Goal: Feedback & Contribution: Contribute content

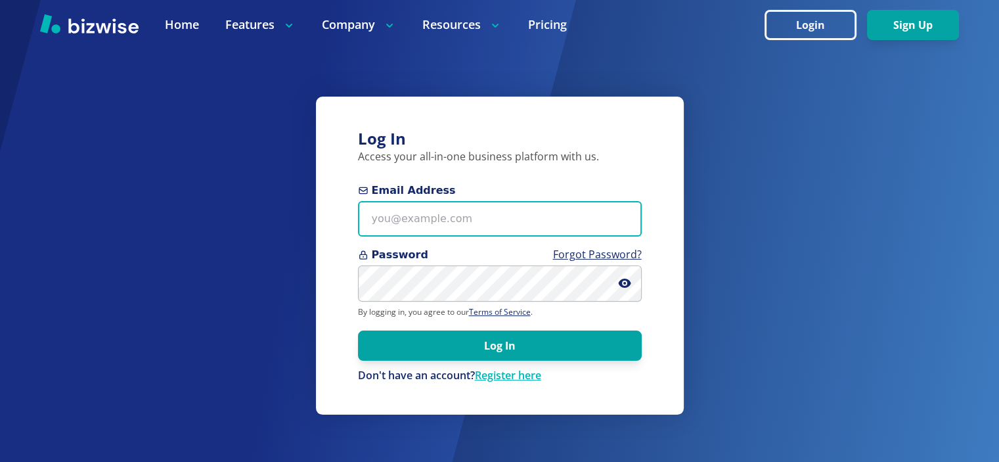
type input "info@thestartupleads.com"
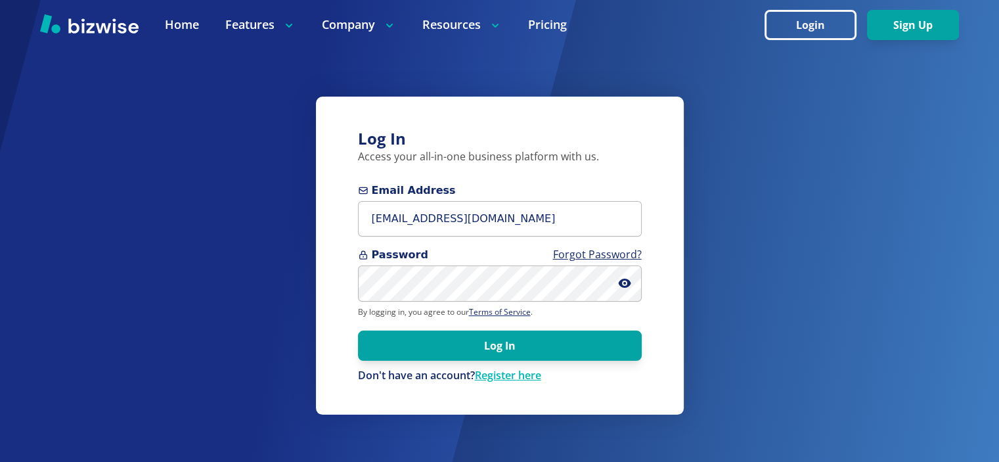
click at [562, 366] on form "Email Address info@thestartupleads.com Password Forgot Password? By logging in,…" at bounding box center [500, 283] width 284 height 200
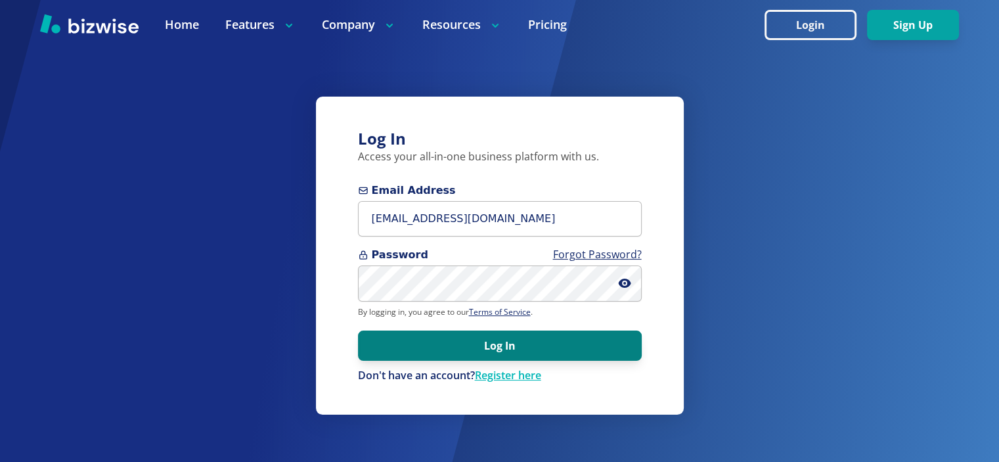
click at [562, 350] on button "Log In" at bounding box center [500, 346] width 284 height 30
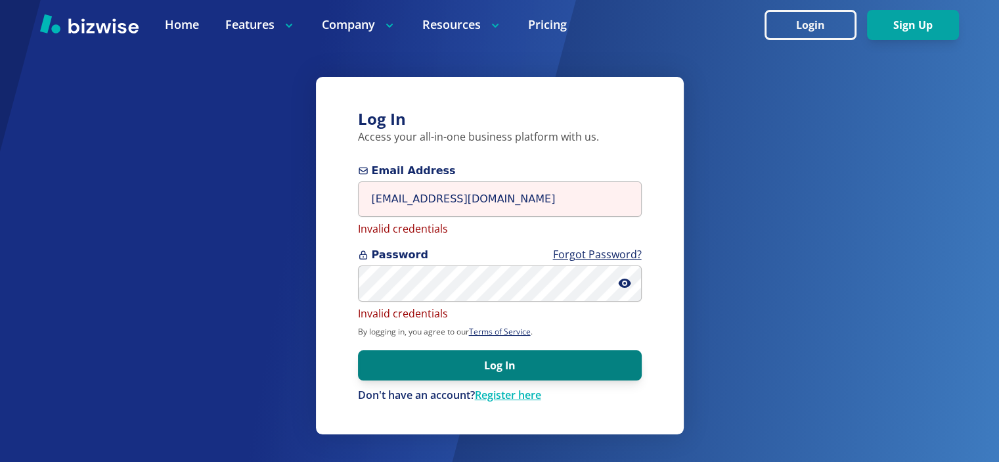
click at [567, 367] on button "Log In" at bounding box center [500, 365] width 284 height 30
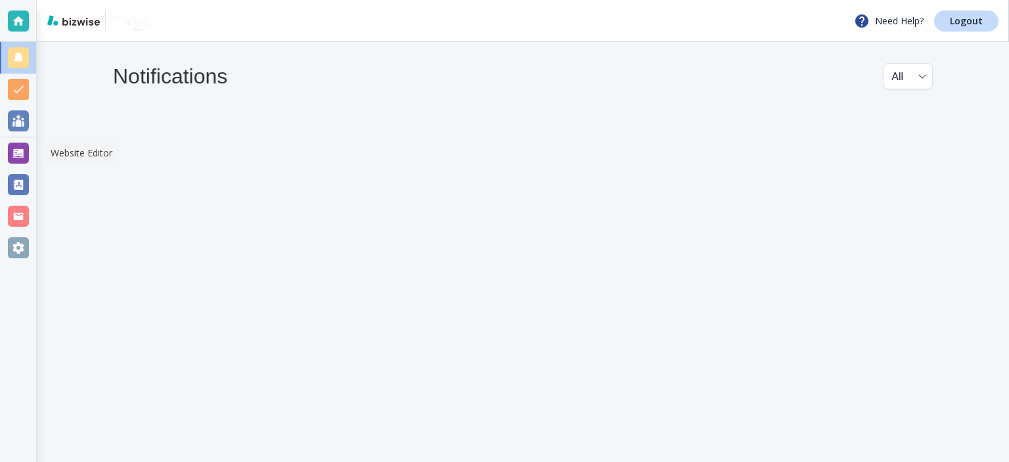
click at [18, 156] on div at bounding box center [18, 153] width 21 height 21
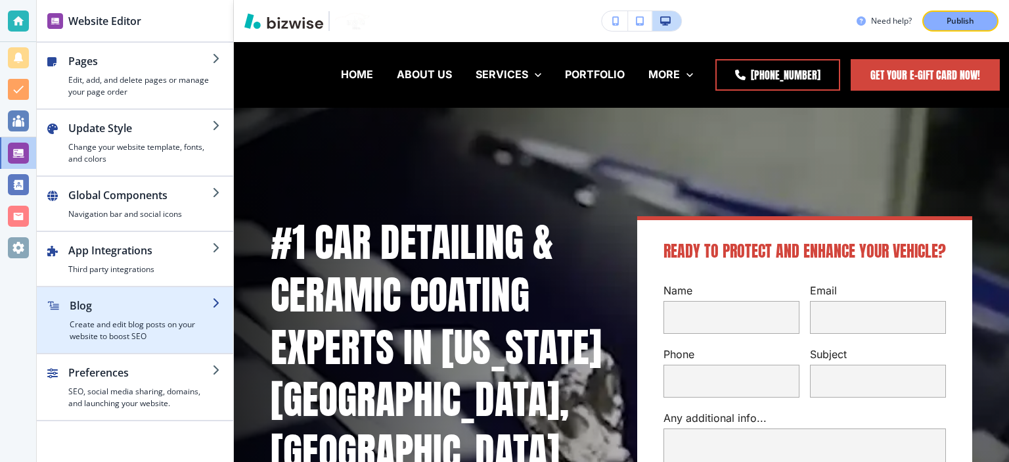
click at [104, 311] on h2 "Blog" at bounding box center [141, 306] width 143 height 16
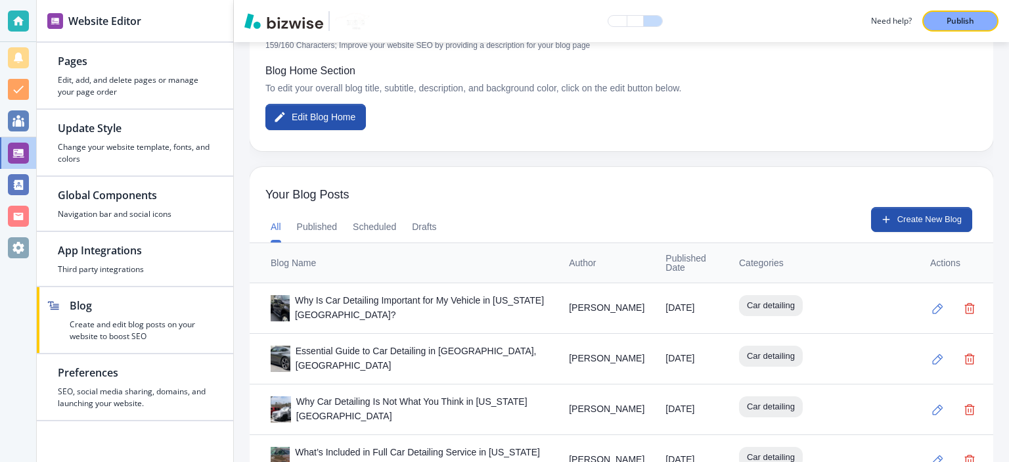
scroll to position [460, 0]
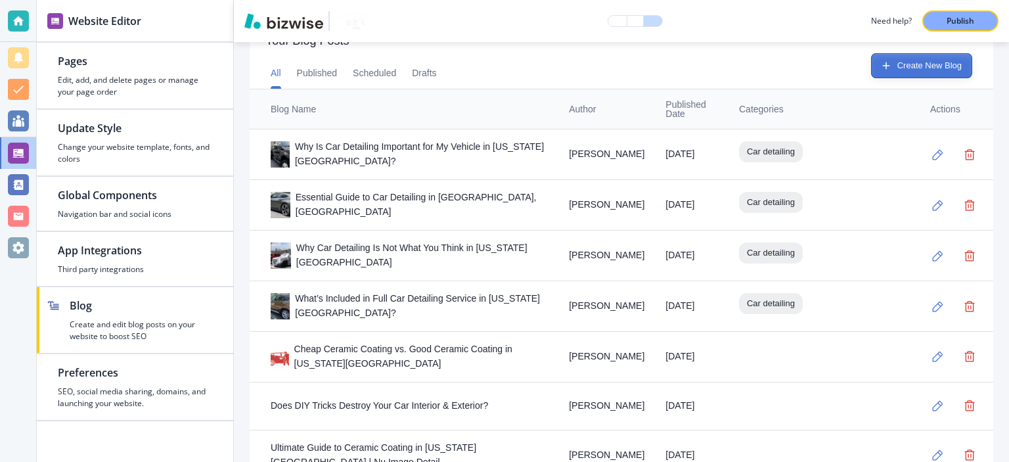
click at [925, 68] on button "Create New Blog" at bounding box center [921, 65] width 101 height 25
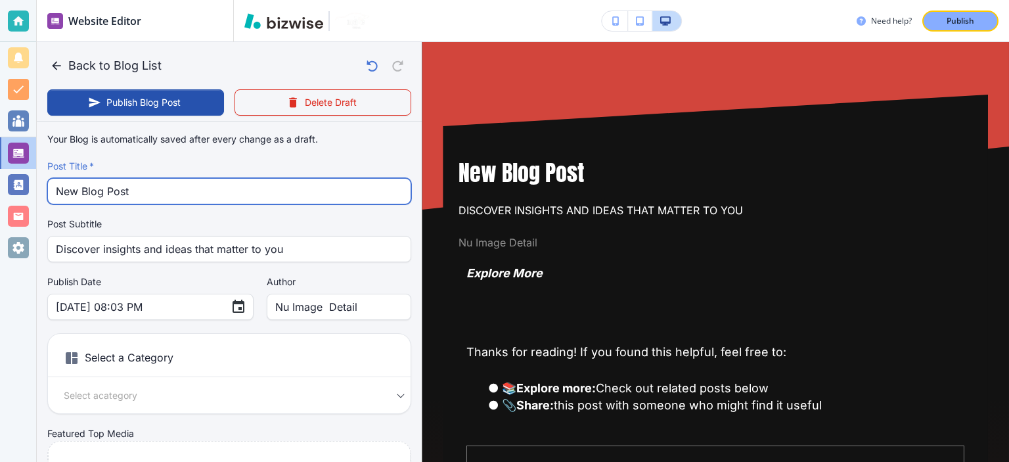
click at [287, 186] on input "New Blog Post" at bounding box center [229, 191] width 347 height 25
paste input "How Flood Damage & Mold Remediation Can Restore Your Car"
type input "How Flood Damage & Mold Remediation Can Restore Your Car"
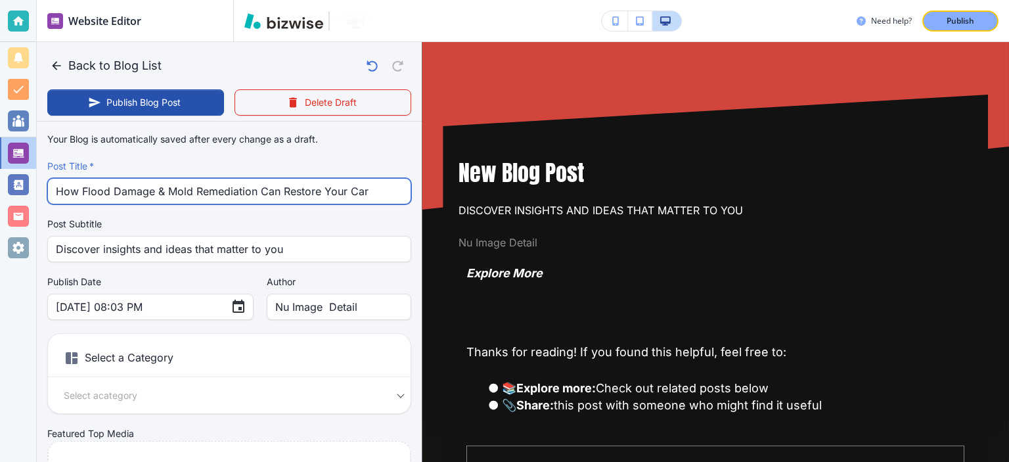
type input "[DATE] 08:04 PM"
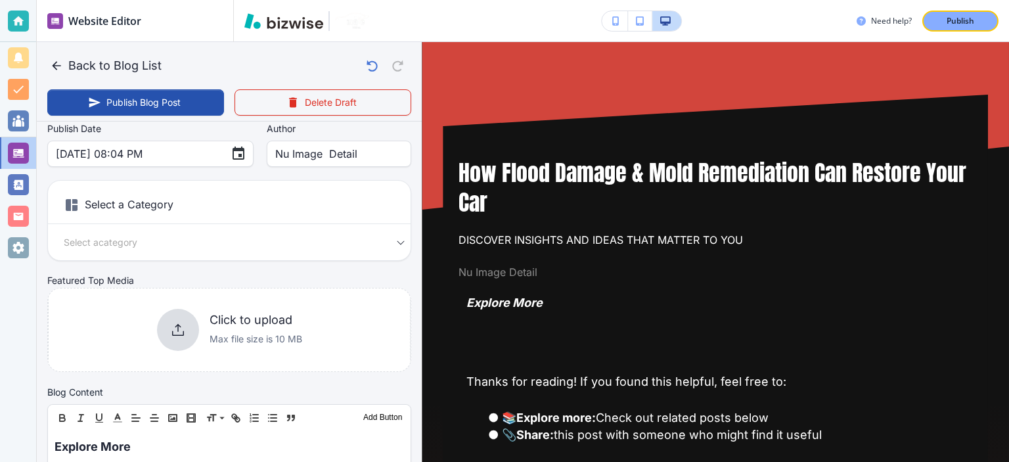
scroll to position [153, 0]
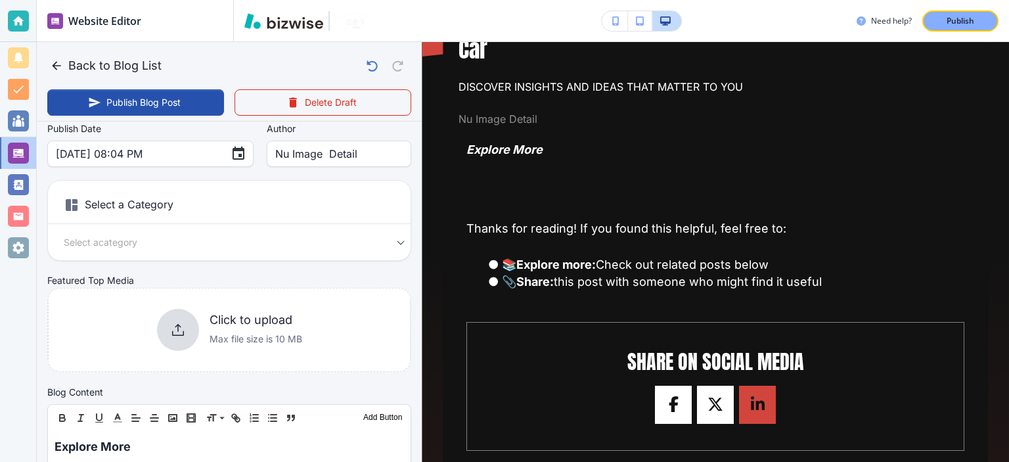
type input "How Flood Damage & Mold Remediation Can Restore Your Car"
click at [288, 0] on body "Website Editor Pages Edit, add, and delete pages or manage your page order Upda…" at bounding box center [504, 0] width 1009 height 0
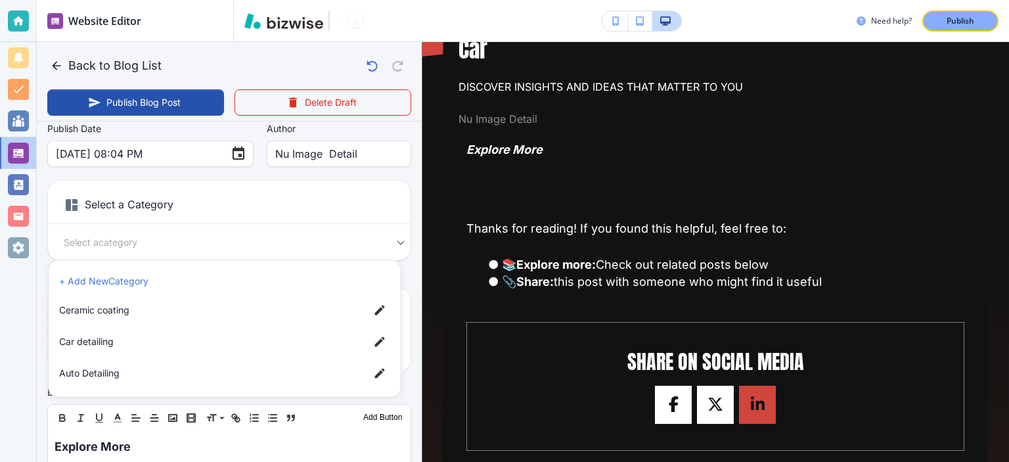
click at [220, 373] on span "Auto Detailing" at bounding box center [209, 373] width 300 height 14
type input "afd3d61ae69b14e0b0fe3"
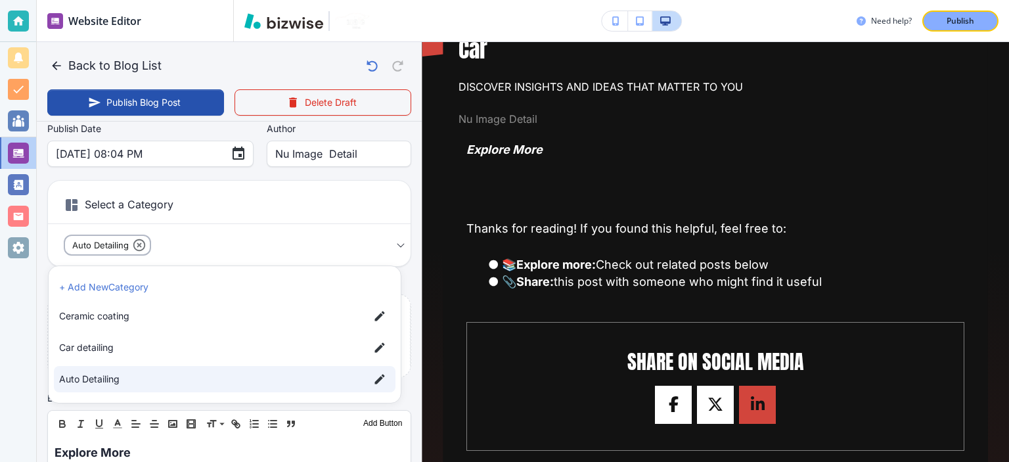
click at [407, 266] on div at bounding box center [504, 231] width 1009 height 462
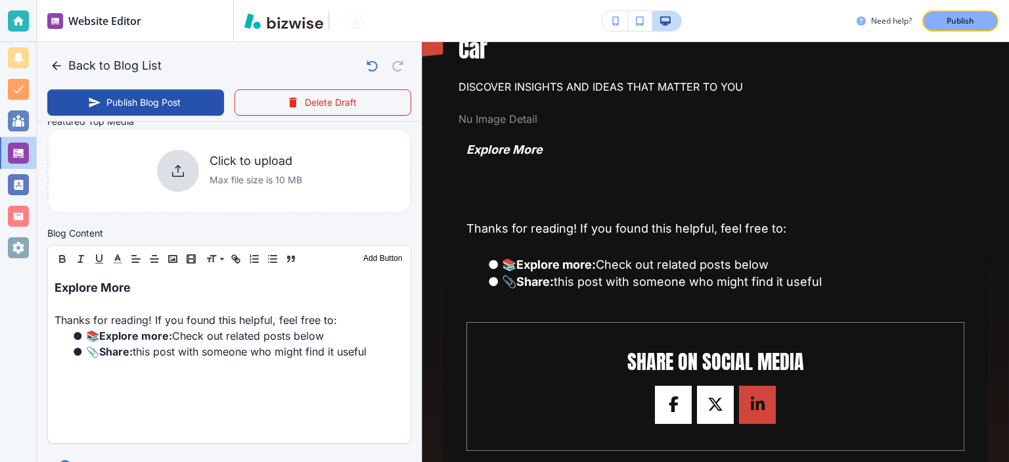
scroll to position [321, 0]
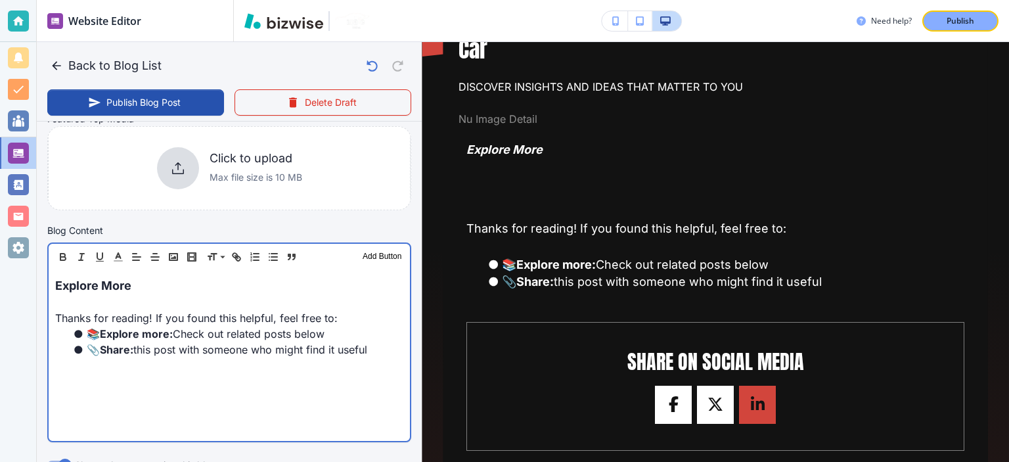
click at [141, 327] on strong "Explore more:" at bounding box center [136, 333] width 73 height 13
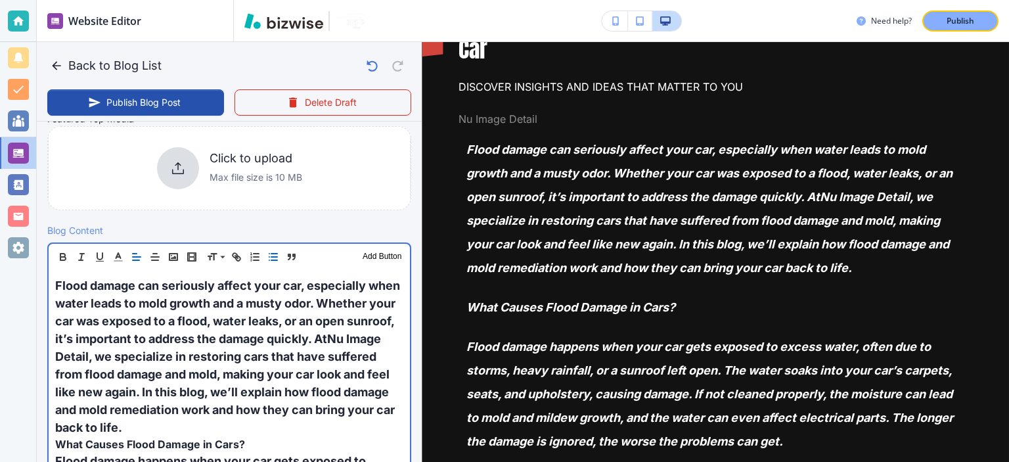
click at [321, 329] on p "Flood damage can seriously affect your car, especially when water leads to mold…" at bounding box center [229, 357] width 348 height 160
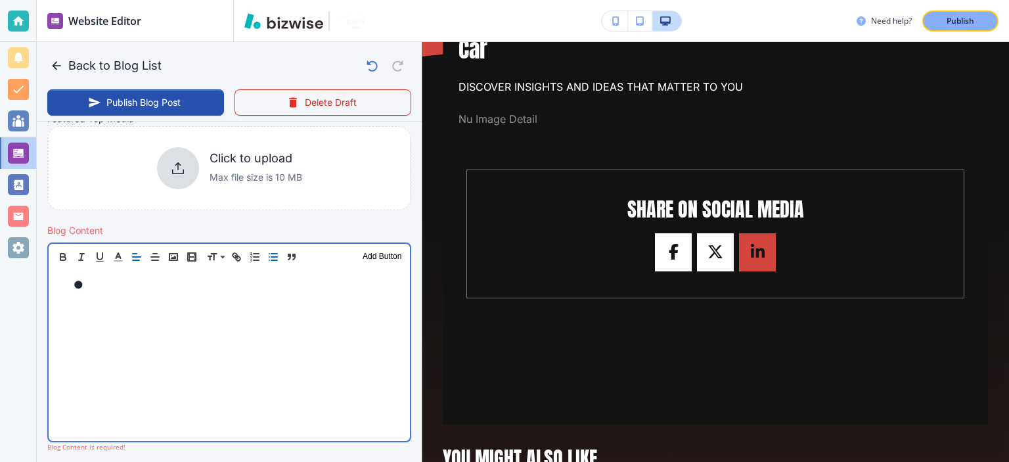
click at [365, 367] on div at bounding box center [229, 355] width 361 height 171
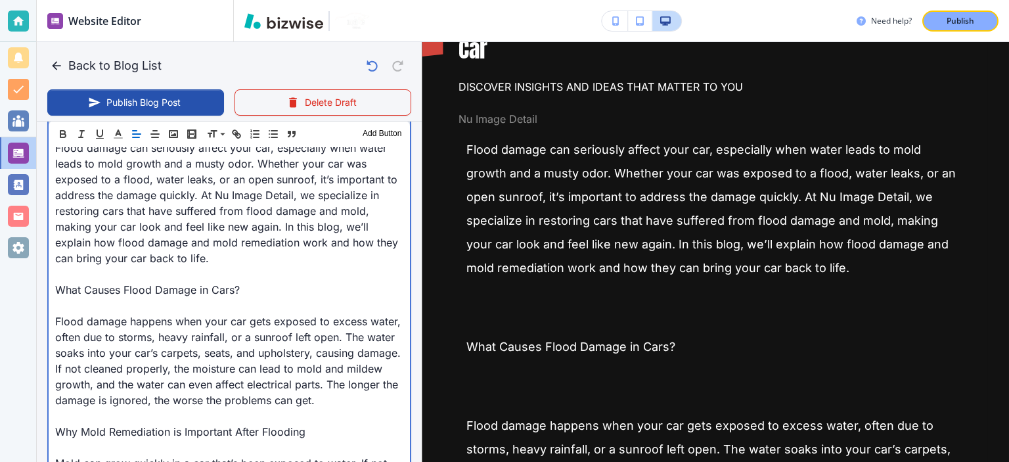
scroll to position [473, 0]
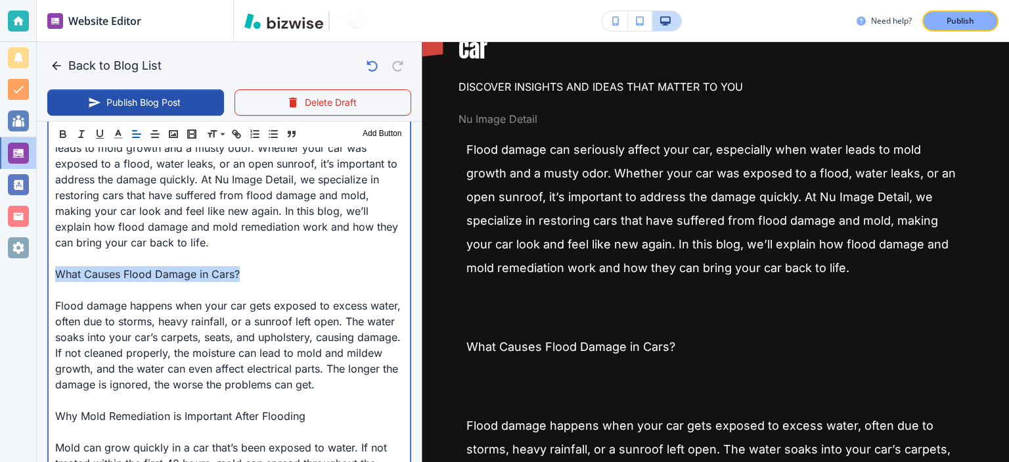
drag, startPoint x: 251, startPoint y: 271, endPoint x: 45, endPoint y: 271, distance: 205.7
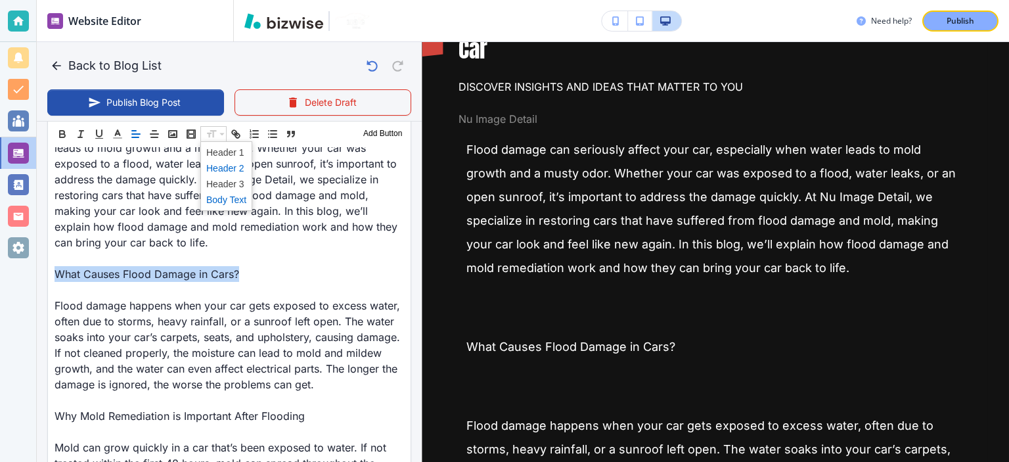
click at [233, 166] on span at bounding box center [226, 168] width 40 height 16
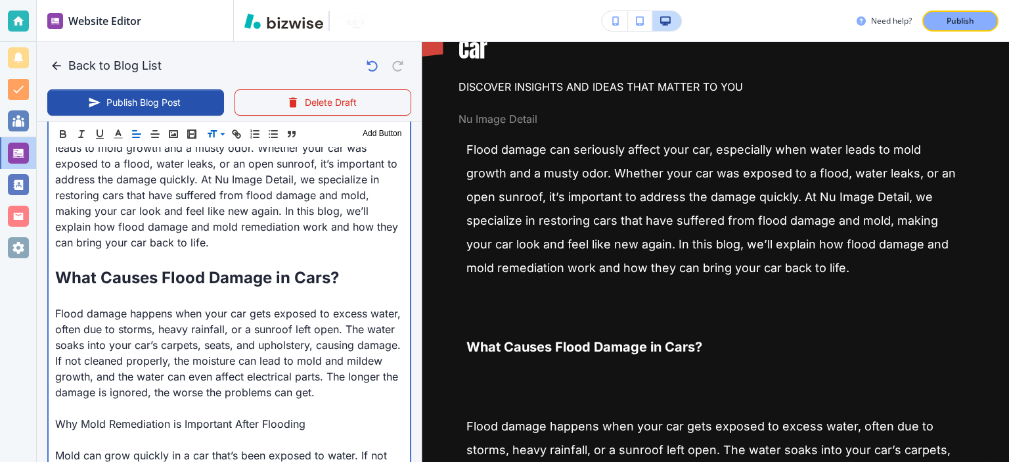
click at [276, 256] on p at bounding box center [229, 258] width 348 height 16
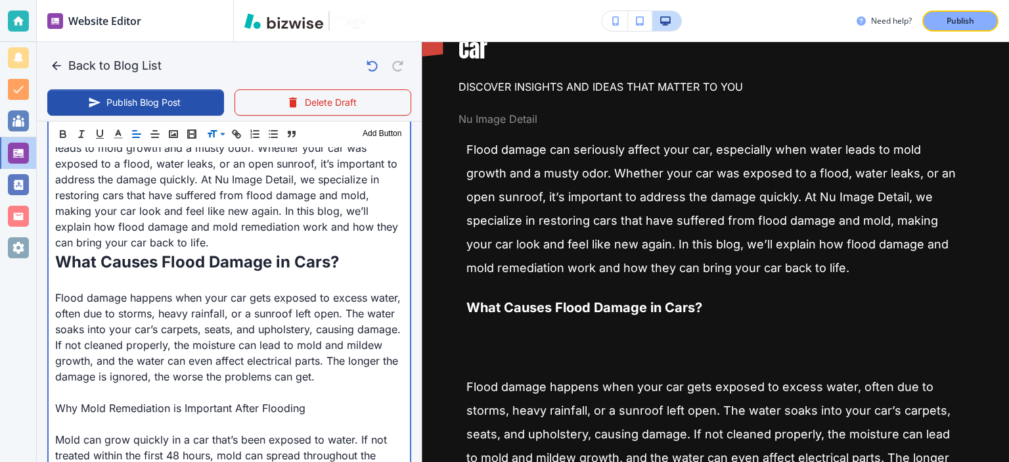
scroll to position [347, 0]
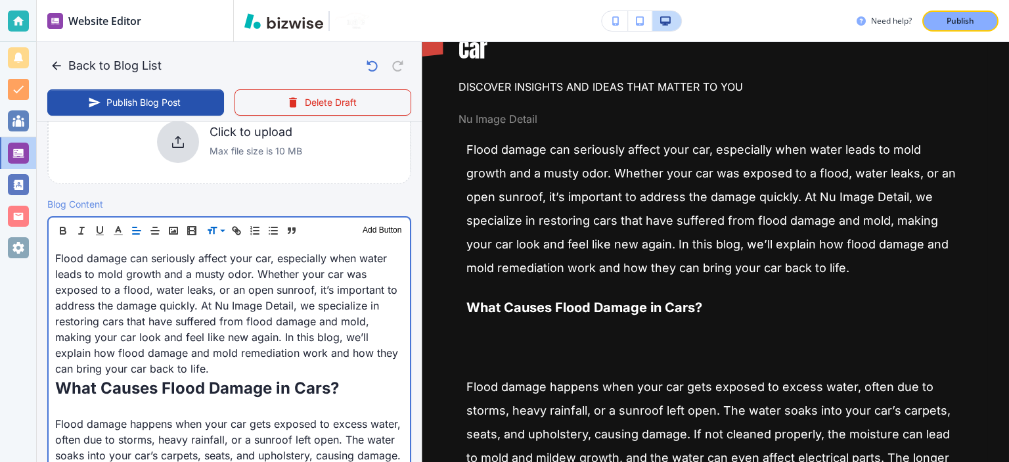
click at [226, 401] on p at bounding box center [229, 408] width 348 height 16
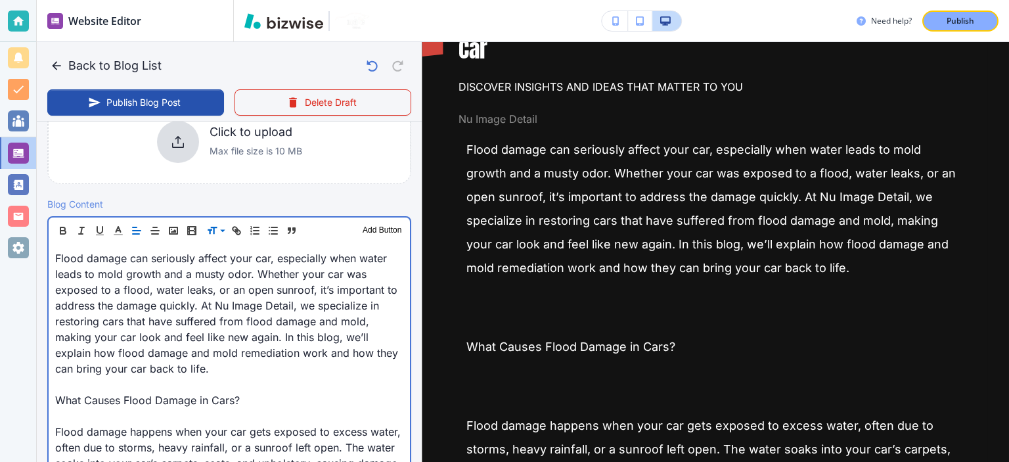
click at [226, 390] on p at bounding box center [229, 385] width 348 height 16
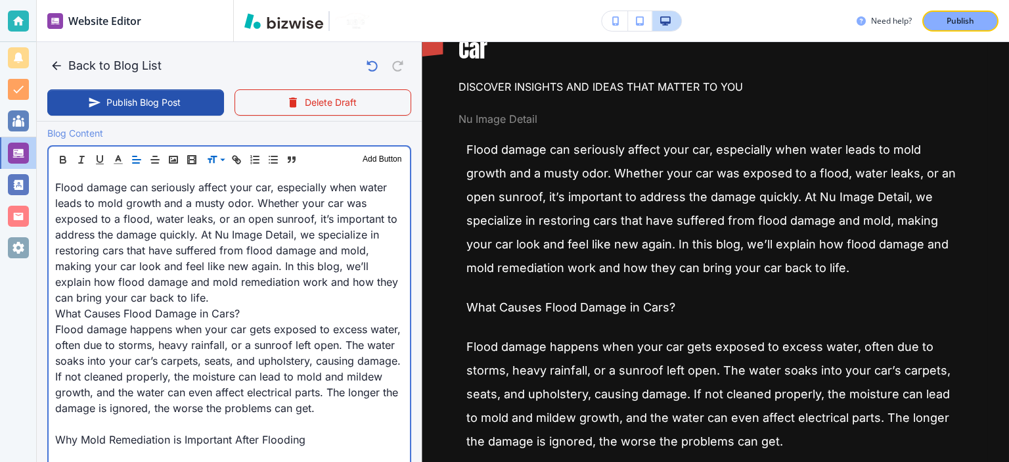
scroll to position [444, 0]
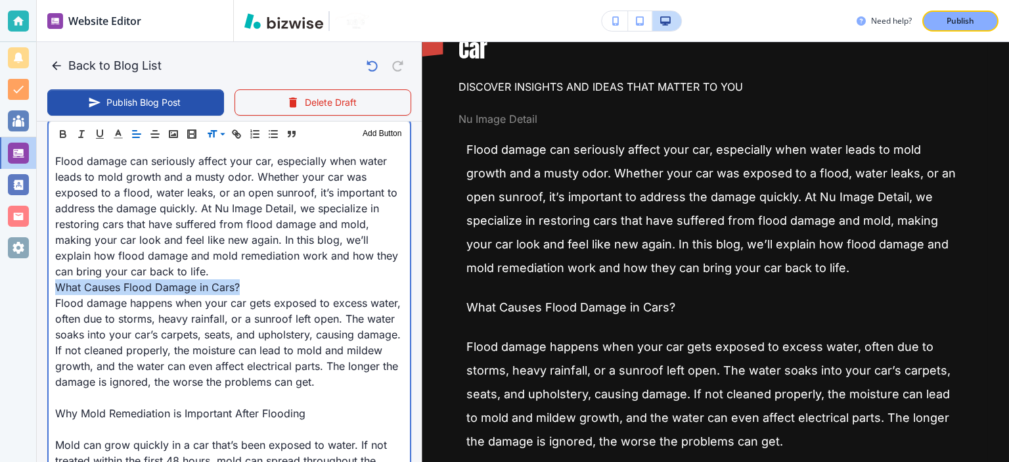
drag, startPoint x: 250, startPoint y: 286, endPoint x: 71, endPoint y: 202, distance: 197.5
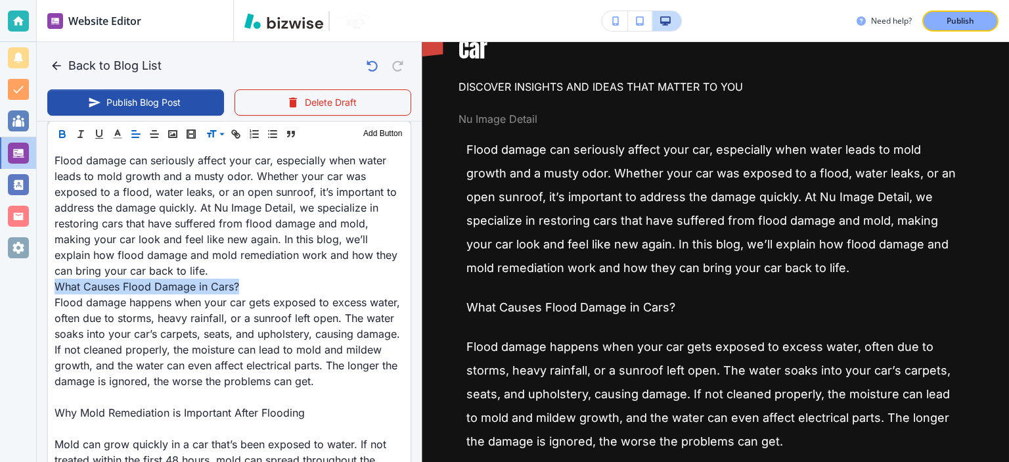
click at [56, 131] on button "button" at bounding box center [62, 134] width 18 height 16
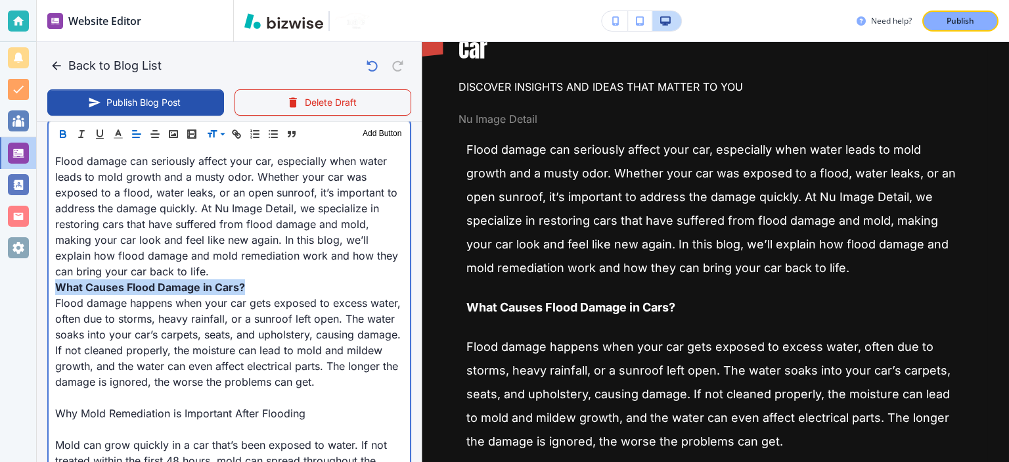
click at [207, 281] on strong "What Causes Flood Damage in Cars?" at bounding box center [150, 287] width 190 height 13
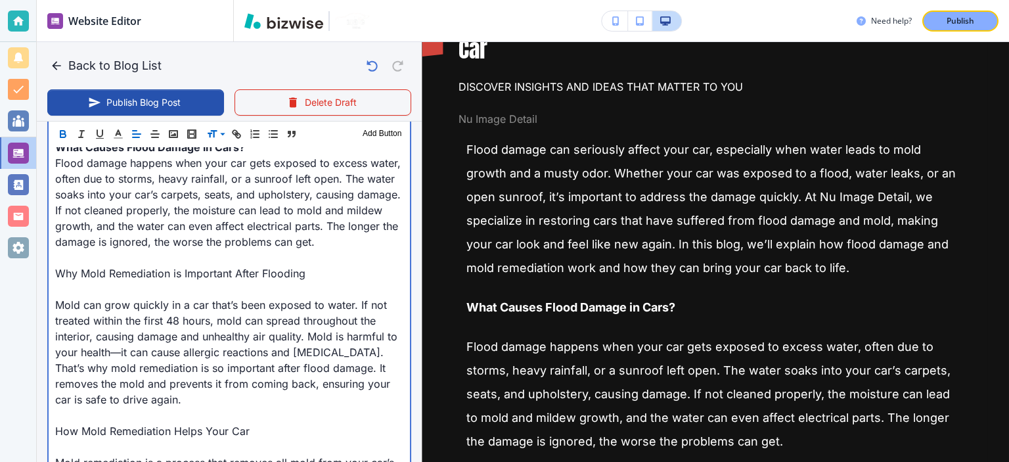
scroll to position [597, 0]
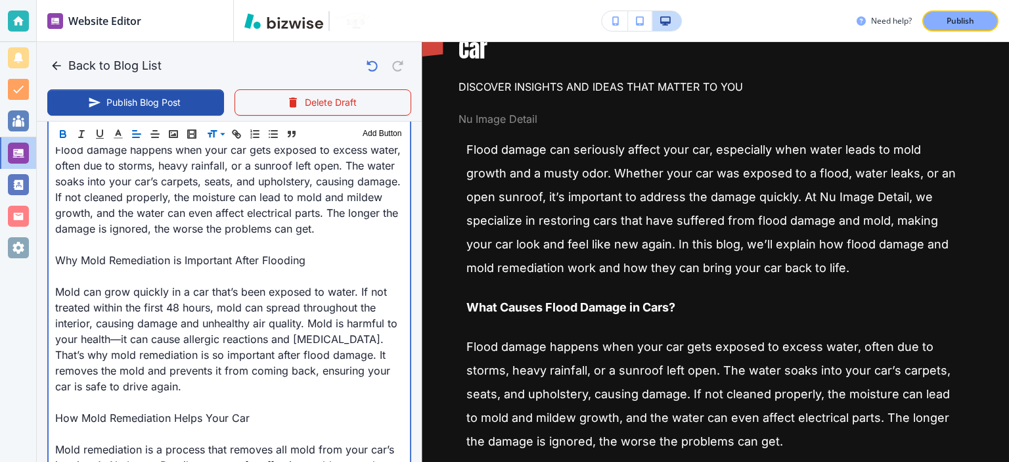
click at [147, 252] on p at bounding box center [229, 245] width 348 height 16
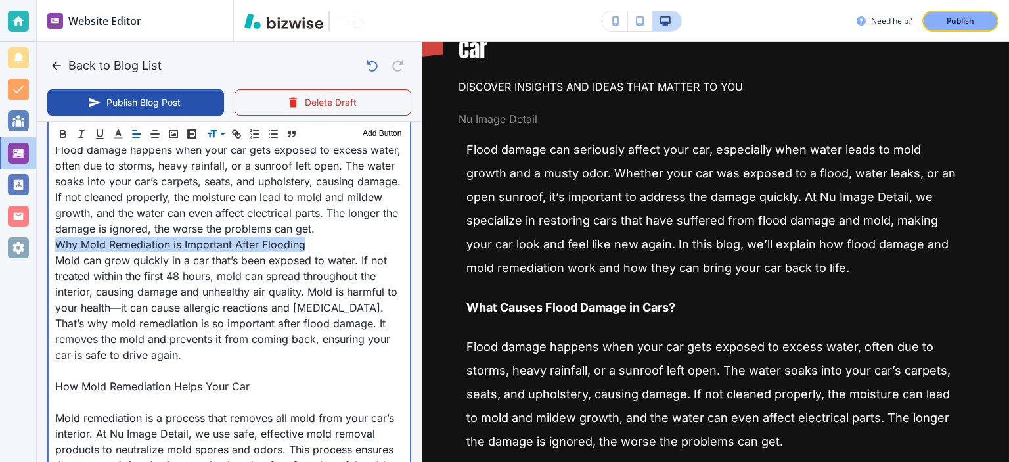
drag, startPoint x: 310, startPoint y: 261, endPoint x: 51, endPoint y: 261, distance: 258.9
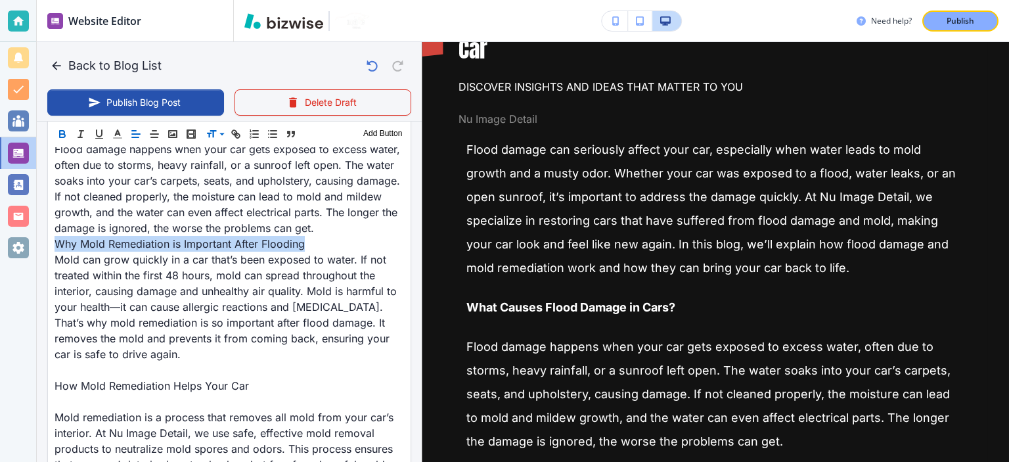
click at [61, 134] on icon "button" at bounding box center [62, 135] width 5 height 3
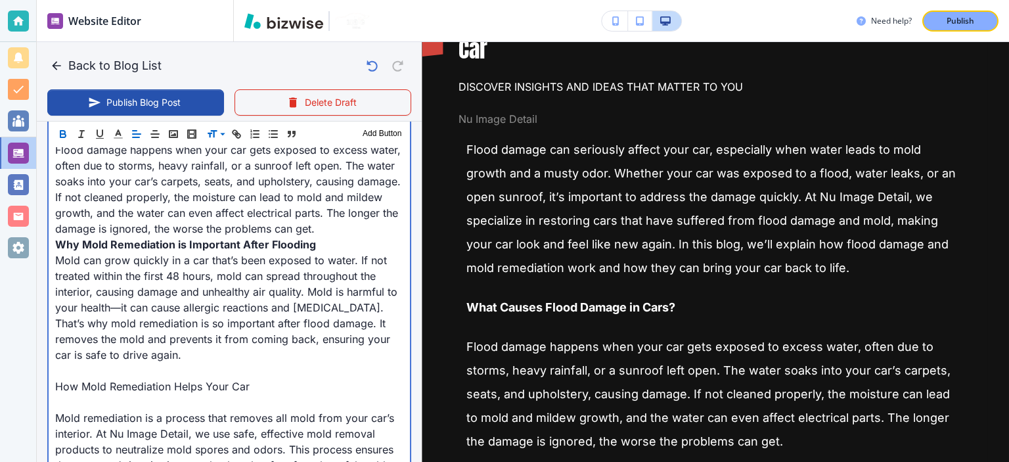
click at [223, 251] on strong "Why Mold Remediation is Important After Flooding" at bounding box center [185, 244] width 261 height 13
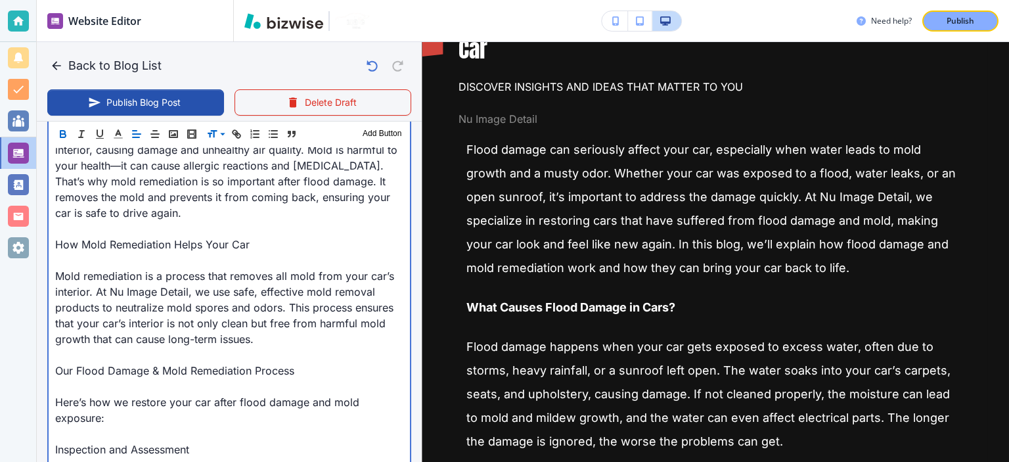
scroll to position [750, 0]
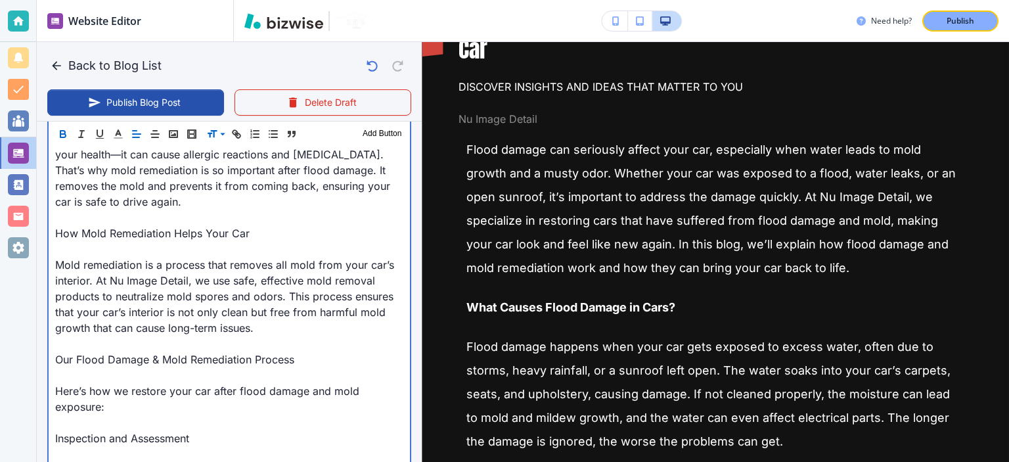
click at [224, 241] on p "How Mold Remediation Helps Your Car" at bounding box center [229, 233] width 348 height 16
click at [219, 257] on p at bounding box center [229, 249] width 348 height 16
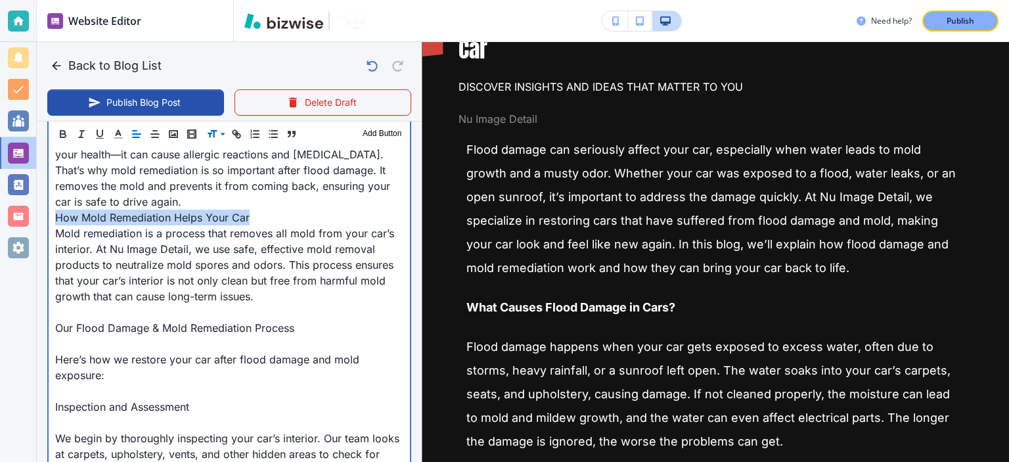
drag, startPoint x: 257, startPoint y: 231, endPoint x: 47, endPoint y: 225, distance: 209.7
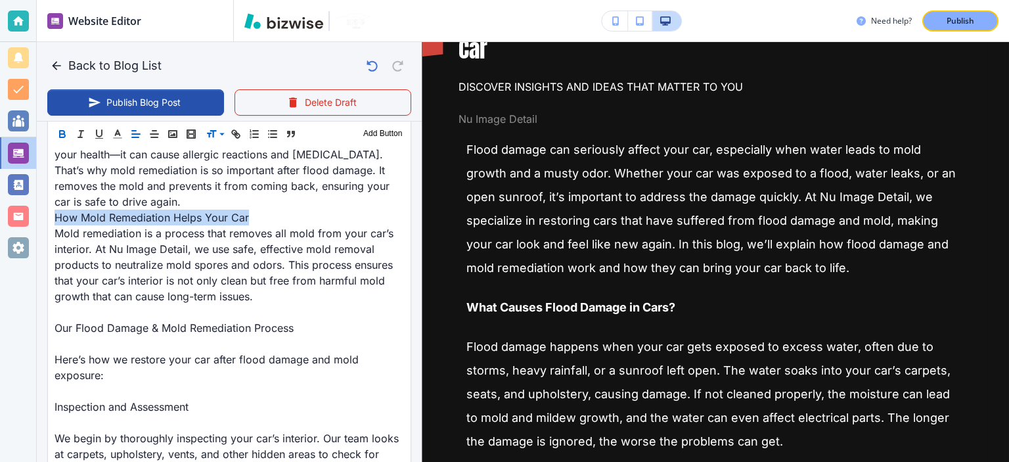
click at [60, 137] on icon "button" at bounding box center [62, 135] width 5 height 3
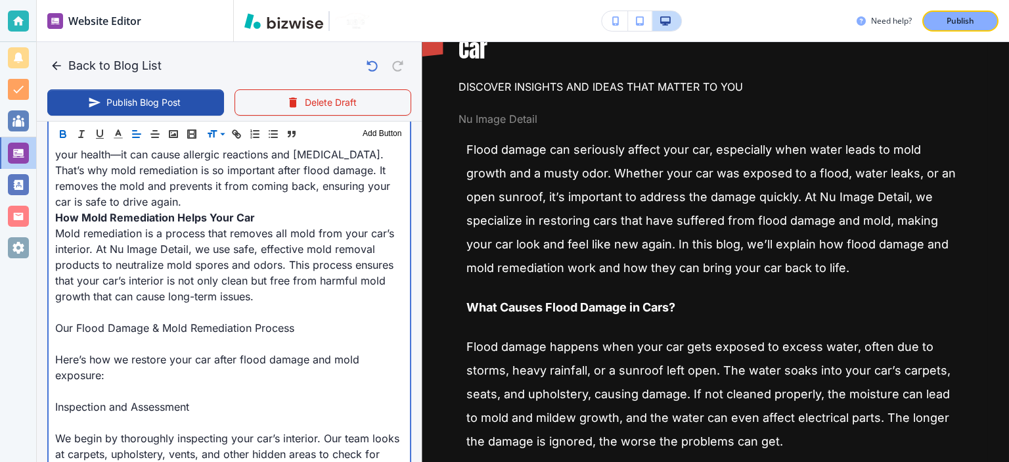
click at [160, 210] on p "Mold can grow quickly in a car that’s been exposed to water. If not treated wit…" at bounding box center [229, 154] width 348 height 110
click at [197, 263] on p "Mold remediation is a process that removes all mold from your car’s interior. A…" at bounding box center [229, 264] width 348 height 79
click at [173, 320] on p at bounding box center [229, 312] width 348 height 16
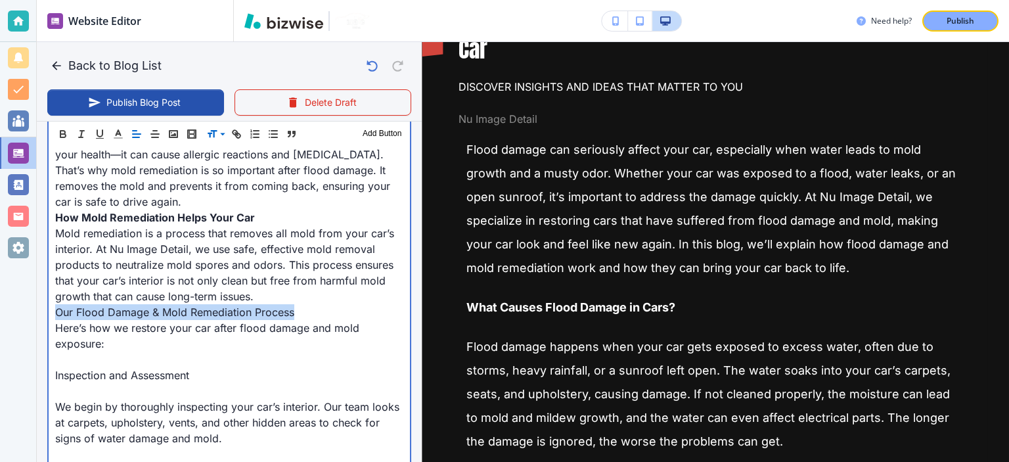
drag, startPoint x: 308, startPoint y: 327, endPoint x: 50, endPoint y: 326, distance: 258.3
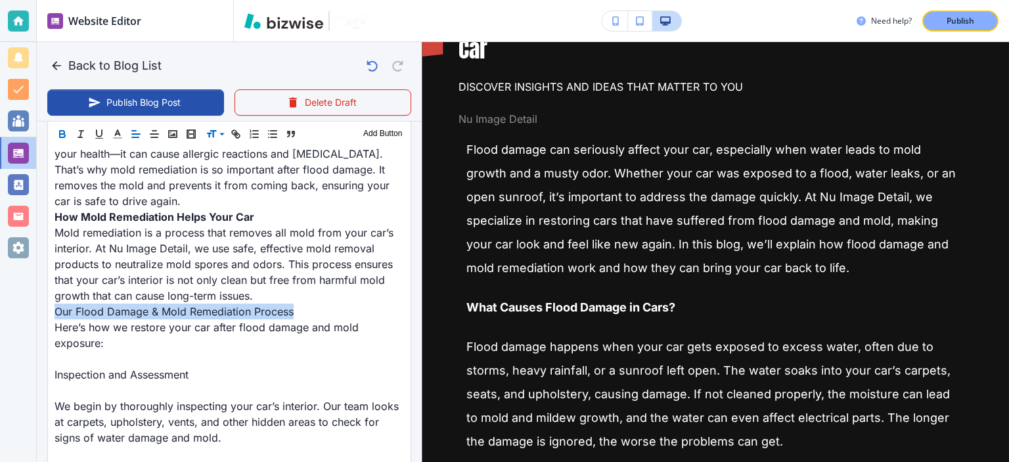
click at [60, 131] on icon "button" at bounding box center [63, 134] width 12 height 12
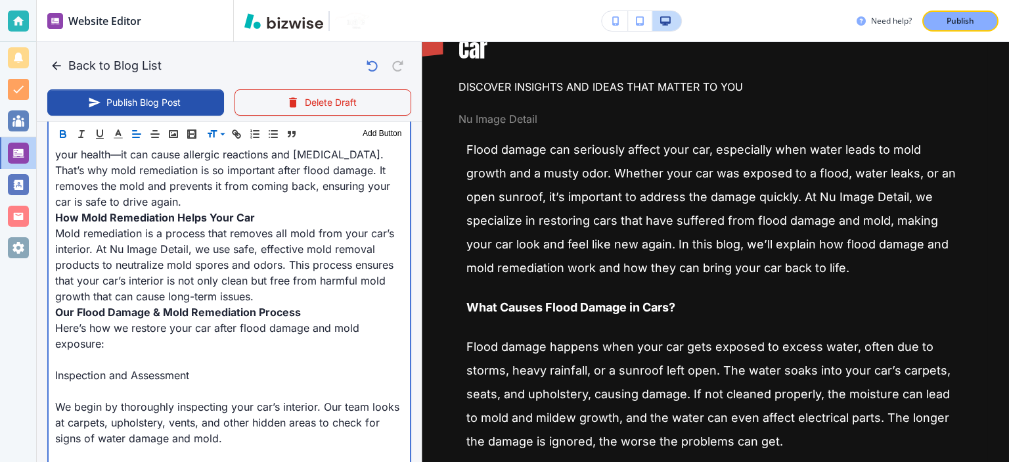
click at [172, 265] on p "Mold remediation is a process that removes all mold from your car’s interior. A…" at bounding box center [229, 264] width 348 height 79
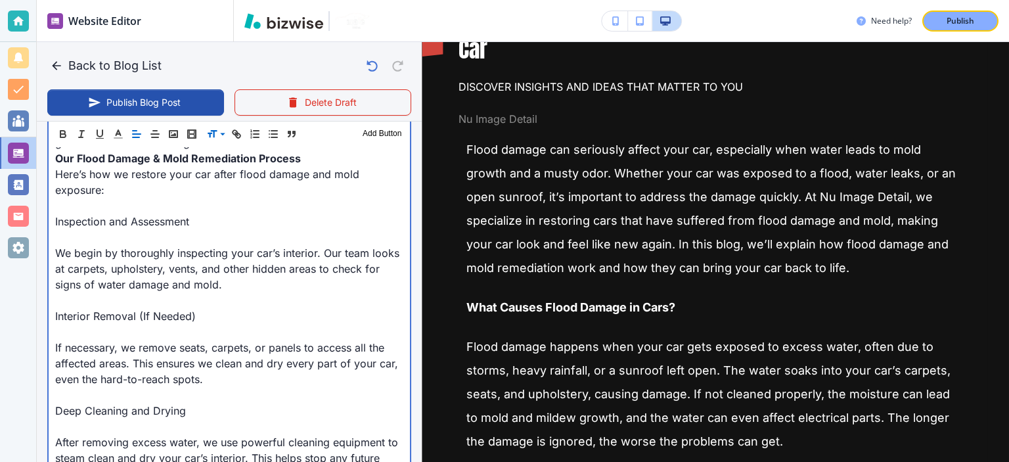
click at [130, 214] on p at bounding box center [229, 206] width 348 height 16
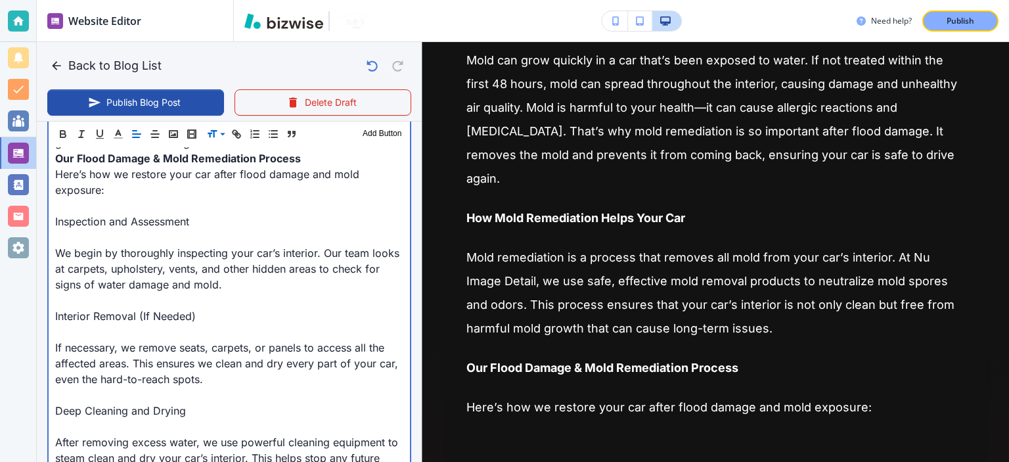
scroll to position [766, 0]
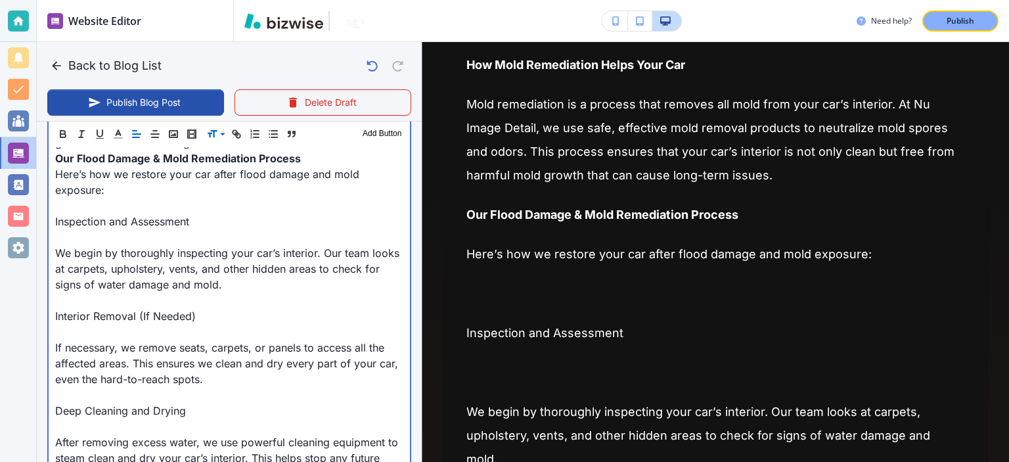
click at [199, 214] on p at bounding box center [229, 206] width 348 height 16
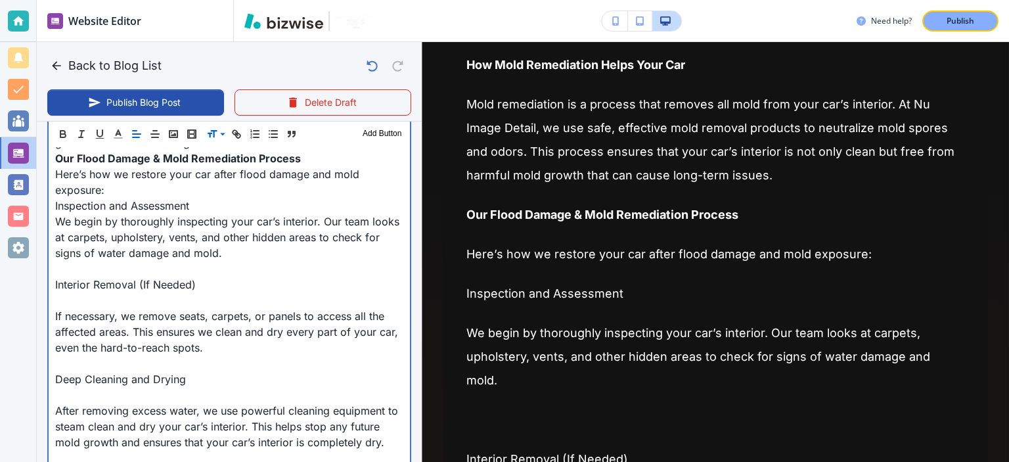
click at [199, 214] on p "Inspection and Assessment" at bounding box center [229, 206] width 348 height 16
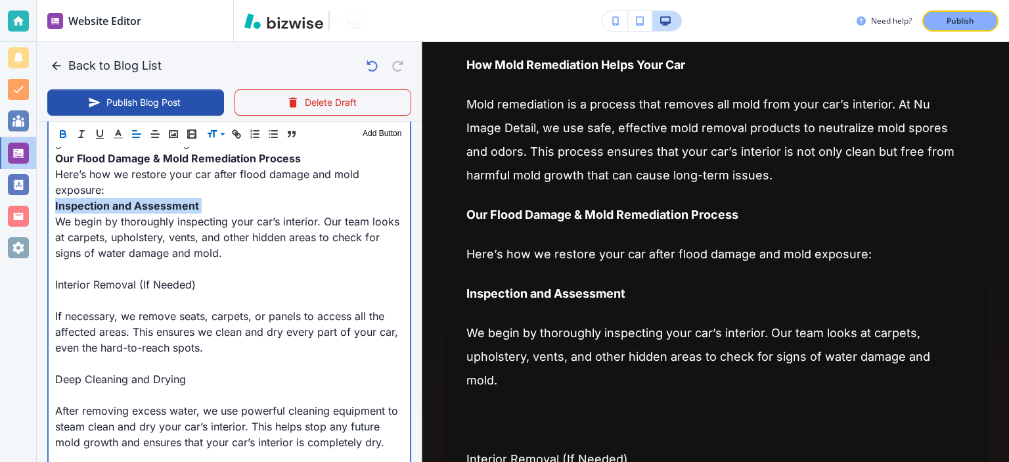
click at [199, 214] on p "Inspection and Assessment" at bounding box center [229, 206] width 348 height 16
drag, startPoint x: 187, startPoint y: 270, endPoint x: 191, endPoint y: 277, distance: 7.7
click at [189, 261] on p "We begin by thoroughly inspecting your car’s interior. Our team looks at carpet…" at bounding box center [229, 237] width 348 height 47
click at [196, 277] on p at bounding box center [229, 269] width 348 height 16
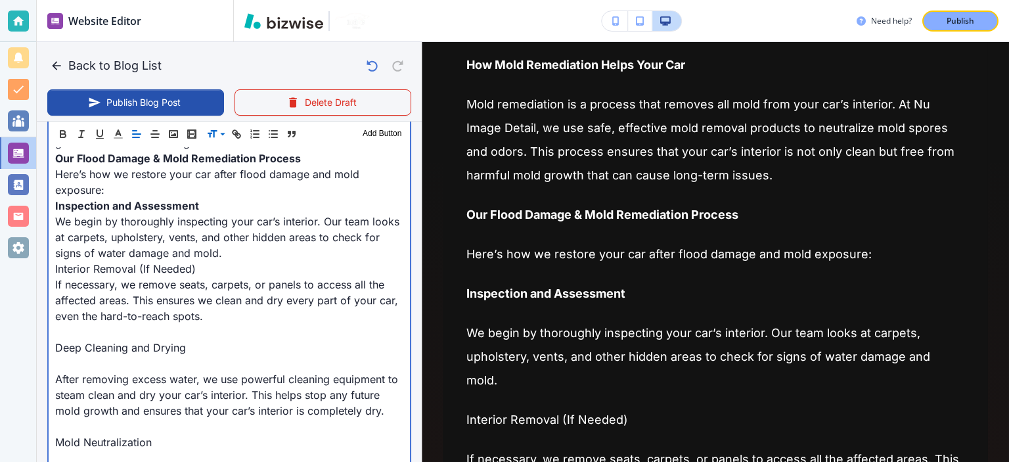
click at [193, 277] on p "Interior Removal (If Needed)" at bounding box center [229, 269] width 348 height 16
click at [196, 277] on p "Interior Removal (If Needed)" at bounding box center [229, 269] width 348 height 16
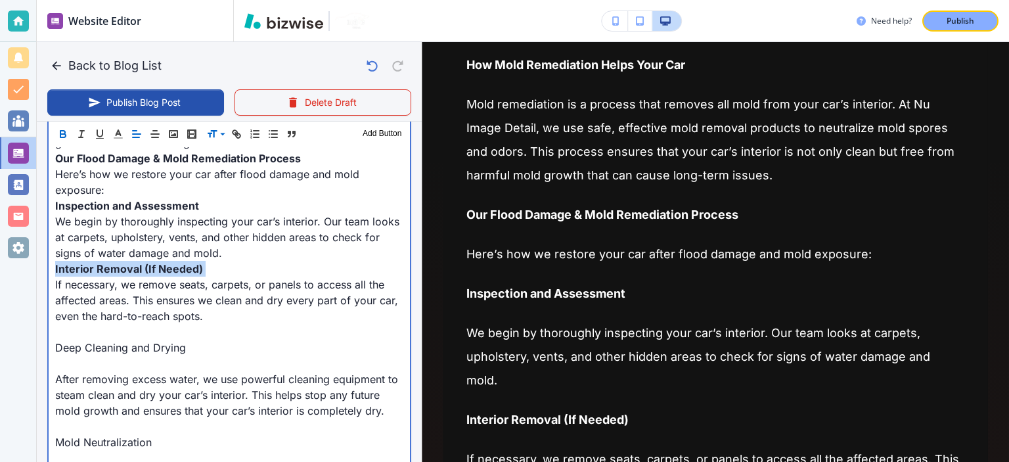
click at [196, 275] on strong "Interior Removal (If Needed)" at bounding box center [129, 268] width 148 height 13
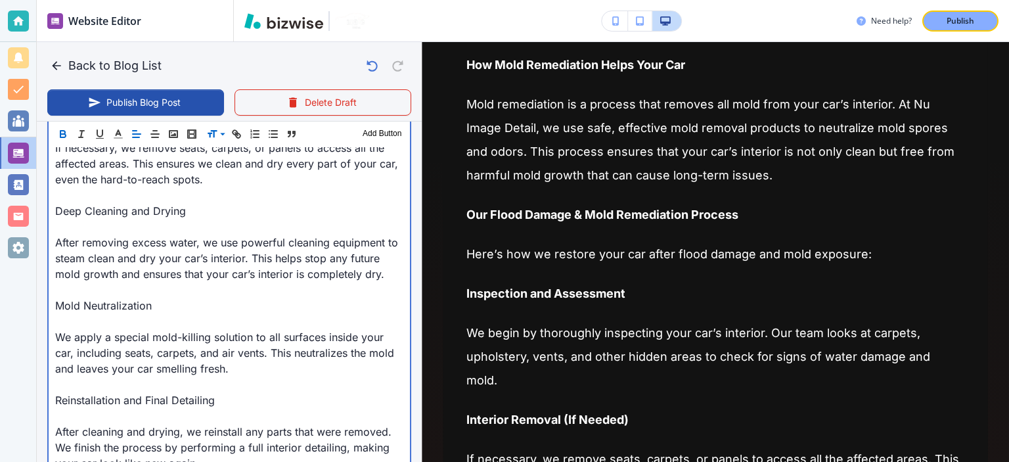
scroll to position [1057, 0]
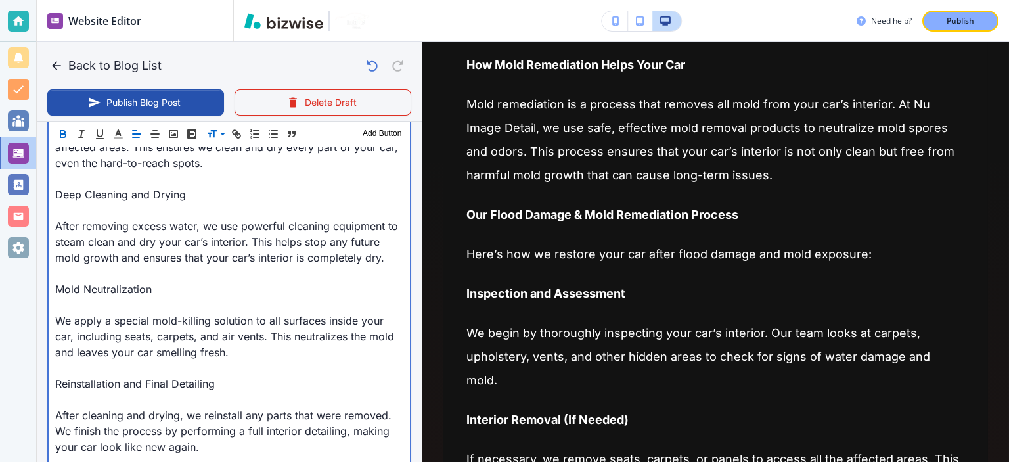
click at [187, 171] on p "If necessary, we remove seats, carpets, or panels to access all the affected ar…" at bounding box center [229, 147] width 348 height 47
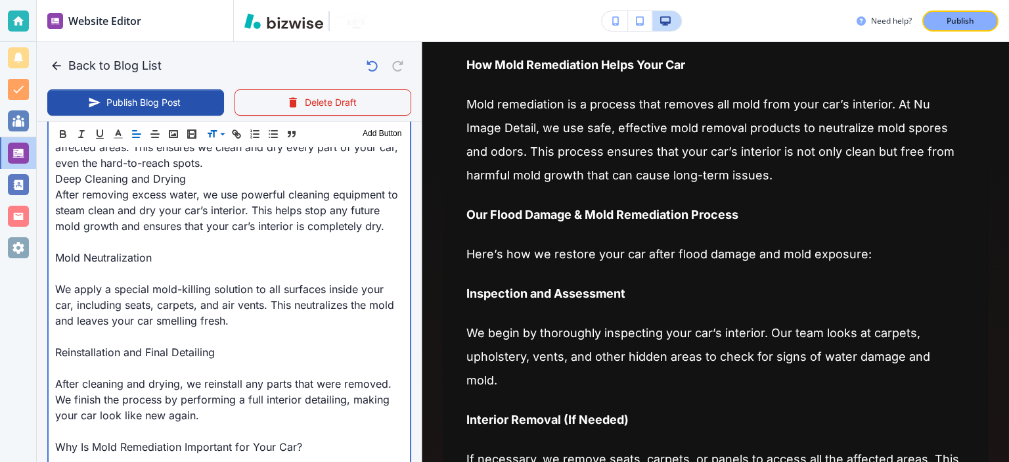
click at [187, 185] on p "Deep Cleaning and Drying" at bounding box center [229, 179] width 348 height 16
click at [189, 187] on p "Deep Cleaning and Drying" at bounding box center [229, 179] width 348 height 16
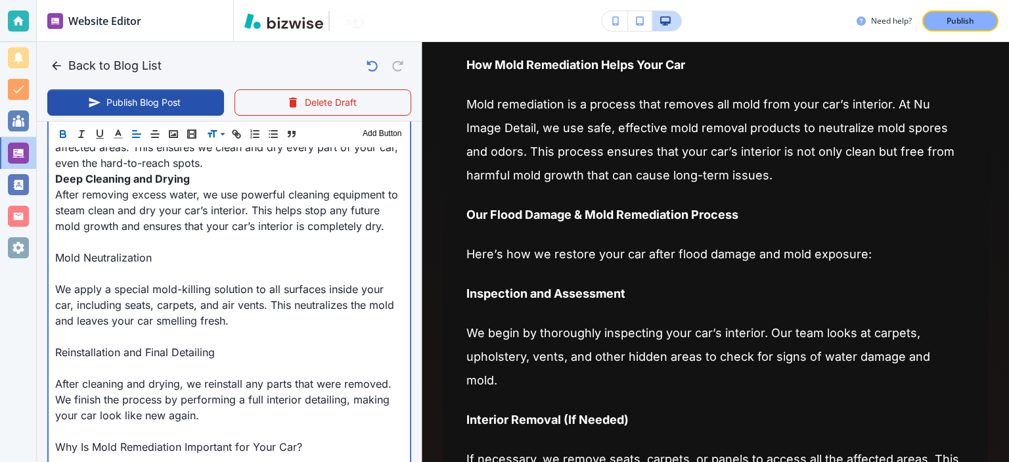
click at [126, 250] on p at bounding box center [229, 242] width 348 height 16
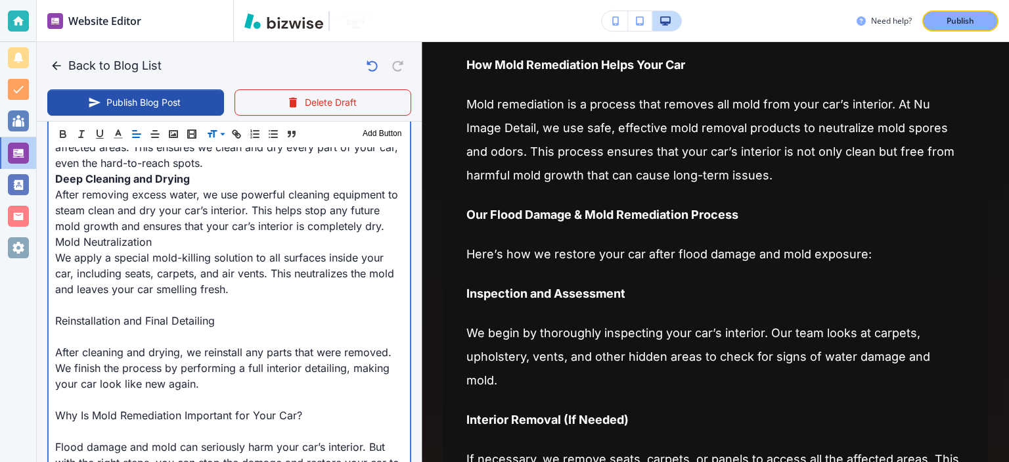
click at [126, 250] on p "Mold Neutralization" at bounding box center [229, 242] width 348 height 16
click at [126, 248] on strong "Mold Neutralization" at bounding box center [105, 241] width 101 height 13
click at [129, 283] on p "We apply a special mold-killing solution to all surfaces inside your car, inclu…" at bounding box center [229, 273] width 348 height 47
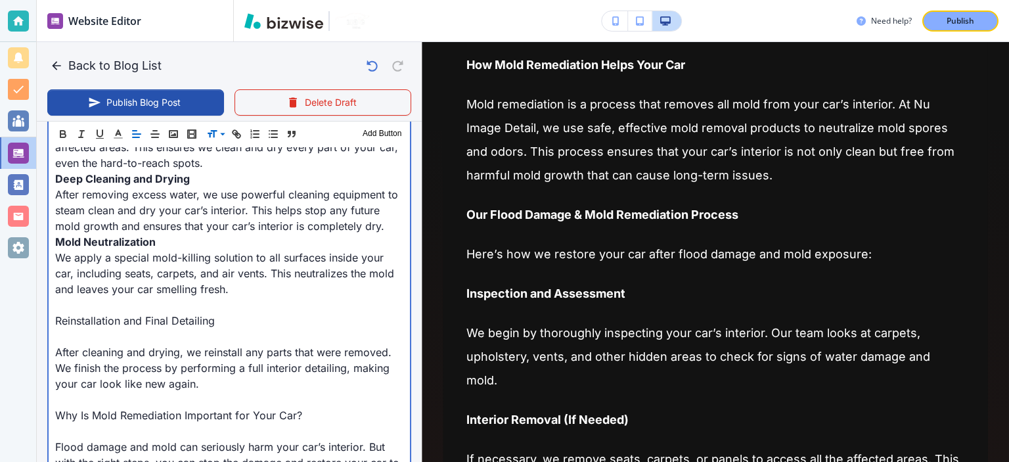
click at [145, 329] on p "Reinstallation and Final Detailing" at bounding box center [229, 321] width 348 height 16
click at [152, 313] on p at bounding box center [229, 305] width 348 height 16
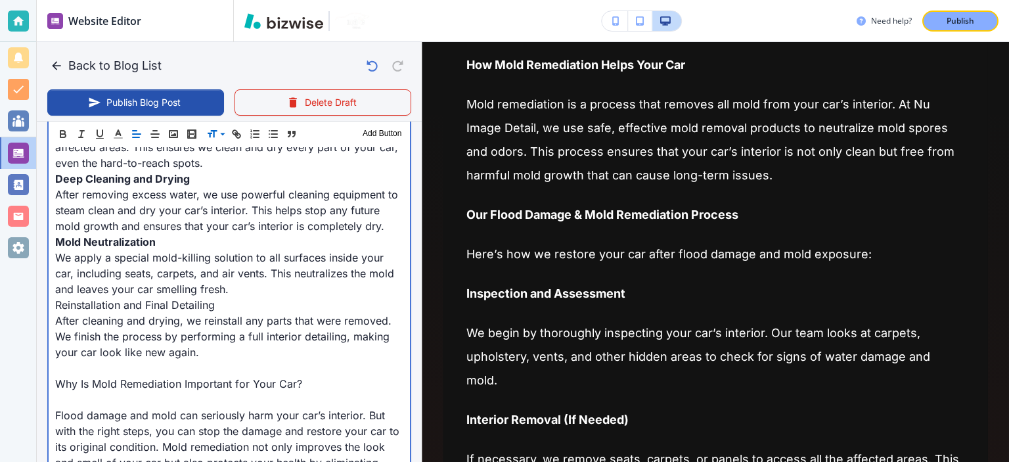
click at [152, 313] on p "Reinstallation and Final Detailing" at bounding box center [229, 305] width 348 height 16
click at [152, 311] on strong "Reinstallation and Final Detailing" at bounding box center [138, 304] width 166 height 13
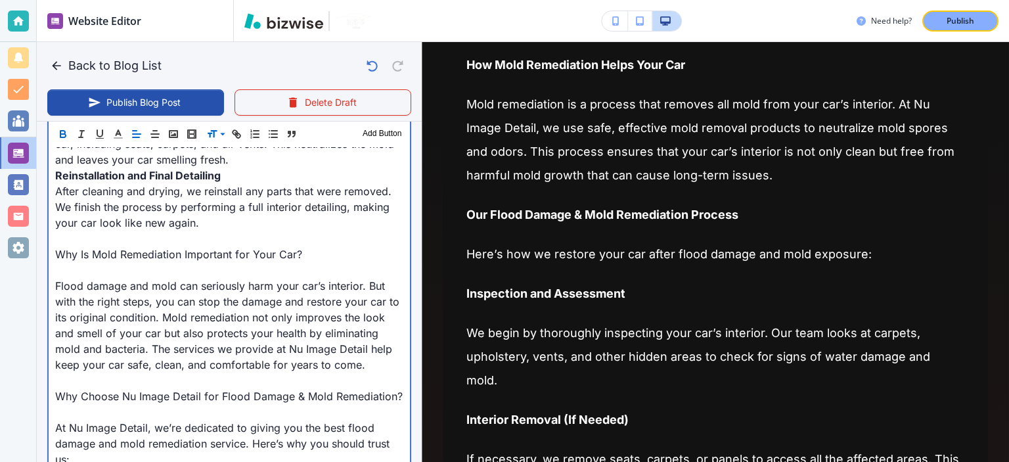
scroll to position [1210, 0]
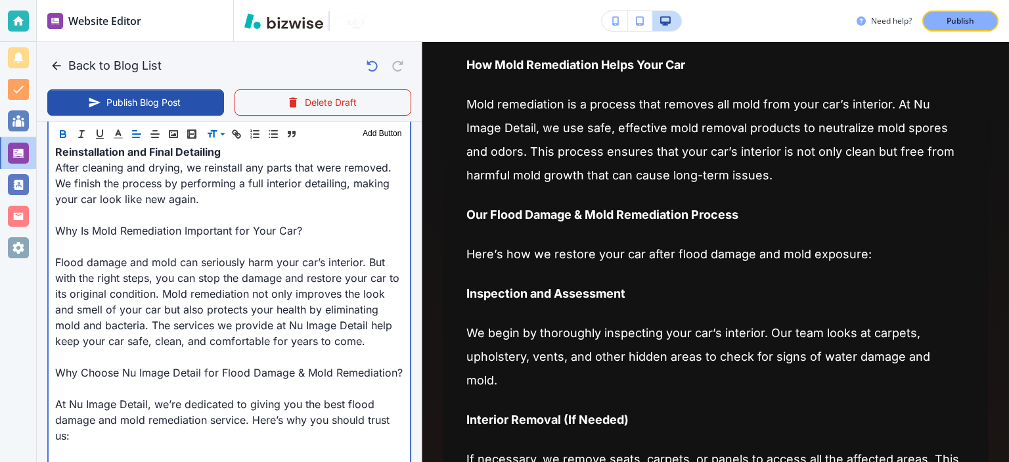
click at [104, 223] on p at bounding box center [229, 215] width 348 height 16
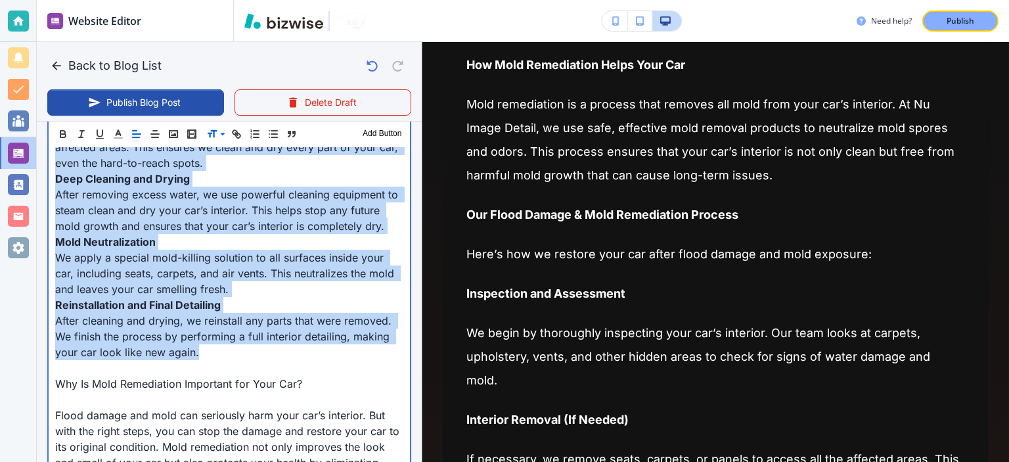
scroll to position [904, 0]
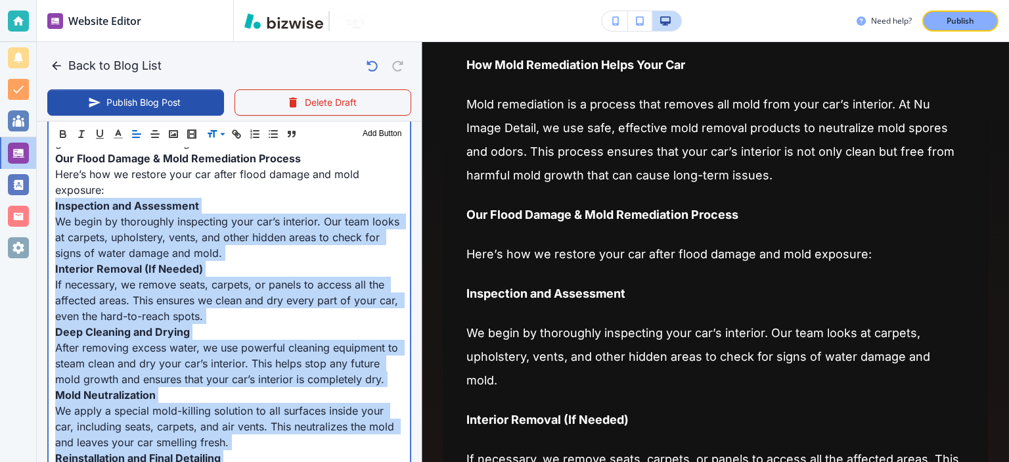
drag, startPoint x: 208, startPoint y: 210, endPoint x: 55, endPoint y: 218, distance: 153.3
click at [55, 218] on div "Flood damage can seriously affect your car, especially when water leads to mold…" at bounding box center [229, 419] width 361 height 1464
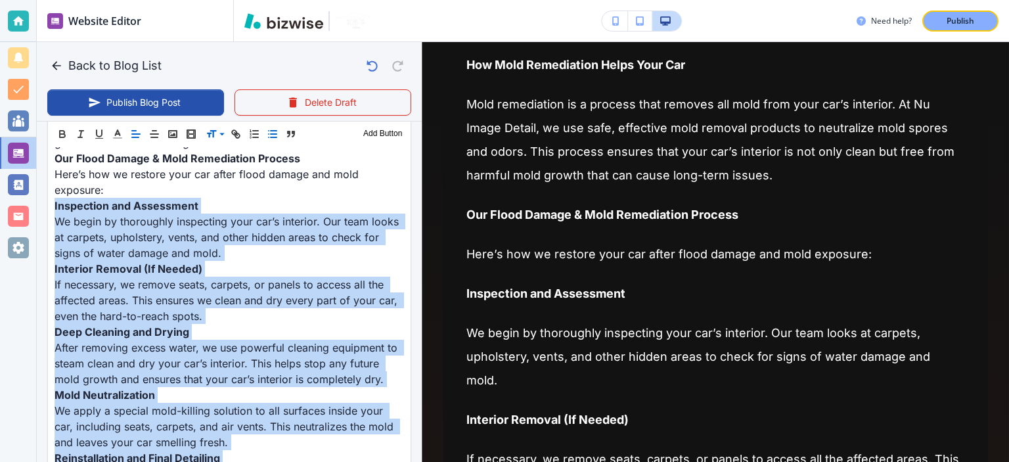
click at [270, 133] on icon "button" at bounding box center [273, 134] width 12 height 12
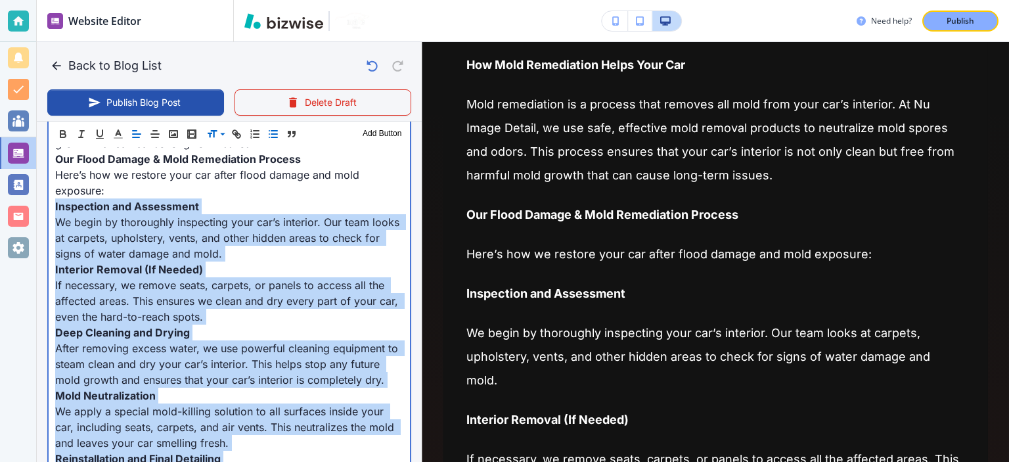
type input "Sep 25, 2025 08:09 PM"
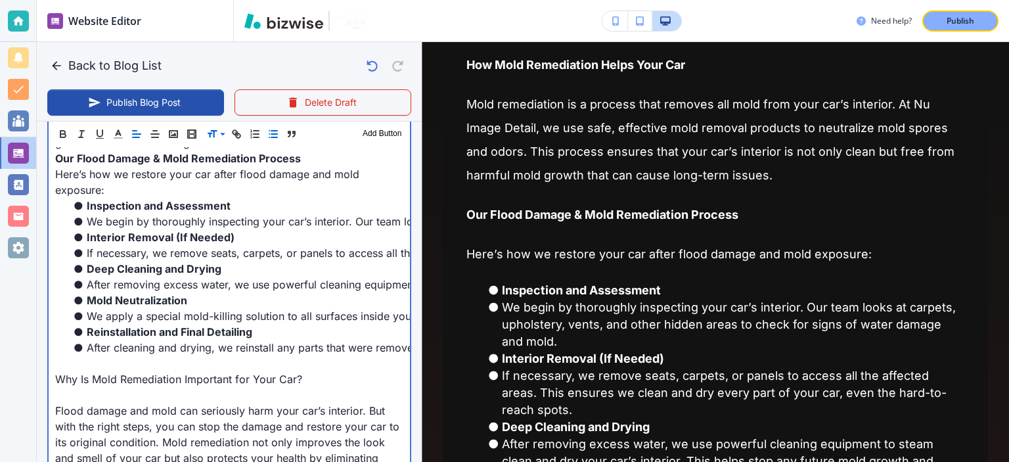
click at [147, 198] on p "Here’s how we restore your car after flood damage and mold exposure:" at bounding box center [229, 182] width 348 height 32
click at [81, 229] on li "We begin by thoroughly inspecting your car’s interior. Our team looks at carpet…" at bounding box center [237, 222] width 333 height 16
click at [85, 229] on li "We begin by thoroughly inspecting your car’s interior. Our team looks at carpet…" at bounding box center [237, 222] width 333 height 16
click at [88, 244] on strong "Interior Removal (If Needed)" at bounding box center [161, 237] width 148 height 13
click at [89, 275] on strong "Deep Cleaning and Drying" at bounding box center [154, 268] width 135 height 13
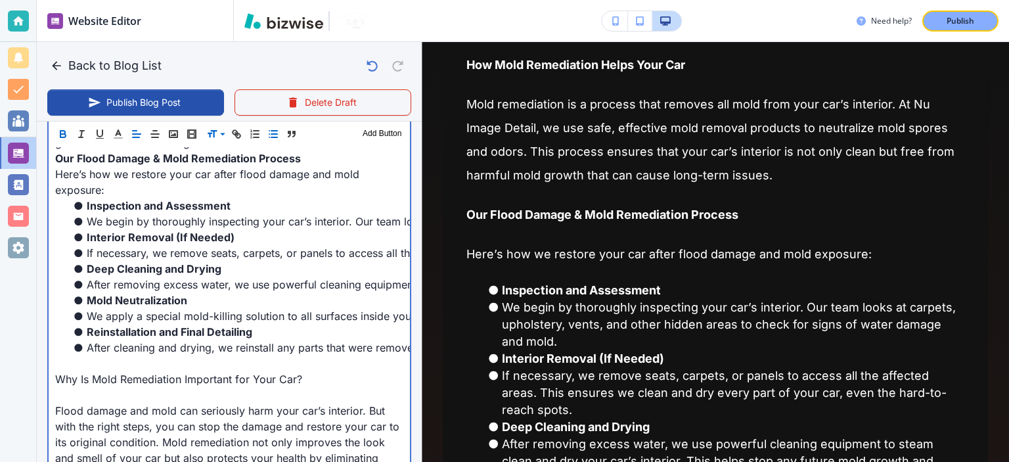
click at [87, 261] on li "If necessary, we remove seats, carpets, or panels to access all the affected ar…" at bounding box center [237, 253] width 333 height 16
click at [87, 229] on li "We begin by thoroughly inspecting your car’s interior. Our team looks at carpet…" at bounding box center [237, 222] width 333 height 16
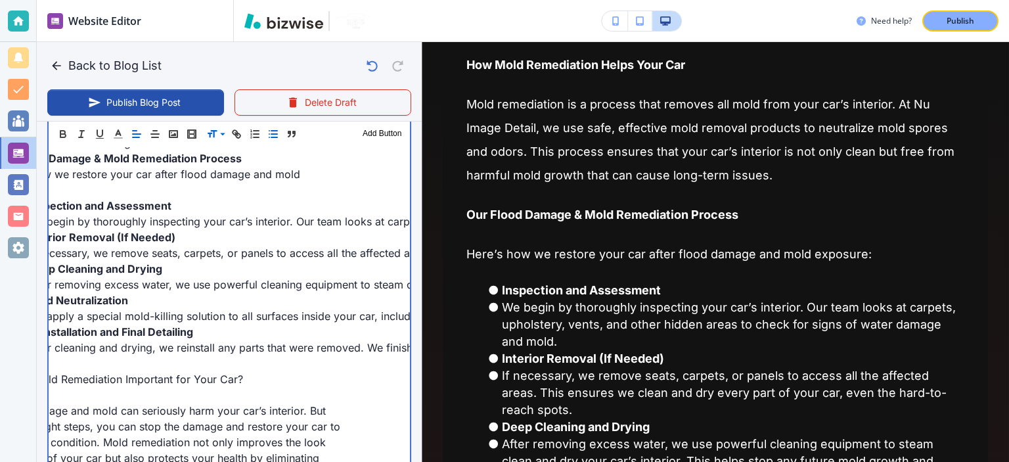
scroll to position [0, 0]
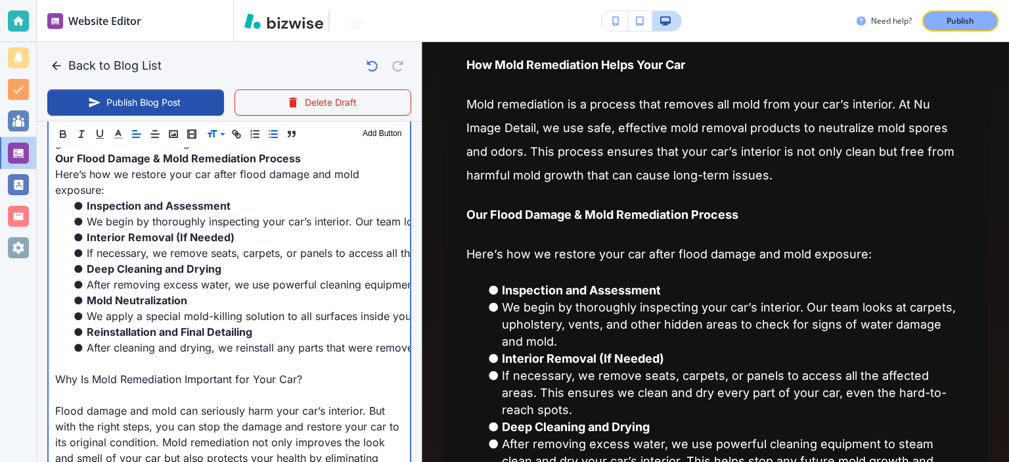
click at [246, 229] on li "We begin by thoroughly inspecting your car’s interior. Our team looks at carpet…" at bounding box center [237, 222] width 333 height 16
click at [231, 198] on p "Here’s how we restore your car after flood damage and mold exposure:" at bounding box center [229, 182] width 348 height 32
click at [232, 214] on li "Inspection and Assessment" at bounding box center [237, 206] width 333 height 16
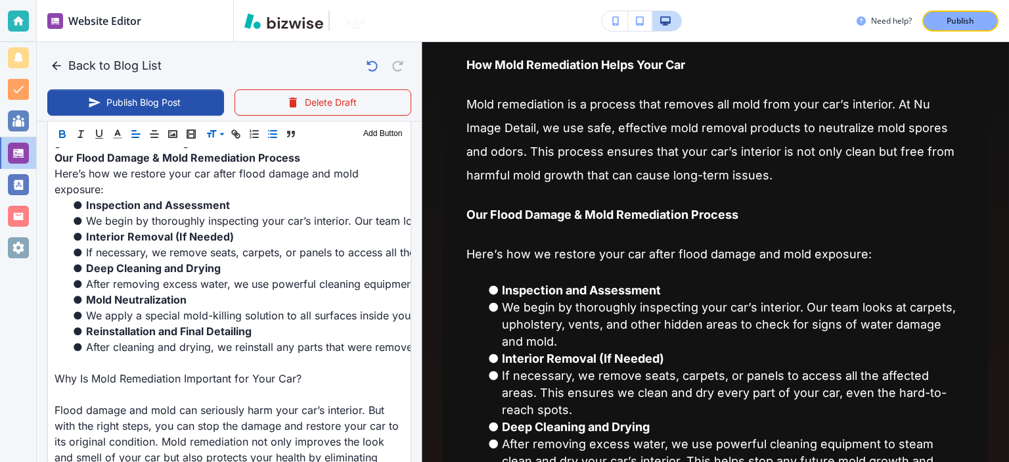
click at [271, 134] on line "button" at bounding box center [274, 134] width 6 height 0
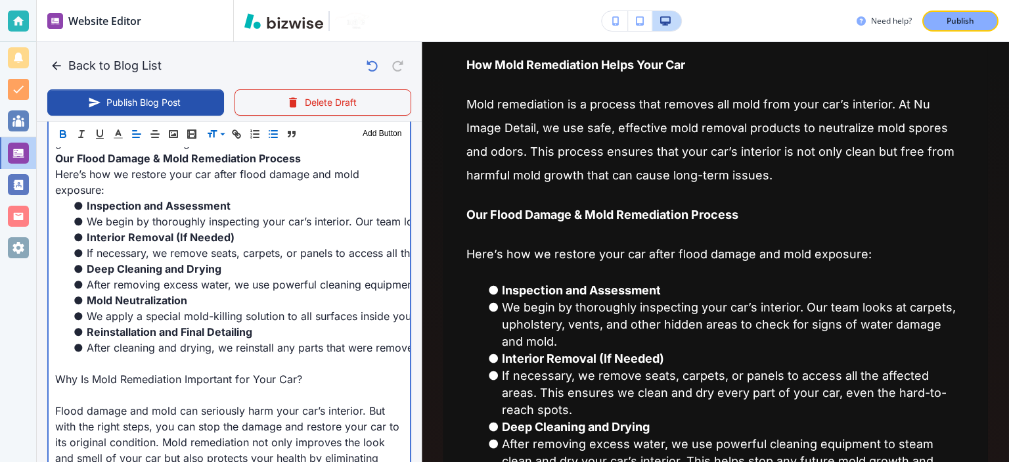
scroll to position [904, 0]
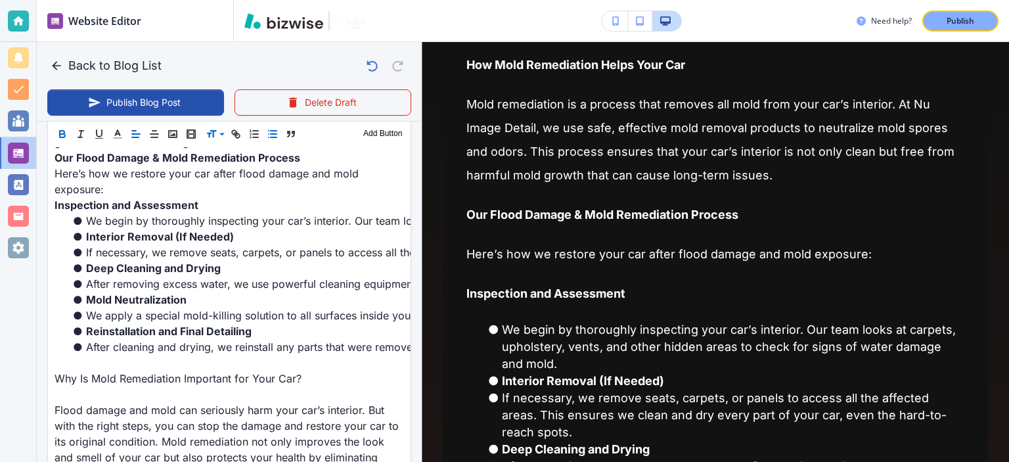
click at [270, 134] on icon "button" at bounding box center [273, 134] width 12 height 12
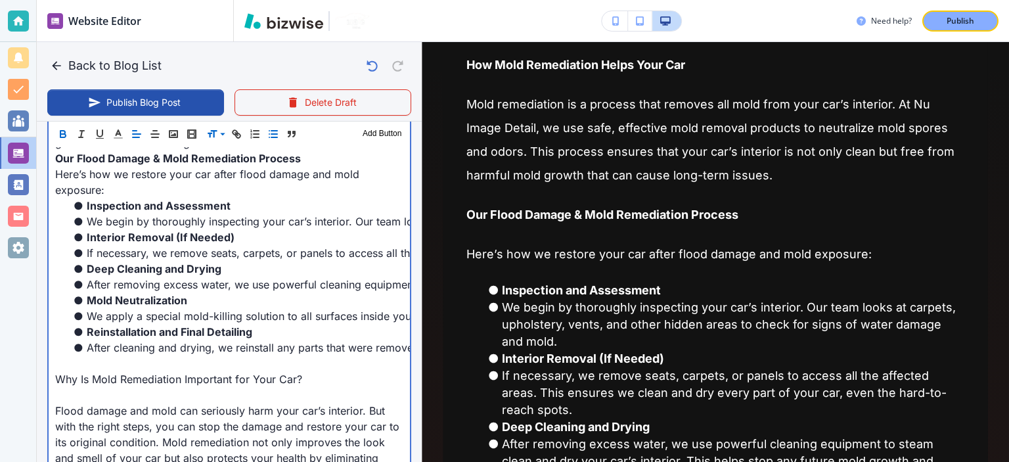
click at [226, 214] on li "Inspection and Assessment" at bounding box center [237, 206] width 333 height 16
click at [227, 229] on li "We begin by thoroughly inspecting your car’s interior. Our team looks at carpet…" at bounding box center [237, 222] width 333 height 16
click at [89, 229] on li "We begin by thoroughly inspecting your car’s interior. Our team looks at carpet…" at bounding box center [237, 222] width 333 height 16
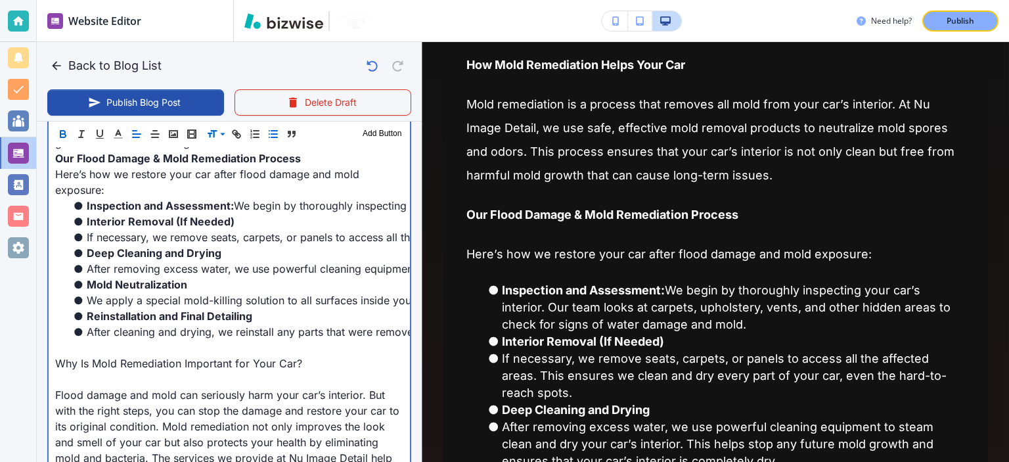
click at [86, 245] on li "If necessary, we remove seats, carpets, or panels to access all the affected ar…" at bounding box center [237, 237] width 333 height 16
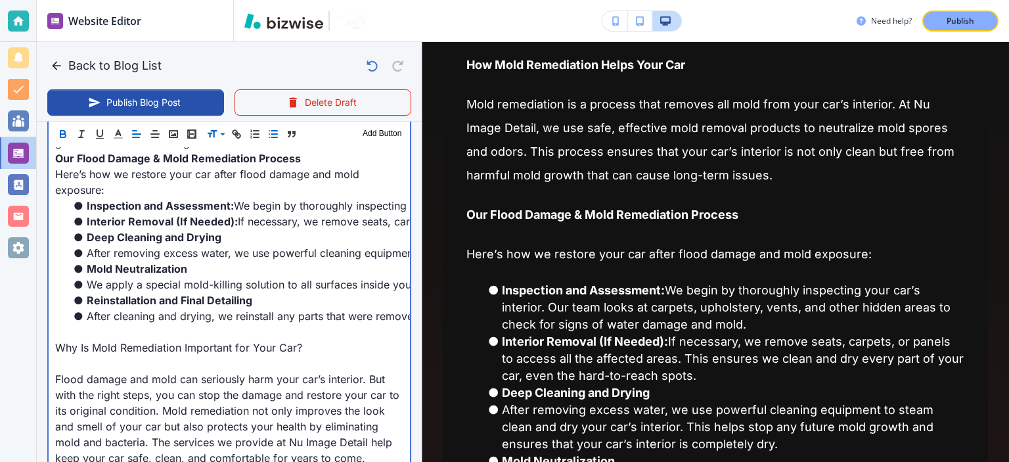
click at [91, 261] on li "After removing excess water, we use powerful cleaning equipment to steam clean …" at bounding box center [237, 253] width 333 height 16
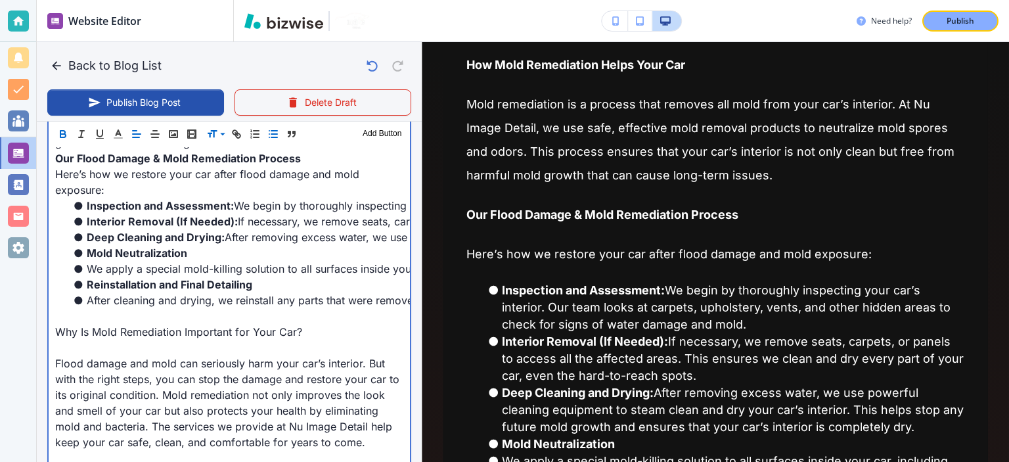
click at [89, 260] on strong "Mold Neutralization" at bounding box center [137, 252] width 101 height 13
click at [89, 277] on li "We apply a special mold-killing solution to all surfaces inside your car, inclu…" at bounding box center [237, 269] width 333 height 16
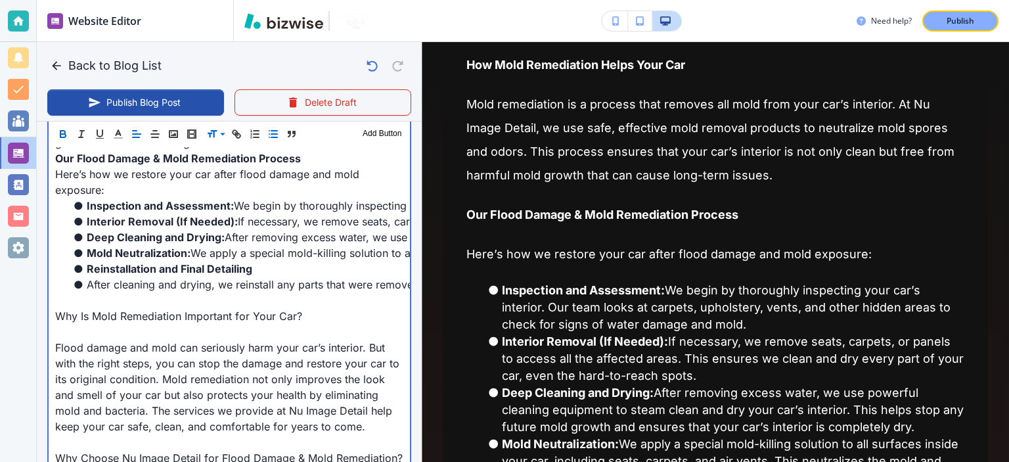
click at [87, 275] on strong "Reinstallation and Final Detailing" at bounding box center [170, 268] width 166 height 13
click at [88, 292] on li "After cleaning and drying, we reinstall any parts that were removed. We finish …" at bounding box center [237, 285] width 333 height 16
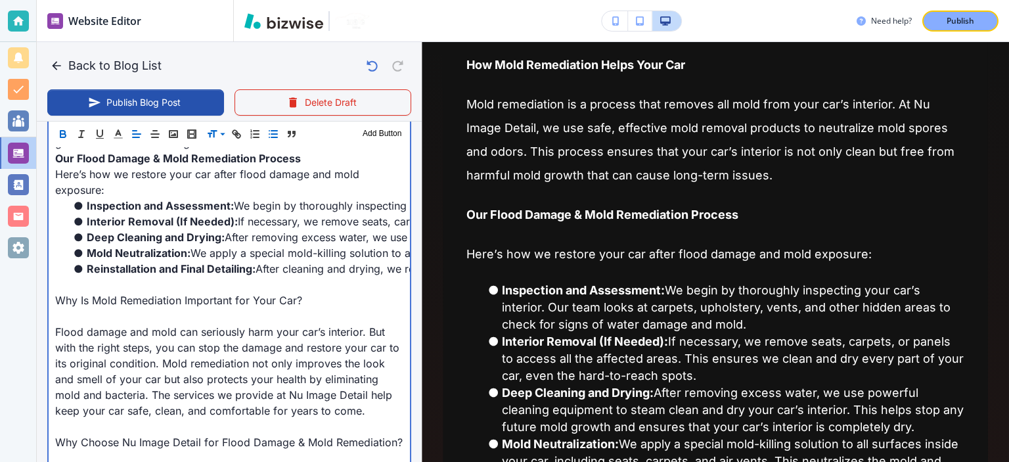
click at [250, 308] on p "Why Is Mold Remediation Important for Your Car?" at bounding box center [229, 300] width 348 height 16
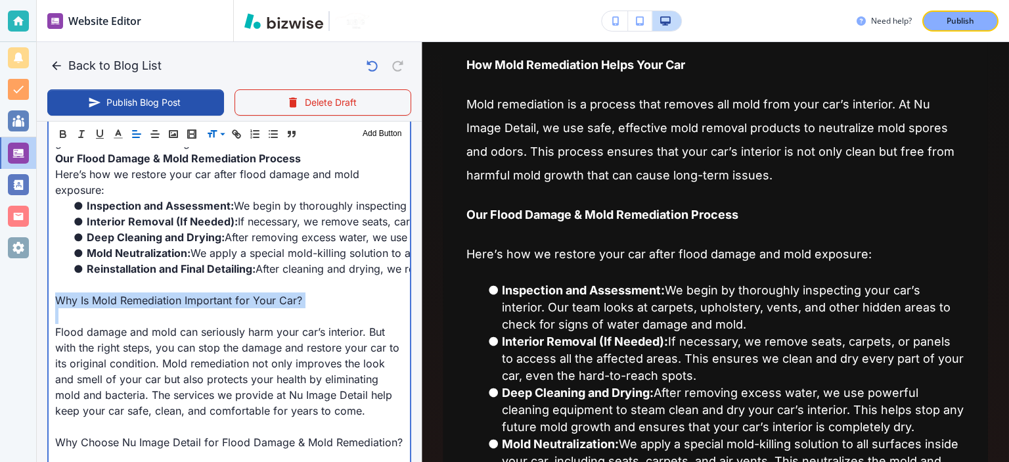
click at [250, 308] on p "Why Is Mold Remediation Important for Your Car?" at bounding box center [229, 300] width 348 height 16
click at [250, 307] on p "Why Is Mold Remediation Important for Your Car?" at bounding box center [229, 300] width 348 height 16
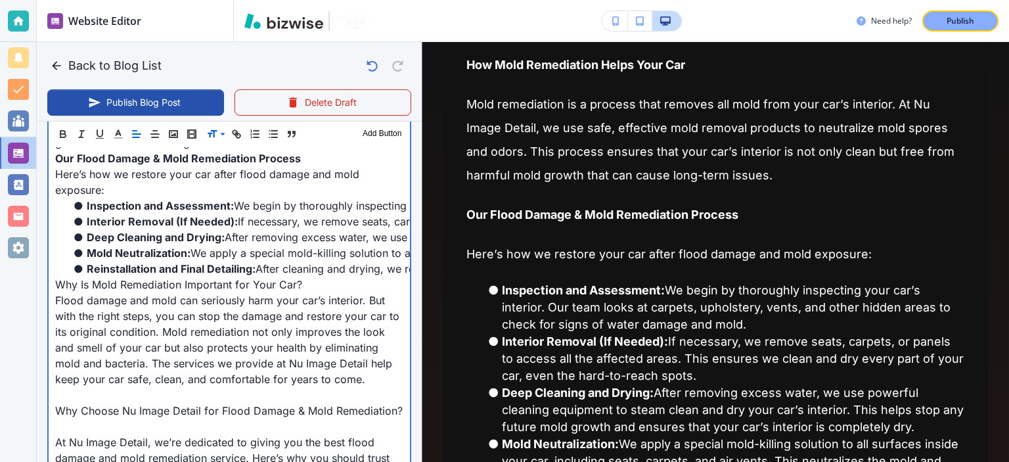
click at [250, 307] on p "Flood damage and mold can seriously harm your car’s interior. But with the righ…" at bounding box center [229, 339] width 348 height 95
click at [245, 292] on p "Why Is Mold Remediation Important for Your Car?" at bounding box center [229, 285] width 348 height 16
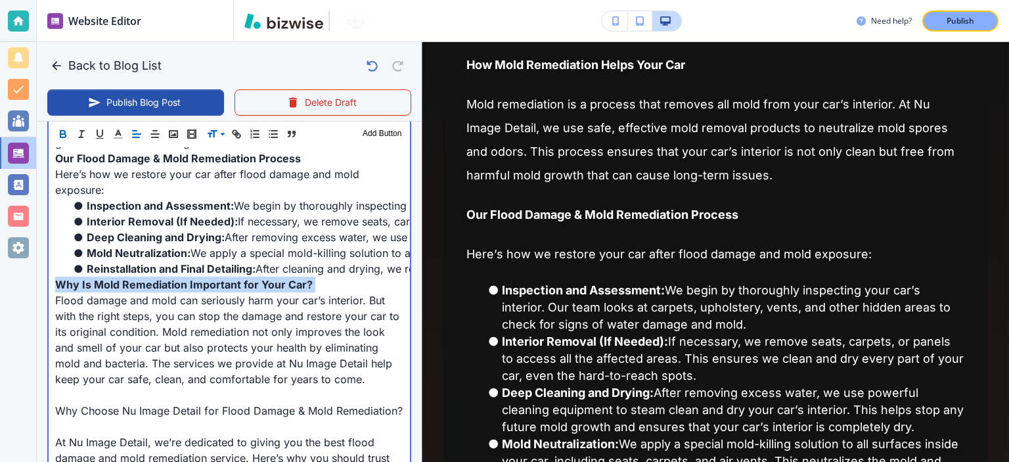
click at [245, 292] on p "Why Is Mold Remediation Important for Your Car?" at bounding box center [229, 285] width 348 height 16
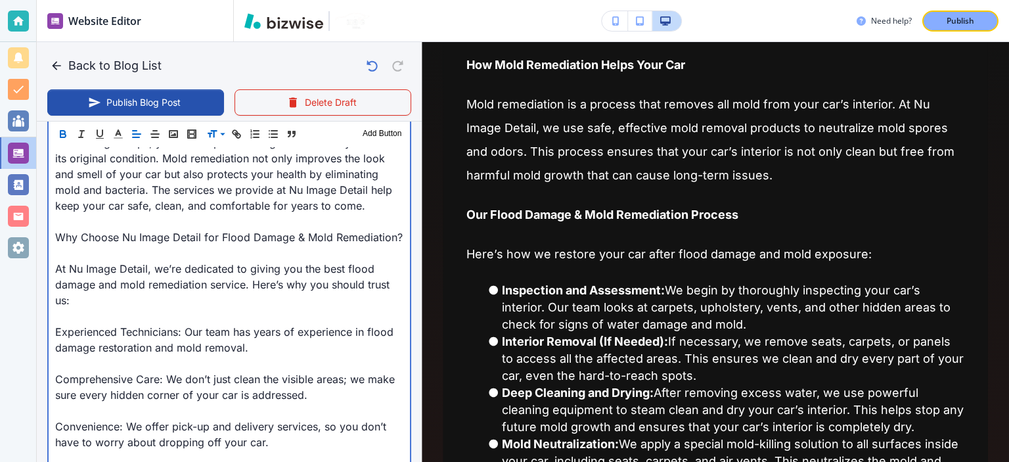
scroll to position [1083, 0]
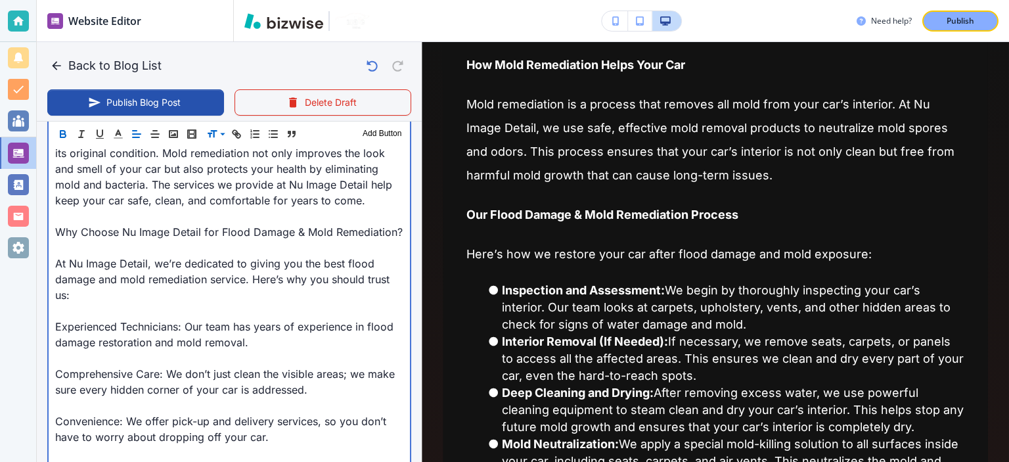
click at [195, 240] on p "Why Choose Nu Image Detail for Flood Damage & Mold Remediation?" at bounding box center [229, 232] width 348 height 16
click at [179, 224] on p at bounding box center [229, 216] width 348 height 16
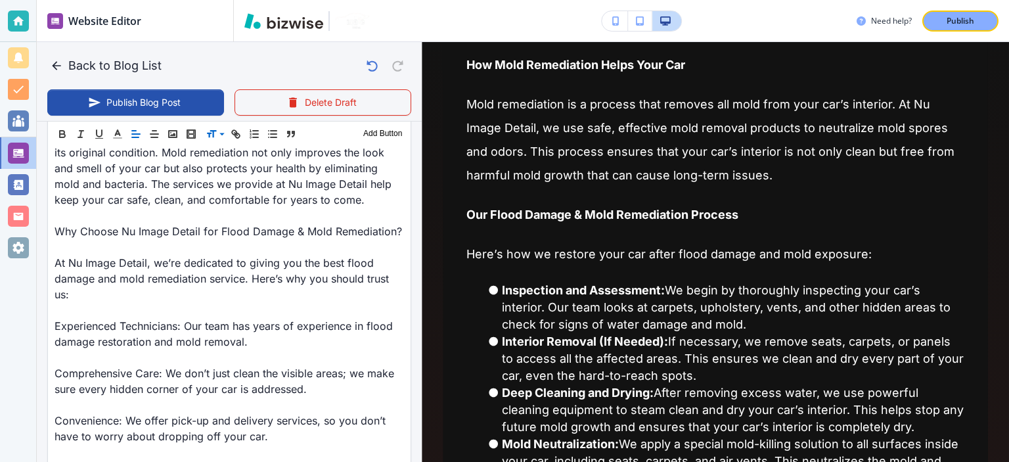
scroll to position [1082, 0]
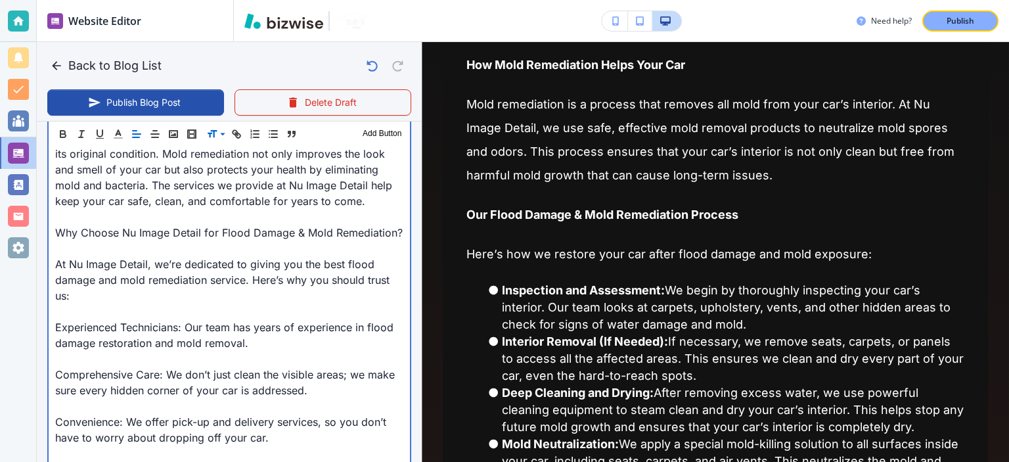
click at [316, 225] on p at bounding box center [229, 217] width 348 height 16
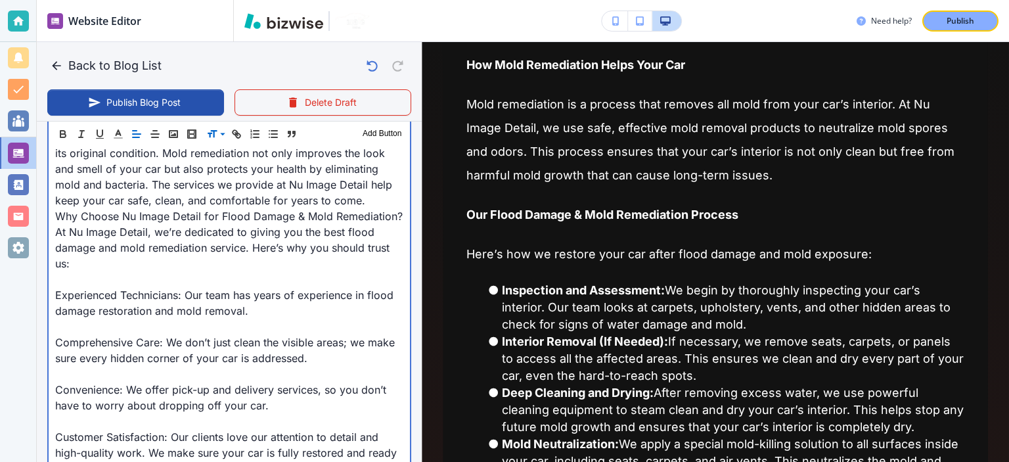
click at [257, 224] on p "Why Choose Nu Image Detail for Flood Damage & Mold Remediation?" at bounding box center [229, 216] width 348 height 16
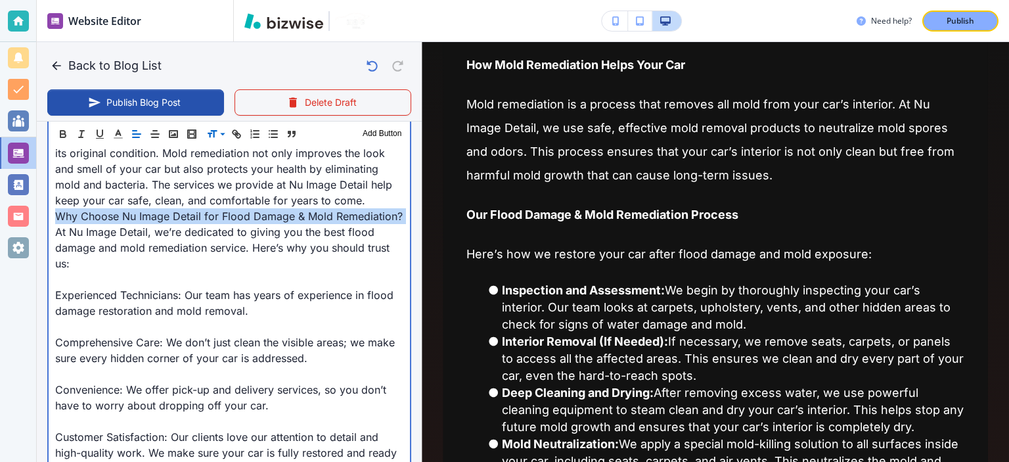
click at [257, 224] on p "Why Choose Nu Image Detail for Flood Damage & Mold Remediation?" at bounding box center [229, 216] width 348 height 16
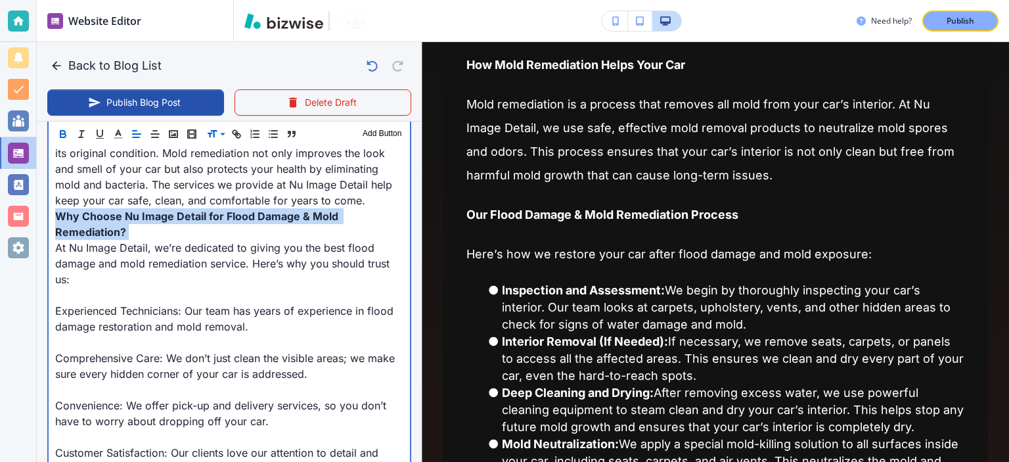
click at [257, 233] on strong "Why Choose Nu Image Detail for Flood Damage & Mold Remediation?" at bounding box center [198, 224] width 286 height 29
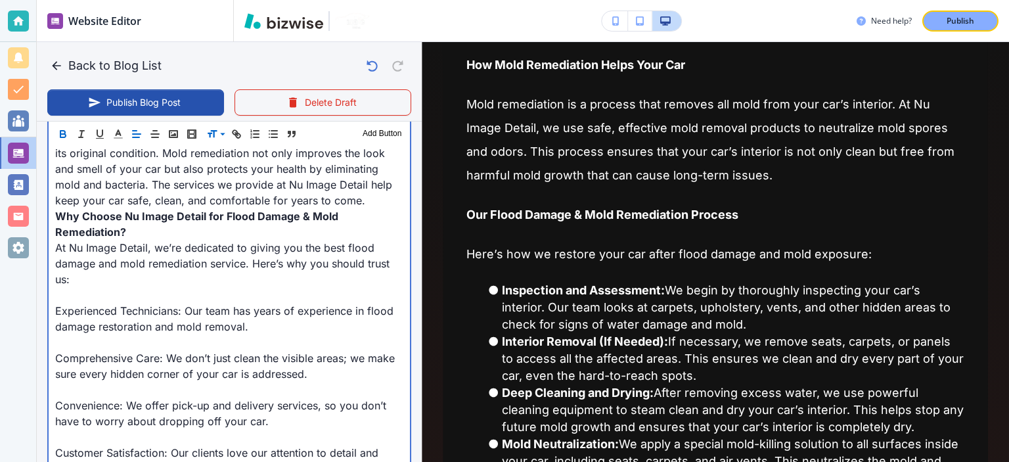
click at [166, 303] on p at bounding box center [229, 295] width 348 height 16
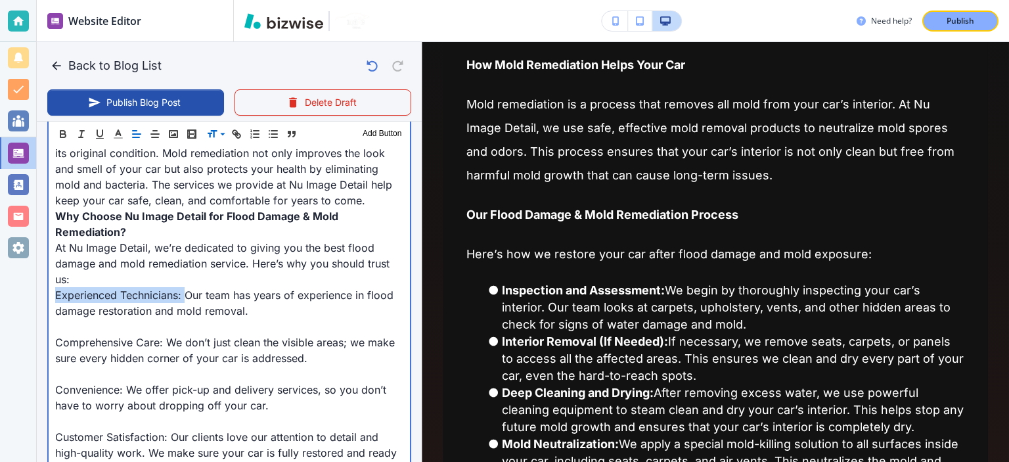
drag, startPoint x: 184, startPoint y: 310, endPoint x: 46, endPoint y: 307, distance: 138.0
click at [46, 307] on div "Blog Content Header 1 Header 2 Header 3 Body Text Add Button Flood damage can s…" at bounding box center [229, 72] width 385 height 1223
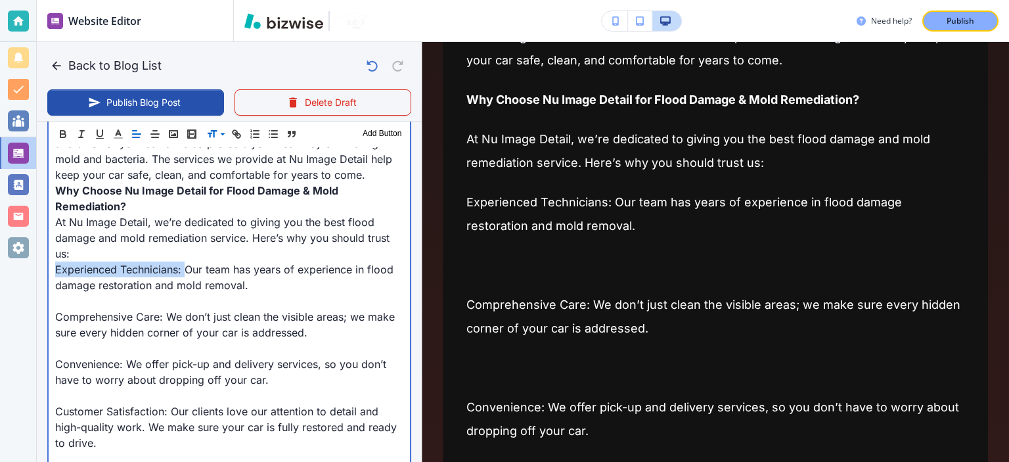
scroll to position [1410, 0]
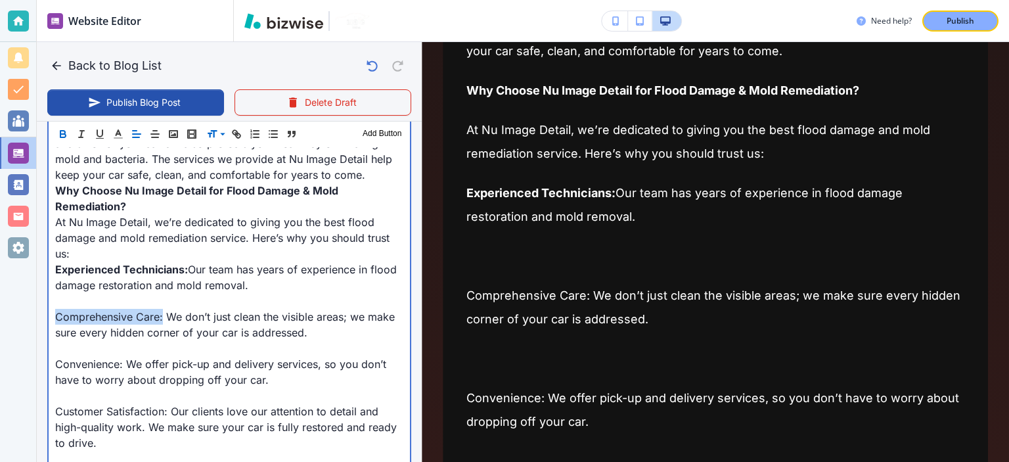
drag, startPoint x: 163, startPoint y: 333, endPoint x: 52, endPoint y: 333, distance: 111.1
click at [52, 333] on div "Flood damage can seriously affect your car, especially when water leads to mold…" at bounding box center [229, 64] width 361 height 1164
click at [89, 309] on p at bounding box center [229, 301] width 348 height 16
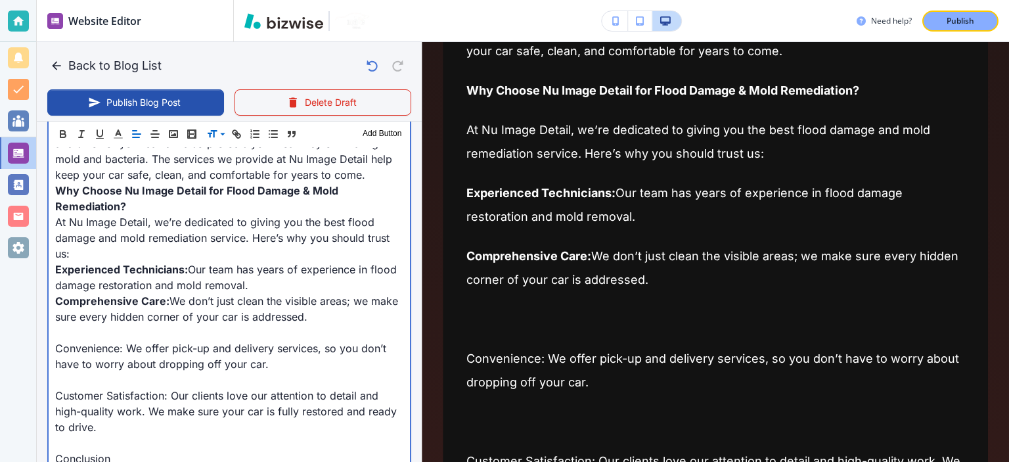
click at [87, 324] on p "Comprehensive Care: We don’t just clean the visible areas; we make sure every h…" at bounding box center [229, 309] width 348 height 32
click at [87, 340] on p at bounding box center [229, 333] width 348 height 16
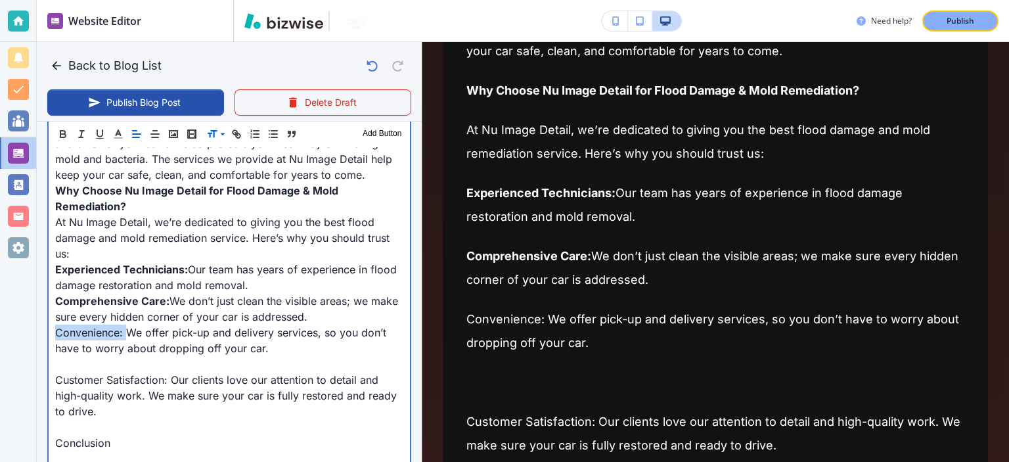
drag, startPoint x: 124, startPoint y: 348, endPoint x: 48, endPoint y: 352, distance: 76.3
click at [49, 352] on div "Flood damage can seriously affect your car, especially when water leads to mold…" at bounding box center [229, 48] width 361 height 1133
click at [122, 339] on strong "Convenience:" at bounding box center [91, 332] width 72 height 13
click at [122, 372] on p at bounding box center [229, 364] width 348 height 16
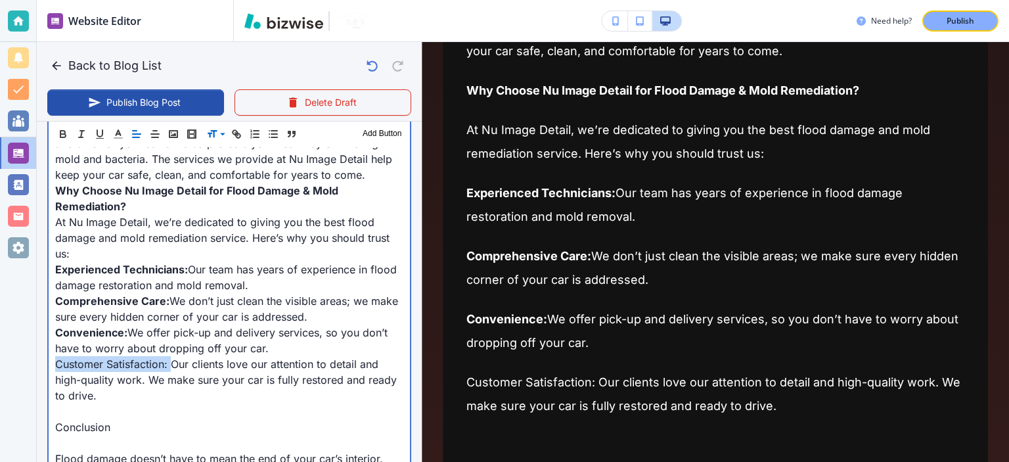
drag, startPoint x: 172, startPoint y: 380, endPoint x: 55, endPoint y: 382, distance: 116.3
click at [56, 382] on p "Customer Satisfaction: Our clients love our attention to detail and high-qualit…" at bounding box center [229, 379] width 348 height 47
click at [124, 403] on p "Customer Satisfaction: Our clients love our attention to detail and high-qualit…" at bounding box center [229, 379] width 348 height 47
click at [130, 419] on p at bounding box center [229, 411] width 348 height 16
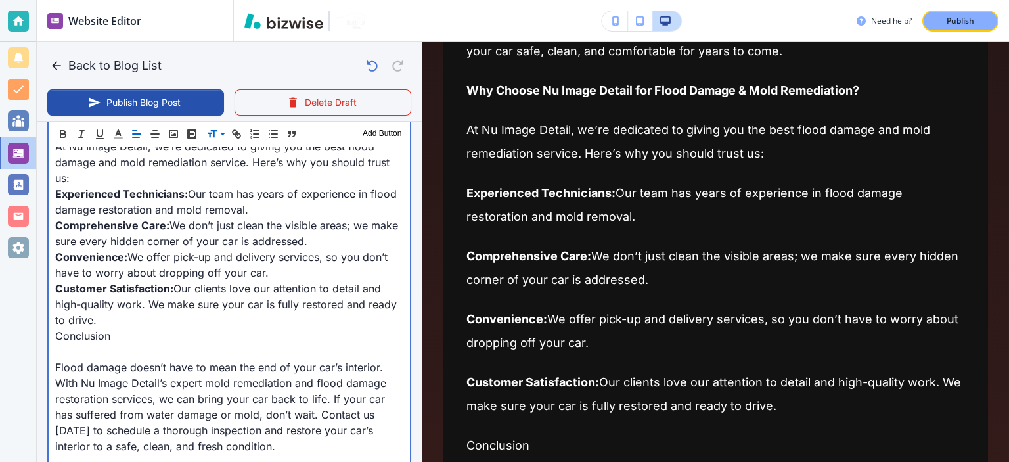
scroll to position [1190, 0]
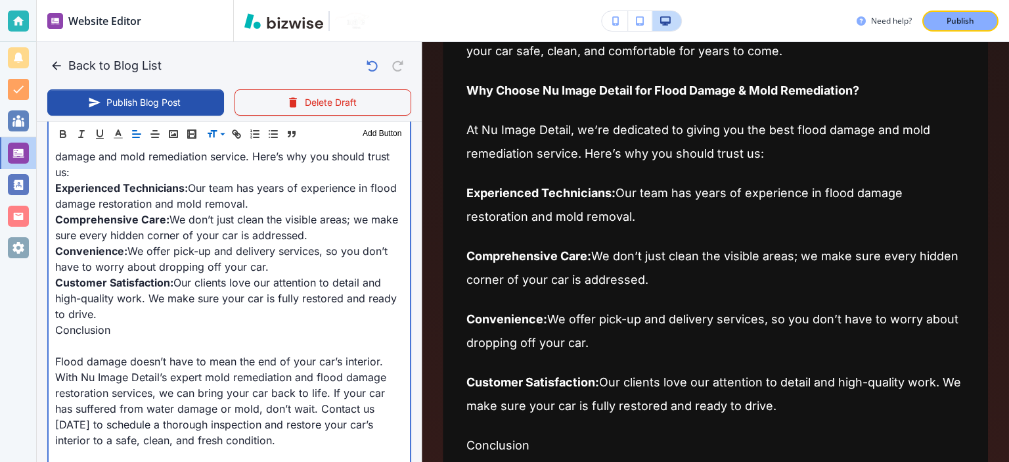
click at [85, 354] on p at bounding box center [229, 346] width 348 height 16
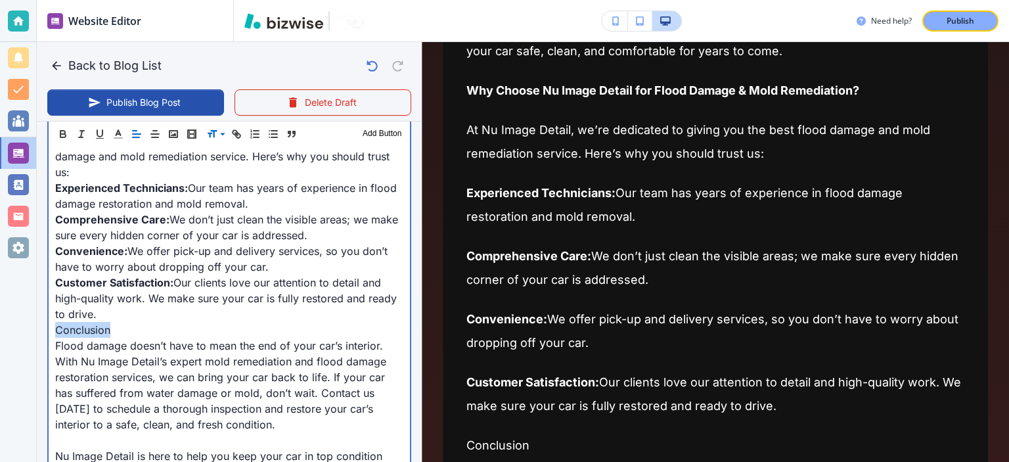
drag, startPoint x: 116, startPoint y: 343, endPoint x: 49, endPoint y: 341, distance: 66.4
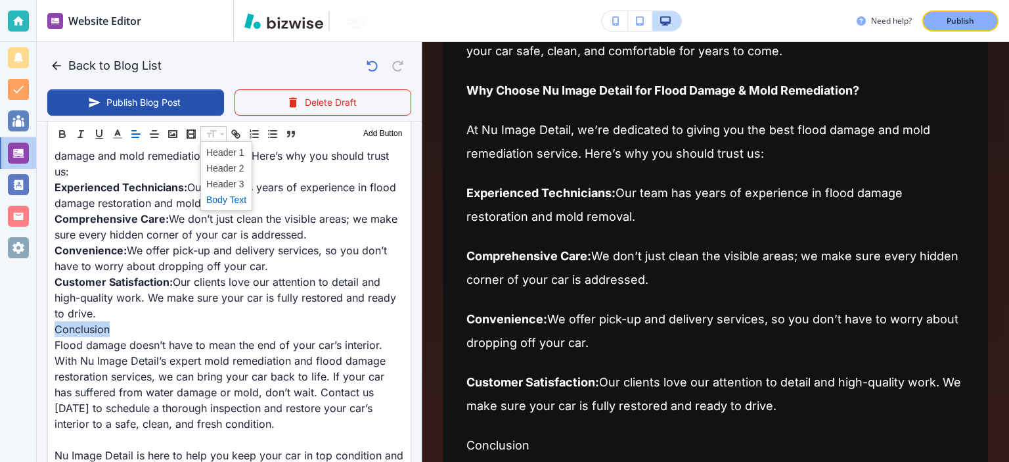
scroll to position [1189, 0]
click at [63, 137] on icon "button" at bounding box center [62, 135] width 5 height 3
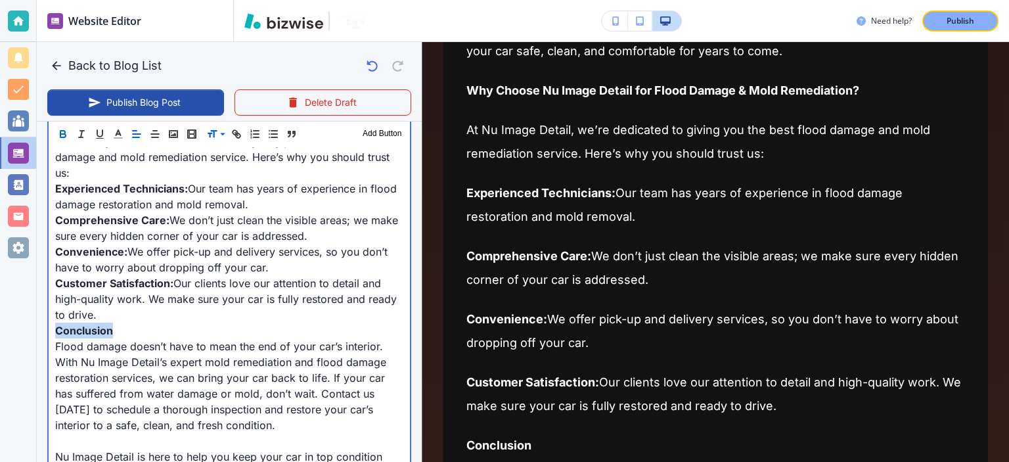
click at [222, 323] on p "Customer Satisfaction: Our clients love our attention to detail and high-qualit…" at bounding box center [229, 298] width 348 height 47
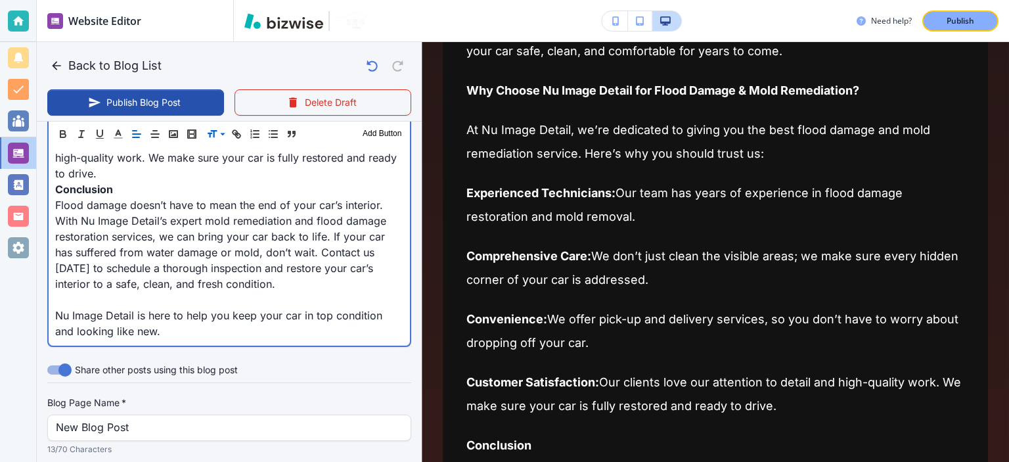
scroll to position [1343, 0]
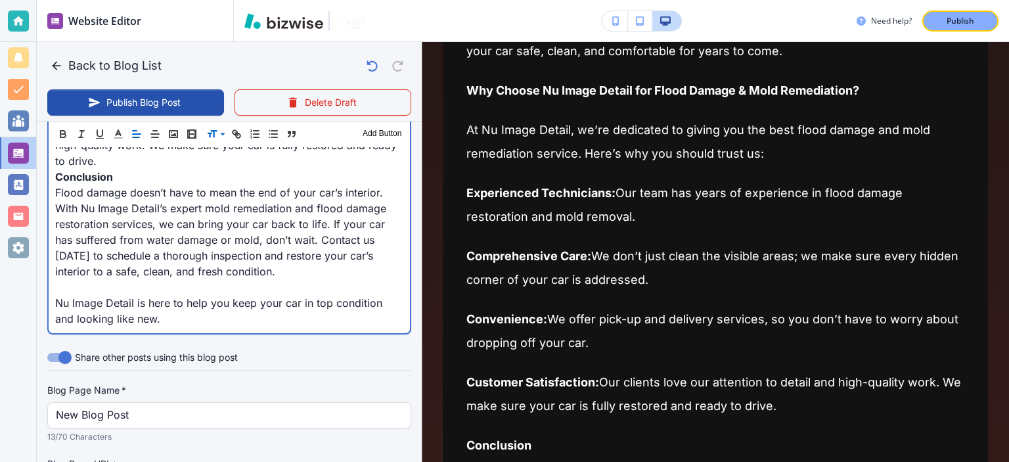
click at [191, 295] on p at bounding box center [229, 287] width 348 height 16
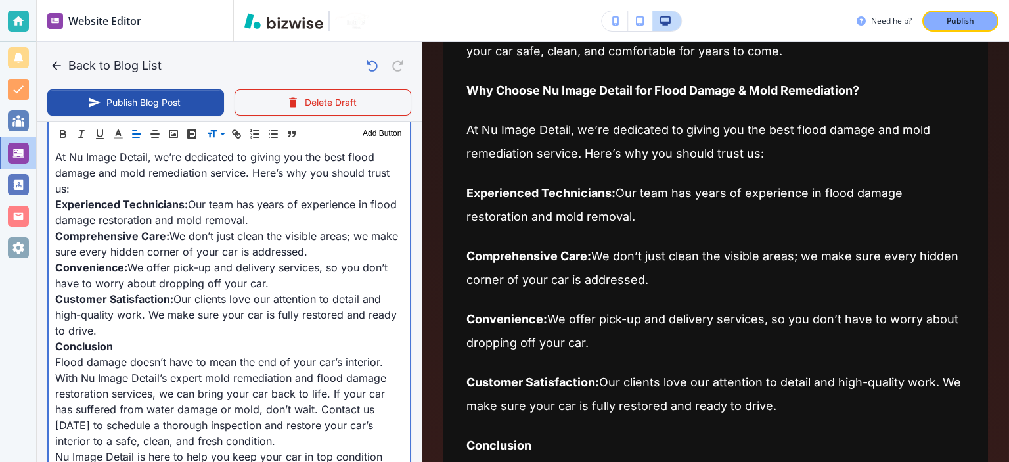
scroll to position [1190, 0]
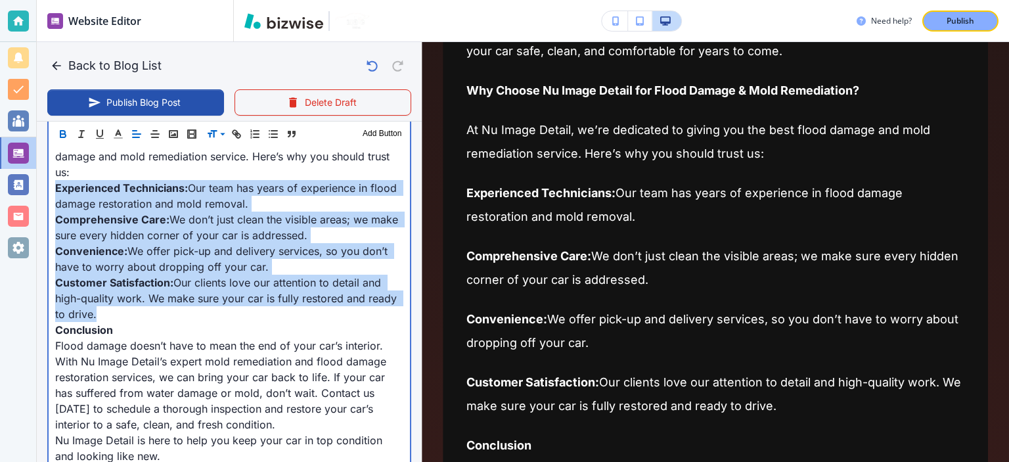
drag, startPoint x: 55, startPoint y: 203, endPoint x: 231, endPoint y: 322, distance: 212.5
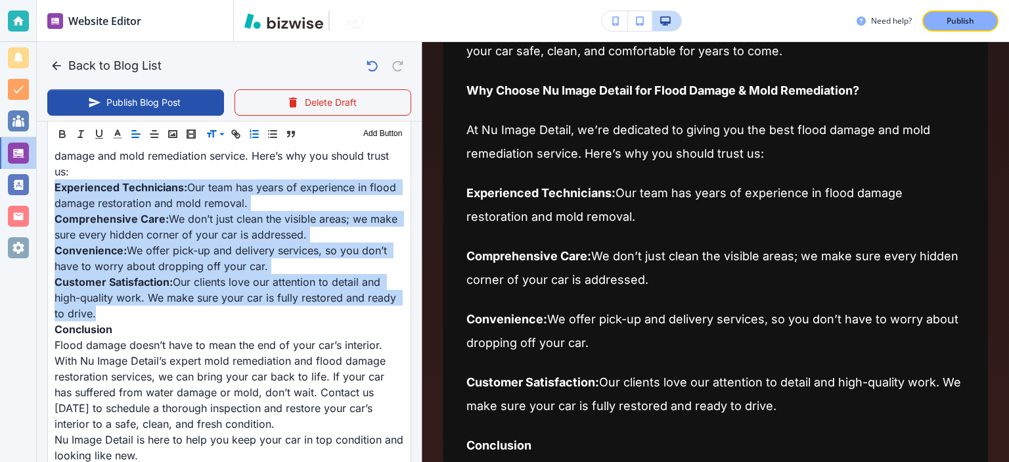
click at [257, 132] on icon "button" at bounding box center [254, 134] width 12 height 12
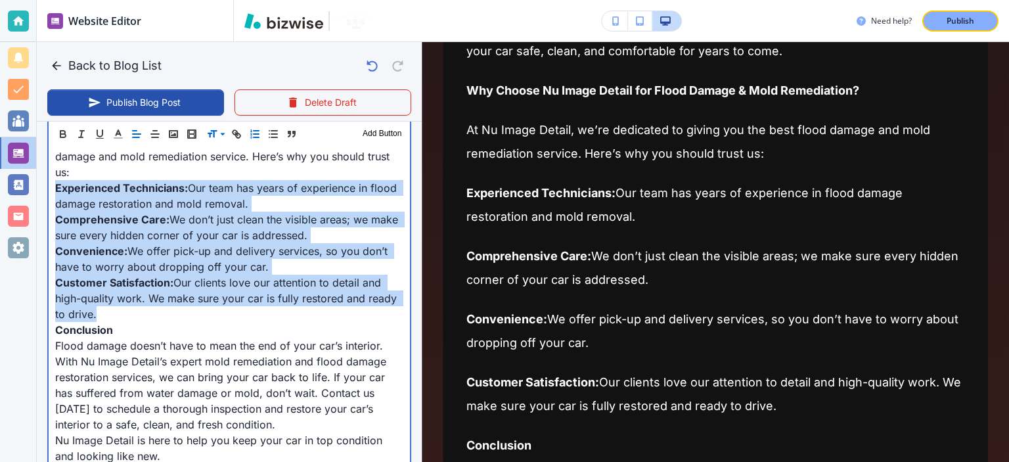
type input "Sep 25, 2025 08:12 PM"
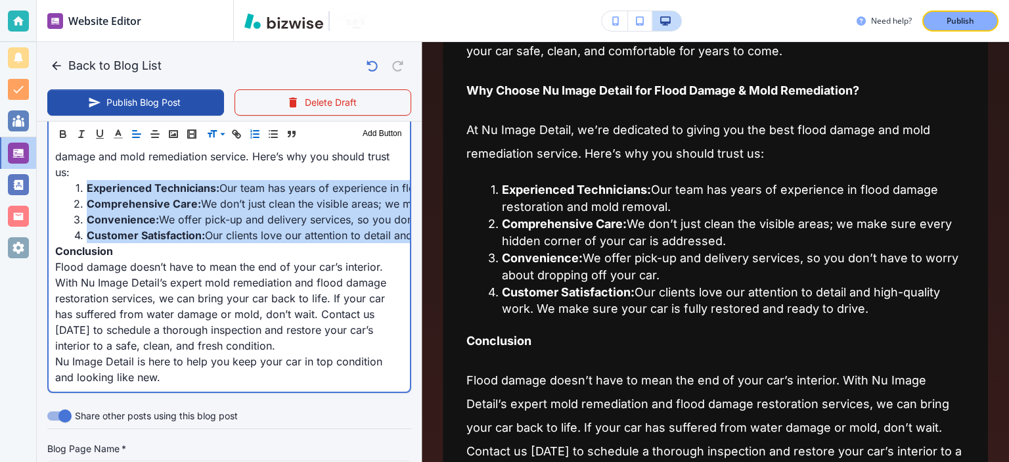
click at [256, 243] on li "Customer Satisfaction: Our clients love our attention to detail and high-qualit…" at bounding box center [237, 235] width 333 height 16
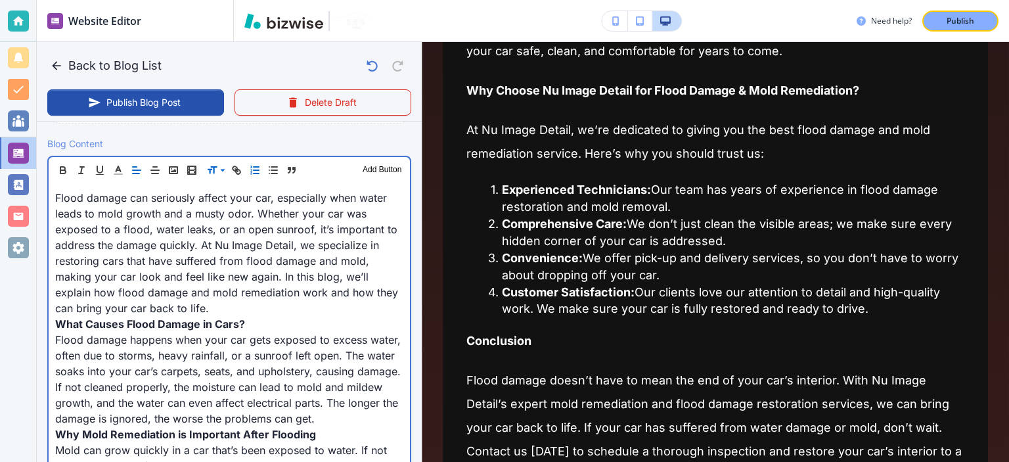
scroll to position [423, 0]
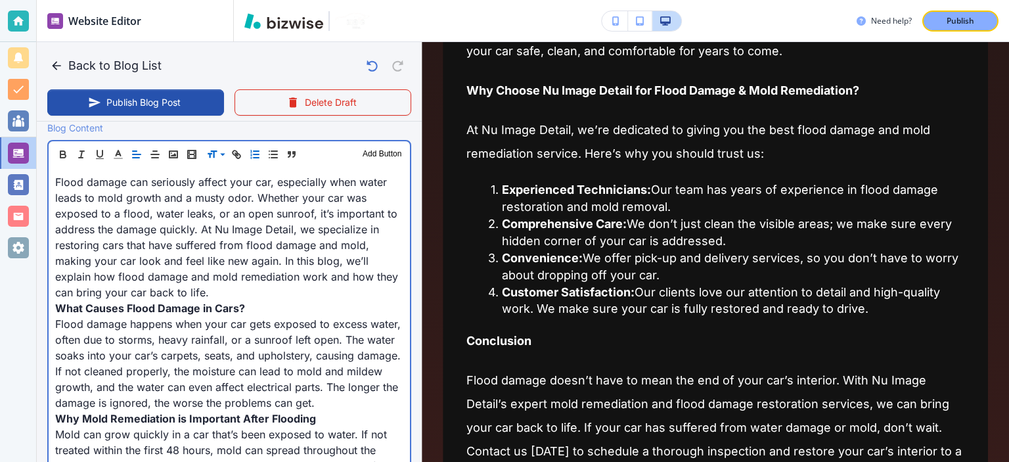
click at [257, 304] on p "What Causes Flood Damage in Cars?" at bounding box center [229, 308] width 348 height 16
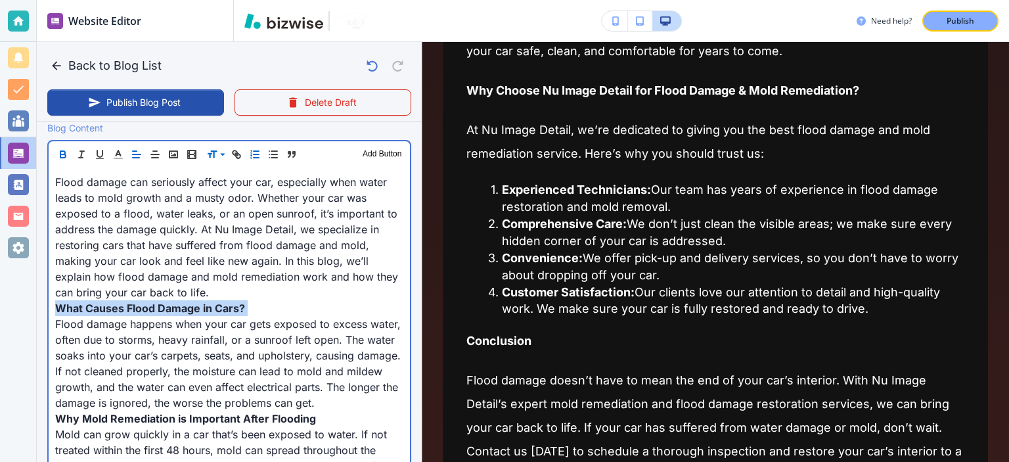
click at [257, 304] on p "What Causes Flood Damage in Cars?" at bounding box center [229, 308] width 348 height 16
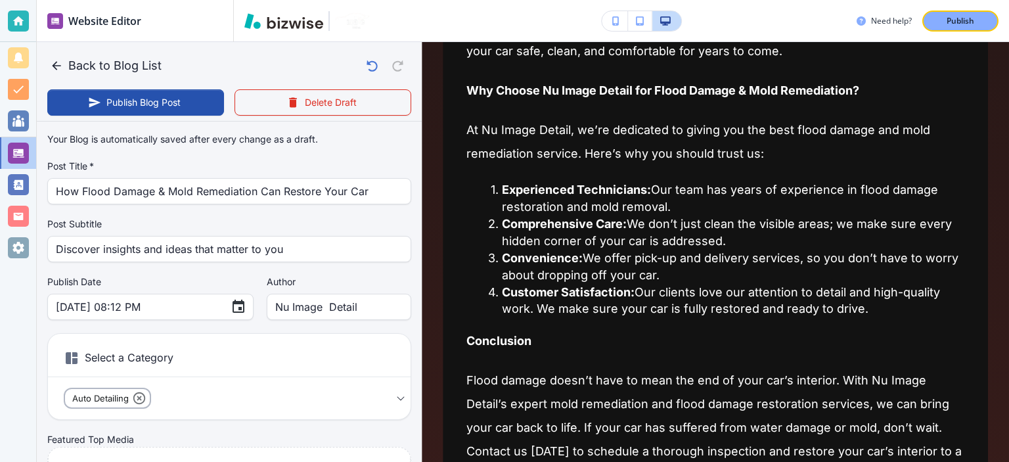
scroll to position [153, 0]
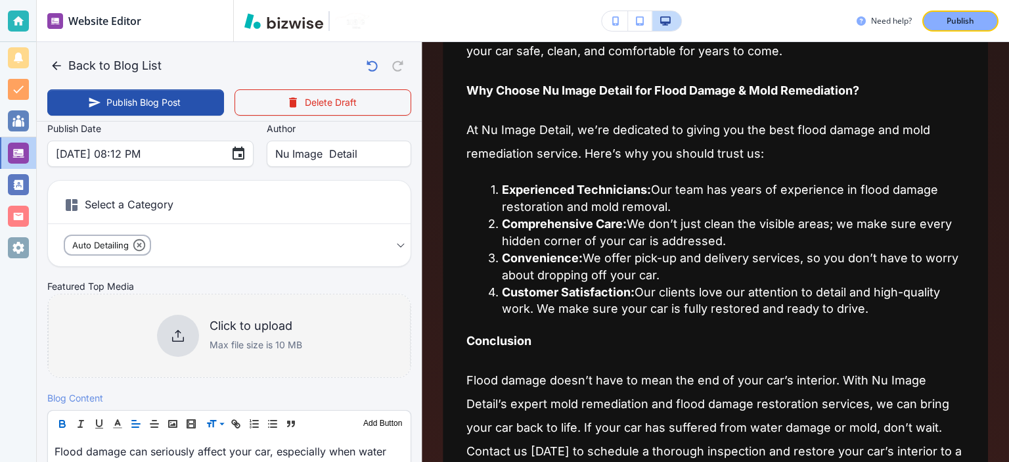
click at [188, 319] on div "Click to upload Max file size is 10 MB" at bounding box center [229, 336] width 145 height 42
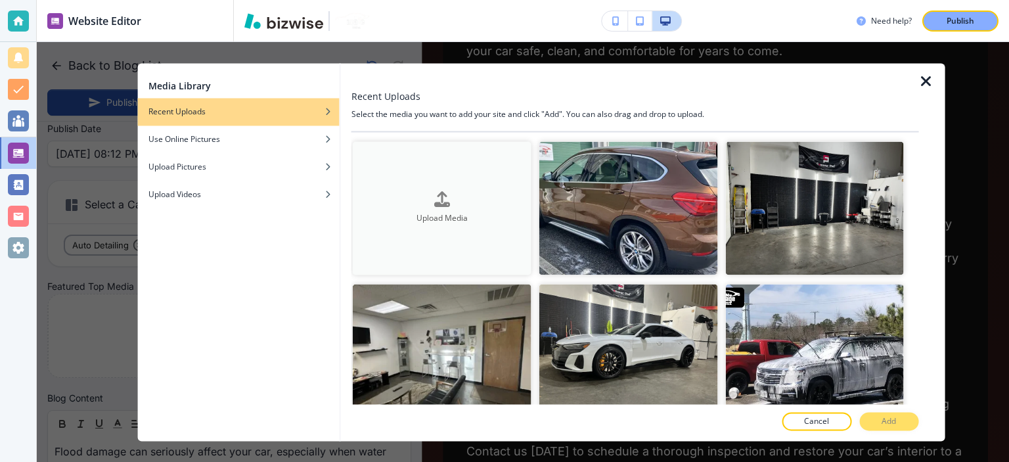
click at [371, 198] on div "Upload Media" at bounding box center [442, 208] width 179 height 33
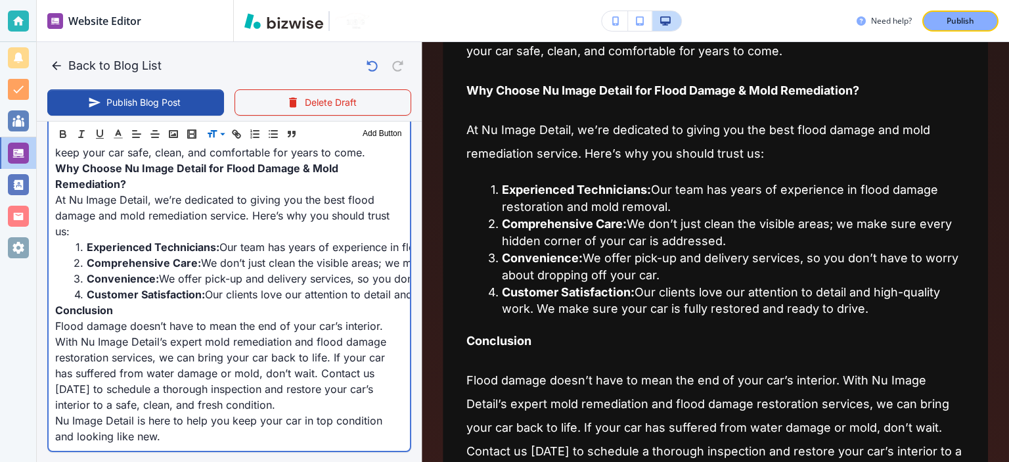
click at [262, 318] on p "Conclusion" at bounding box center [229, 310] width 348 height 16
click at [164, 354] on p "Flood damage doesn’t have to mean the end of your car’s interior. With Nu Image…" at bounding box center [229, 364] width 348 height 95
click at [160, 352] on p "Flood damage doesn’t have to mean the end of your car’s interior. With Nu Image…" at bounding box center [229, 364] width 348 height 95
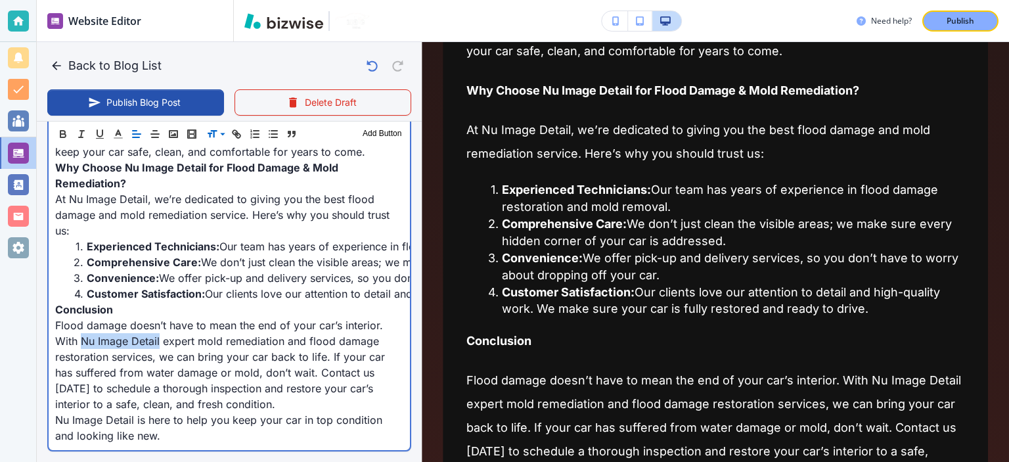
drag, startPoint x: 160, startPoint y: 354, endPoint x: 83, endPoint y: 352, distance: 76.2
click at [83, 352] on p "Flood damage doesn’t have to mean the end of your car’s interior. With Nu Image…" at bounding box center [229, 364] width 348 height 95
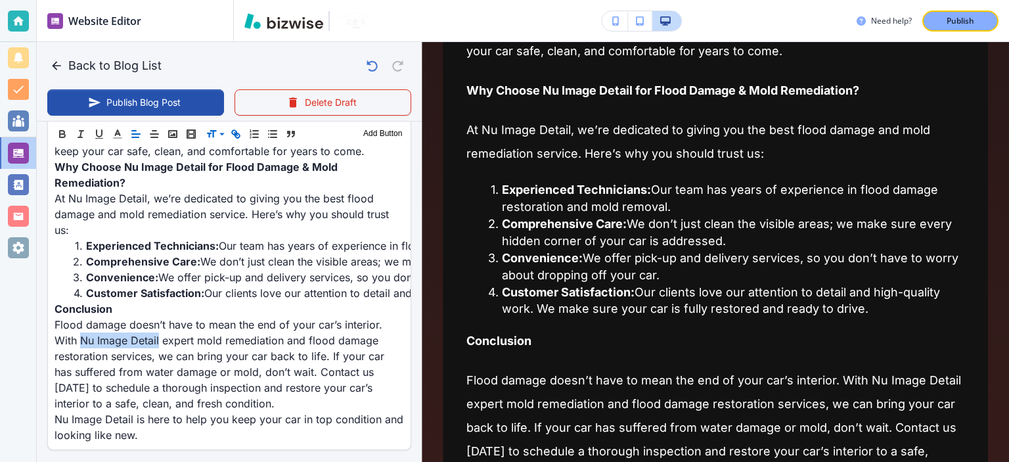
click at [239, 140] on button "button" at bounding box center [236, 134] width 18 height 16
paste input "https://www.nuimagedetail.com/"
click at [202, 333] on link at bounding box center [189, 331] width 28 height 9
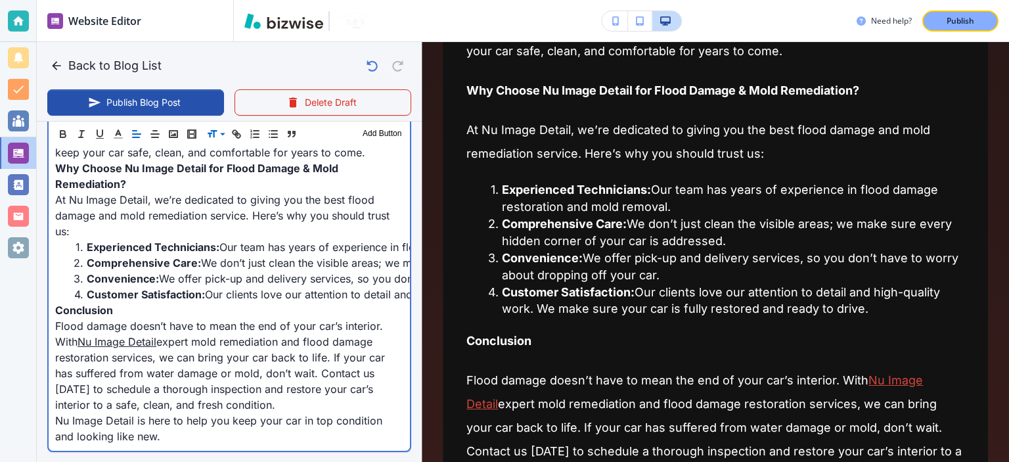
scroll to position [0, 0]
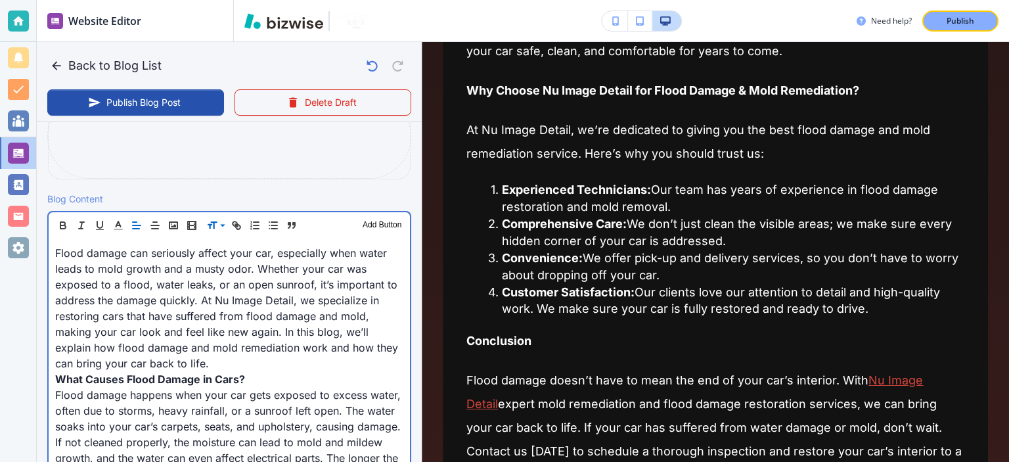
click at [263, 302] on p "Flood damage can seriously affect your car, especially when water leads to mold…" at bounding box center [229, 308] width 348 height 126
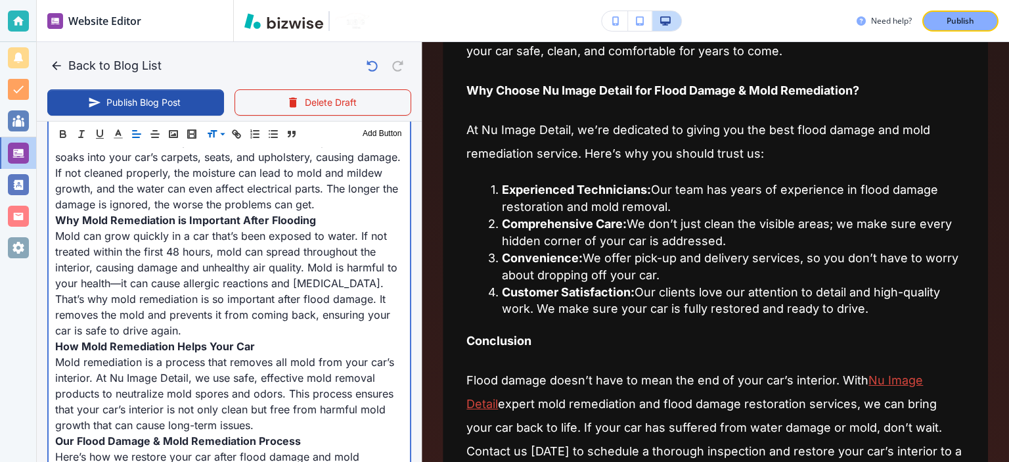
scroll to position [1280, 0]
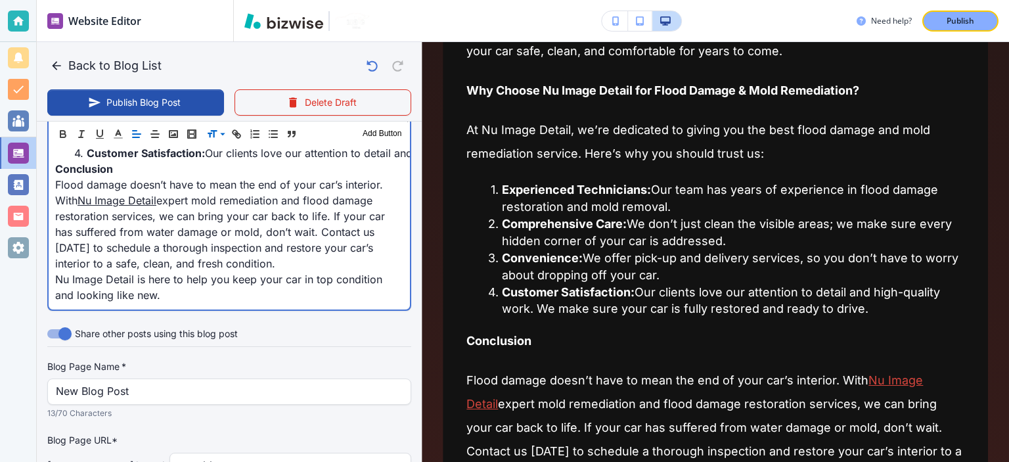
click at [273, 244] on p "Flood damage doesn’t have to mean the end of your car’s interior. With Nu Image…" at bounding box center [229, 224] width 348 height 95
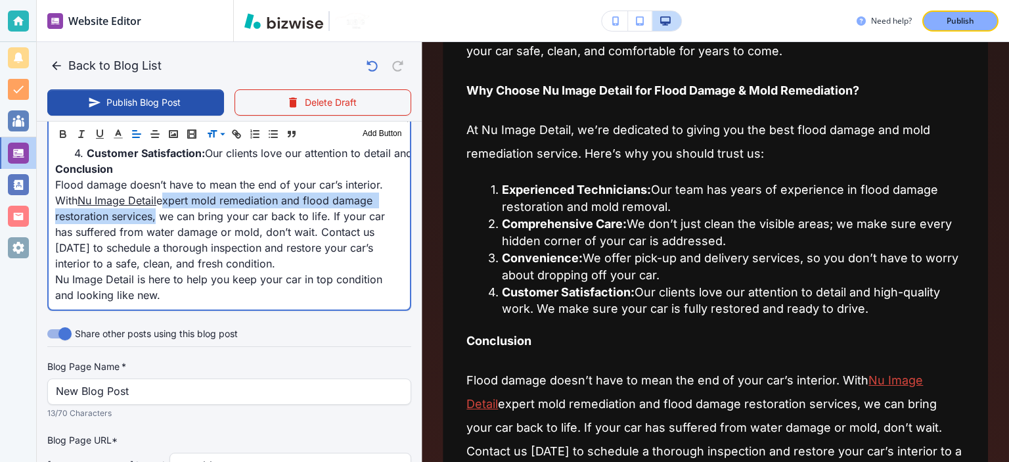
drag, startPoint x: 163, startPoint y: 214, endPoint x: 151, endPoint y: 232, distance: 21.3
click at [151, 232] on p "Flood damage doesn’t have to mean the end of your car’s interior. With Nu Image…" at bounding box center [229, 224] width 348 height 95
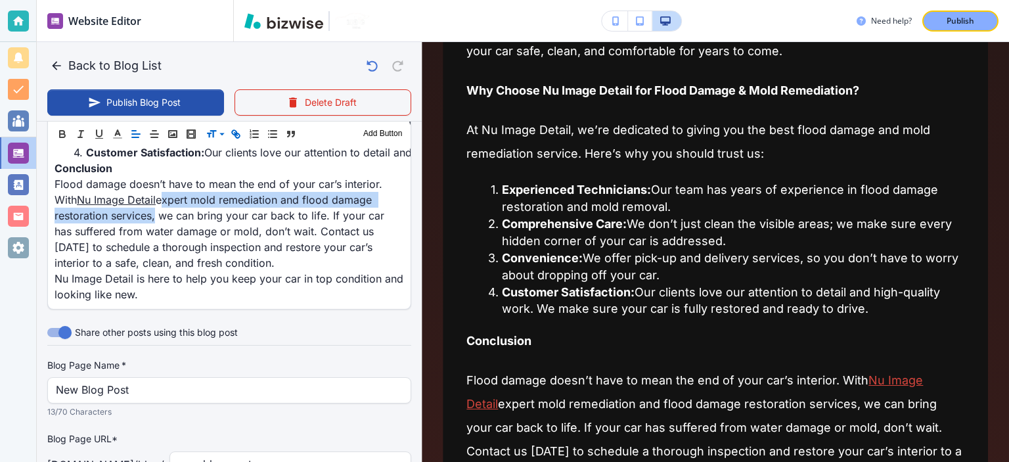
click at [235, 133] on line "button" at bounding box center [236, 134] width 3 height 3
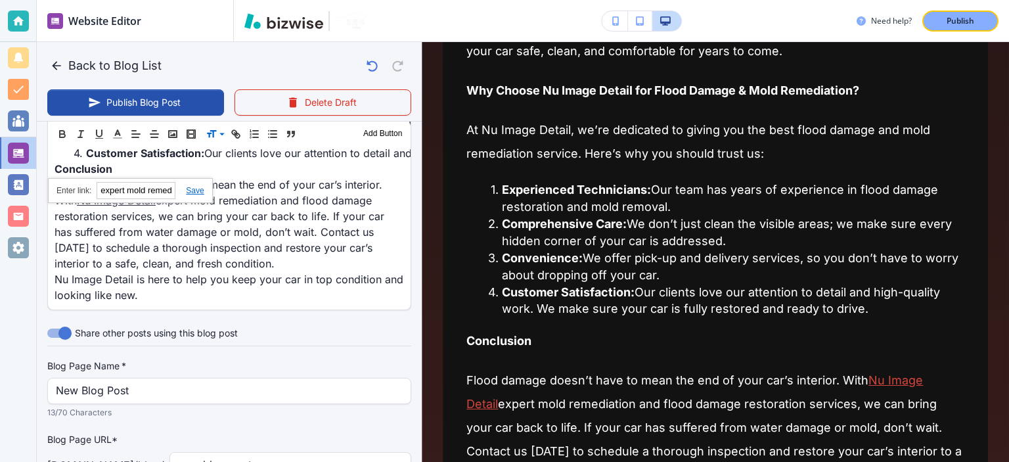
paste input "https://www.nuimagedetail.com/flood-and-mold-repair"
type input "https://www.nuimagedetail.com/flood-and-mold-repair"
click at [192, 189] on link at bounding box center [189, 190] width 28 height 9
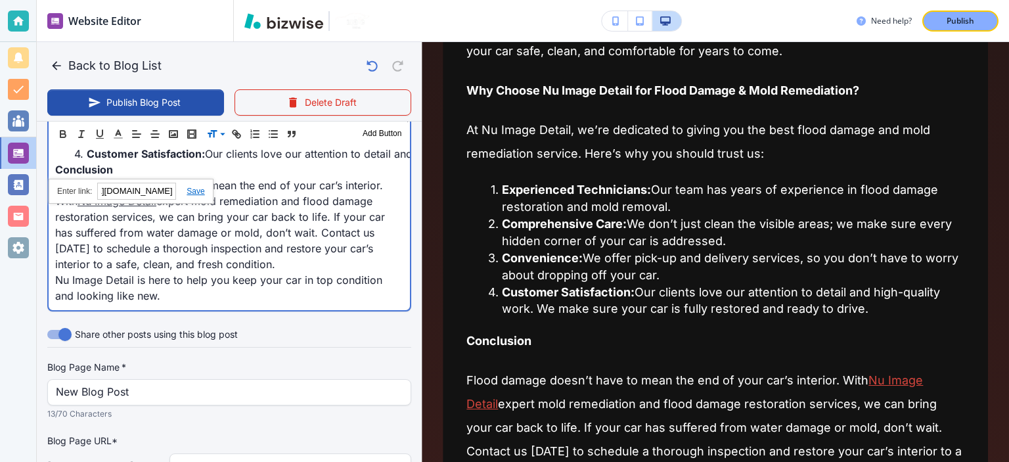
type input "Sep 25, 2025 08:13 PM"
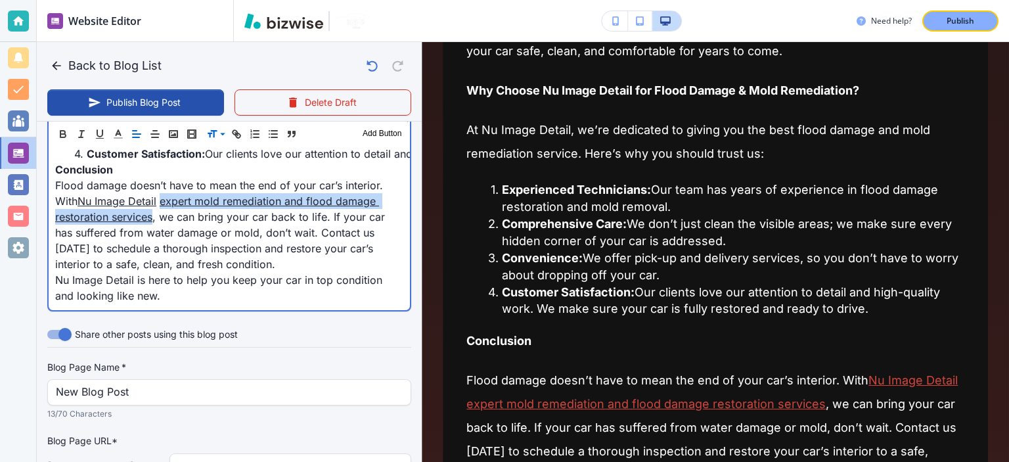
scroll to position [360, 0]
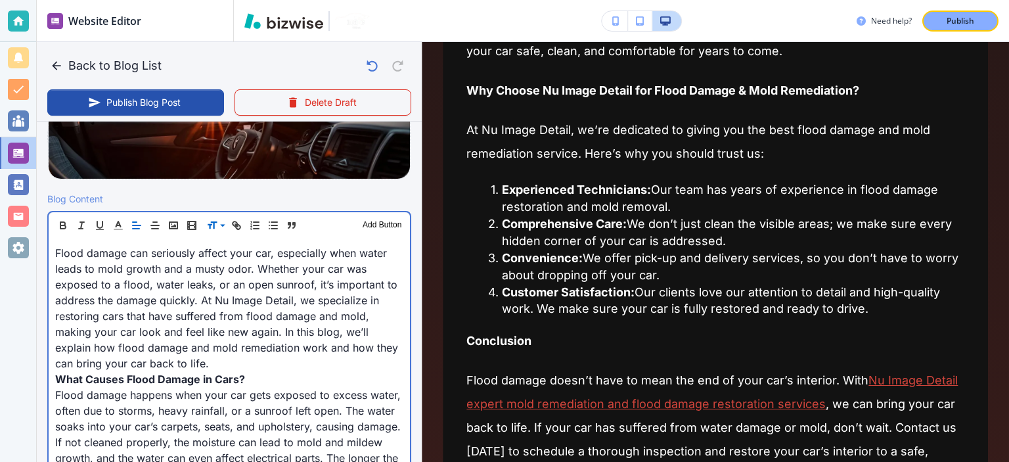
click at [267, 371] on p "What Causes Flood Damage in Cars?" at bounding box center [229, 379] width 348 height 16
click at [283, 331] on p "Flood damage can seriously affect your car, especially when water leads to mold…" at bounding box center [229, 308] width 348 height 126
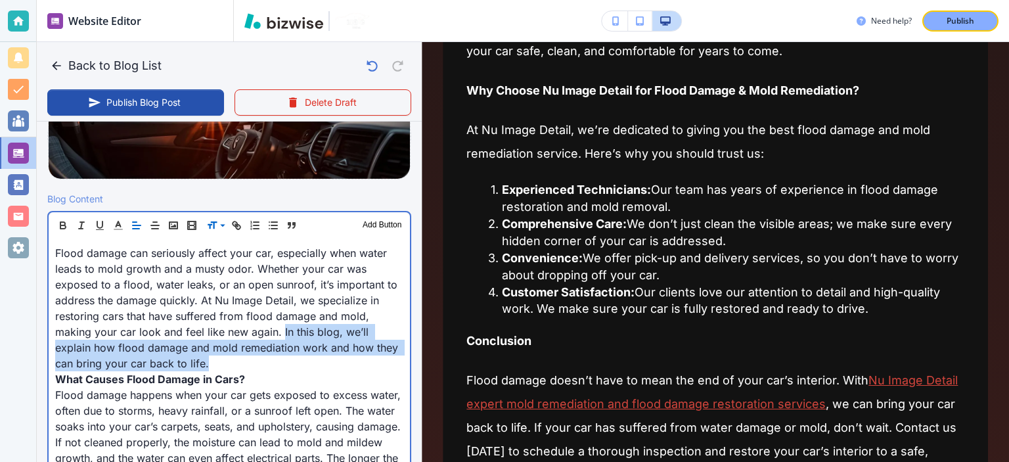
drag, startPoint x: 280, startPoint y: 334, endPoint x: 286, endPoint y: 362, distance: 28.9
click at [285, 362] on p "Flood damage can seriously affect your car, especially when water leads to mold…" at bounding box center [229, 308] width 348 height 126
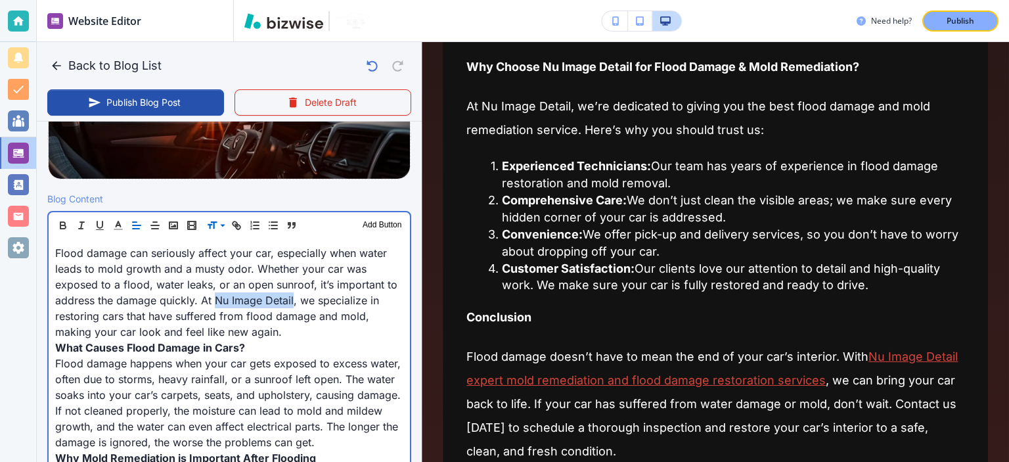
drag, startPoint x: 292, startPoint y: 295, endPoint x: 215, endPoint y: 302, distance: 77.2
click at [216, 302] on p "Flood damage can seriously affect your car, especially when water leads to mold…" at bounding box center [229, 292] width 348 height 95
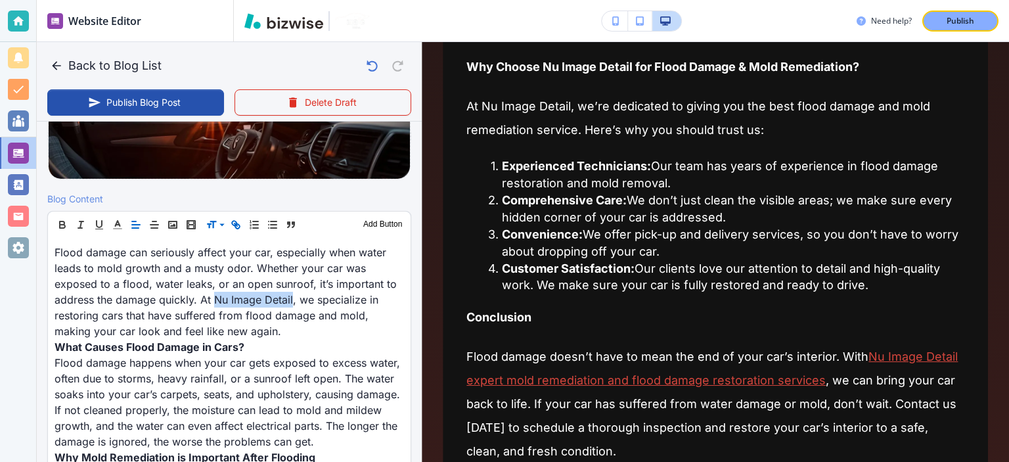
click at [233, 223] on icon "button" at bounding box center [236, 225] width 12 height 12
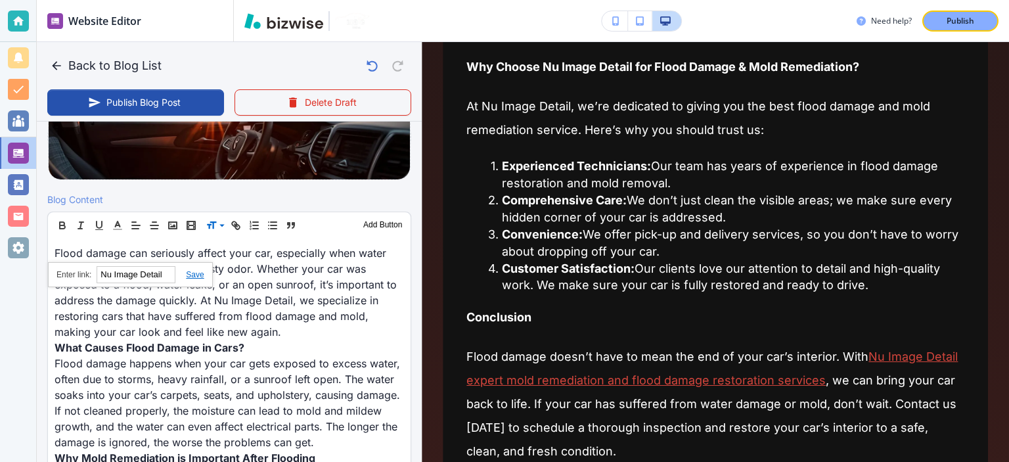
paste input "https://www.nuimagedetail.com/"
click at [198, 271] on link at bounding box center [189, 274] width 28 height 9
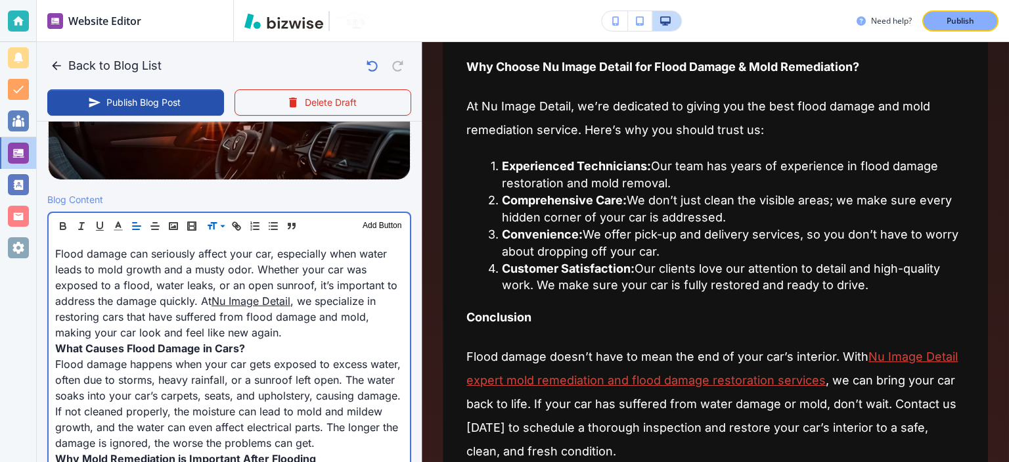
scroll to position [360, 0]
click at [314, 312] on p "Flood damage can seriously affect your car, especially when water leads to mold…" at bounding box center [229, 292] width 348 height 95
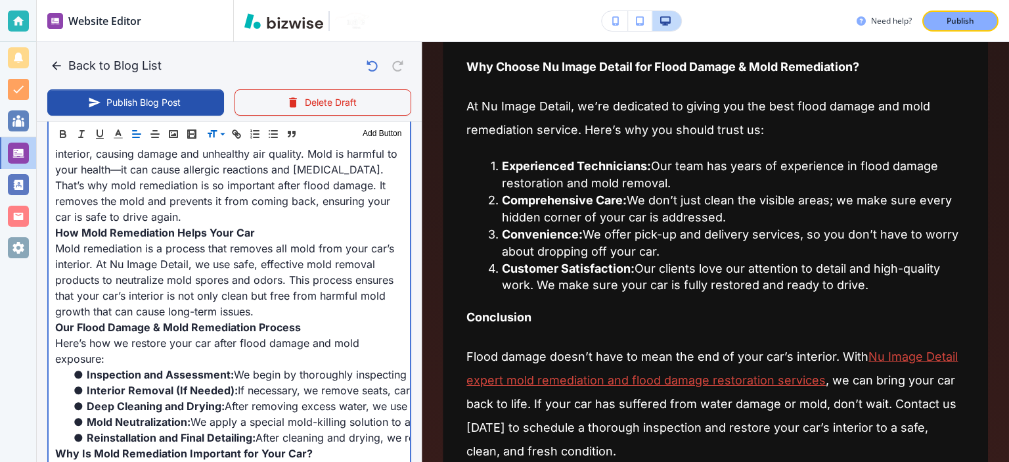
scroll to position [712, 0]
drag, startPoint x: 187, startPoint y: 276, endPoint x: 108, endPoint y: 275, distance: 78.9
click at [108, 275] on p "Mold remediation is a process that removes all mold from your car’s interior. A…" at bounding box center [229, 279] width 348 height 79
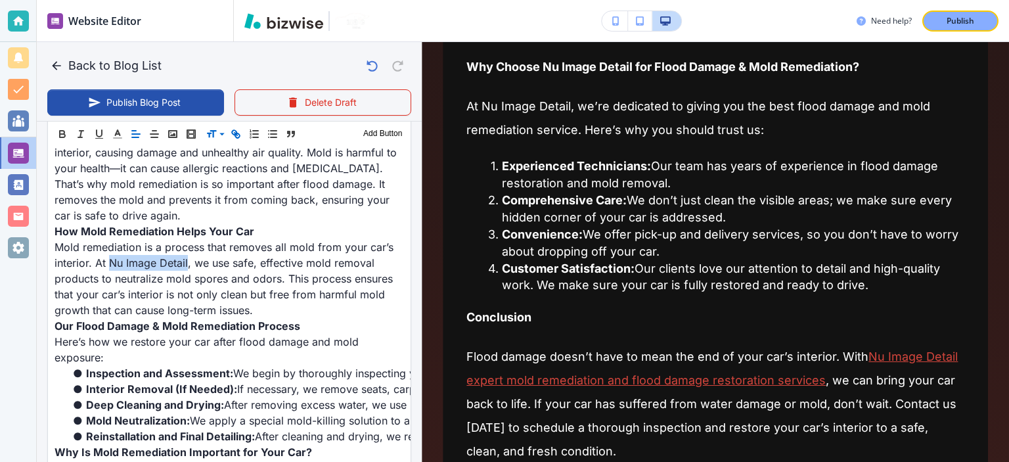
click at [237, 135] on line "button" at bounding box center [236, 134] width 3 height 3
paste input "https://www.nuimagedetail.com/"
click at [189, 250] on link at bounding box center [189, 253] width 28 height 9
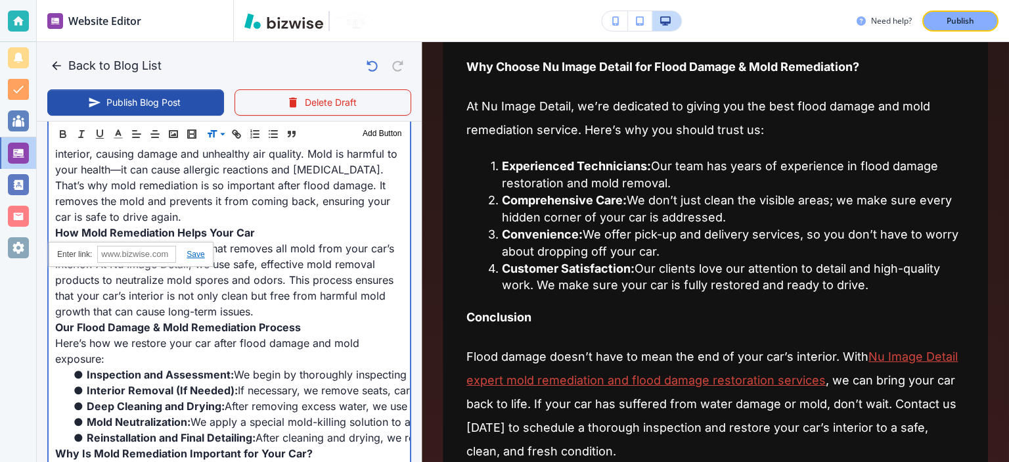
scroll to position [0, 0]
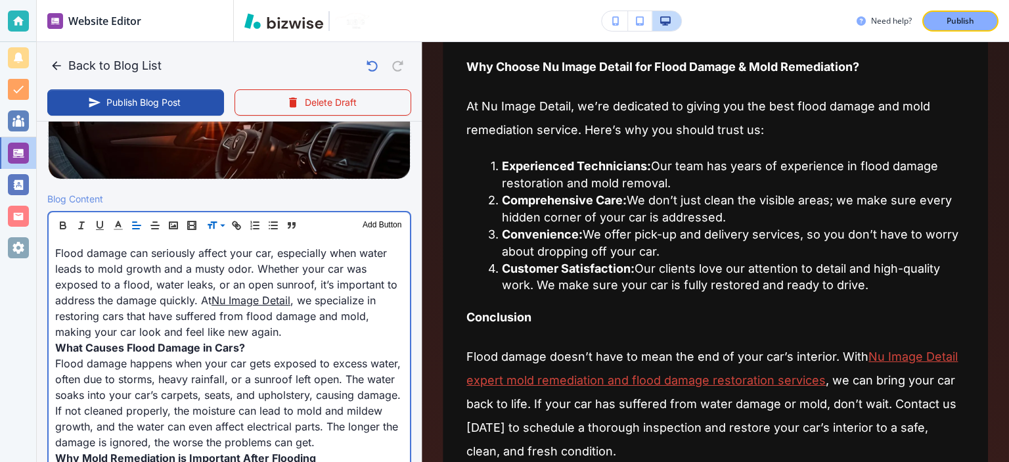
click at [321, 292] on p "Flood damage can seriously affect your car, especially when water leads to mold…" at bounding box center [229, 292] width 348 height 95
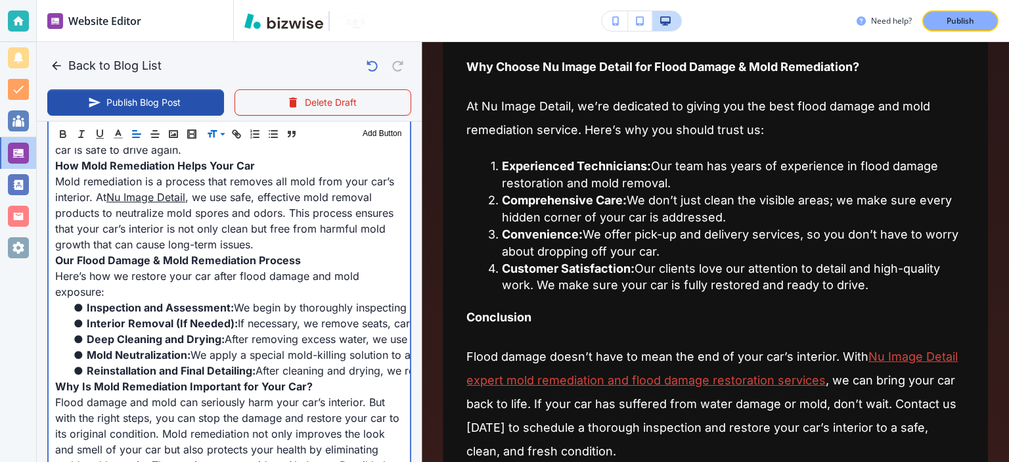
scroll to position [779, 0]
click at [376, 212] on p "Mold remediation is a process that removes all mold from your car’s interior. A…" at bounding box center [229, 212] width 348 height 79
click at [370, 209] on p "Mold remediation is a process that removes all mold from your car’s interior. A…" at bounding box center [229, 212] width 348 height 79
click at [371, 209] on p "Mold remediation is a process that removes all mold from your car’s interior. A…" at bounding box center [229, 212] width 348 height 79
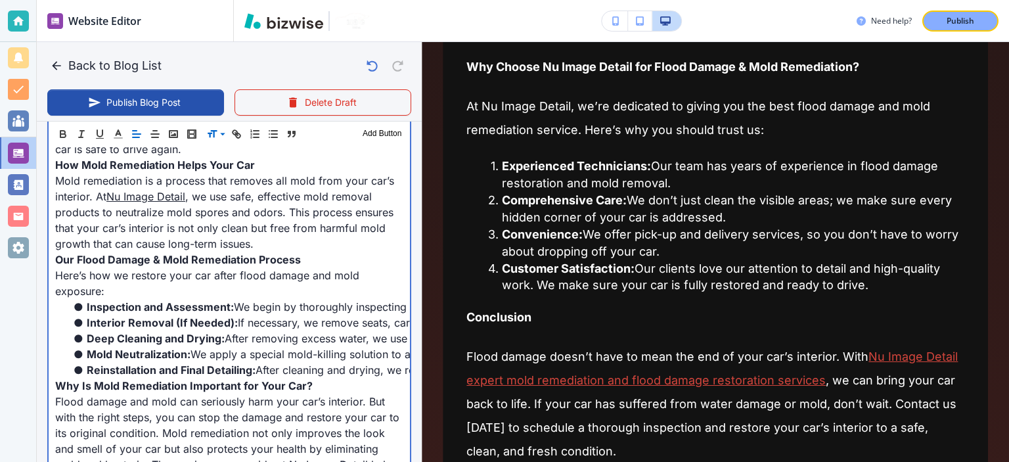
click at [373, 209] on p "Mold remediation is a process that removes all mold from your car’s interior. A…" at bounding box center [229, 212] width 348 height 79
click at [362, 252] on p "Mold remediation is a process that removes all mold from your car’s interior. A…" at bounding box center [229, 212] width 348 height 79
click at [193, 241] on p "Mold remediation is a process that removes all mold from your car’s interior. A…" at bounding box center [229, 212] width 348 height 79
click at [206, 241] on p "Mold remediation is a process that removes all mold from your car’s interior. A…" at bounding box center [229, 212] width 348 height 79
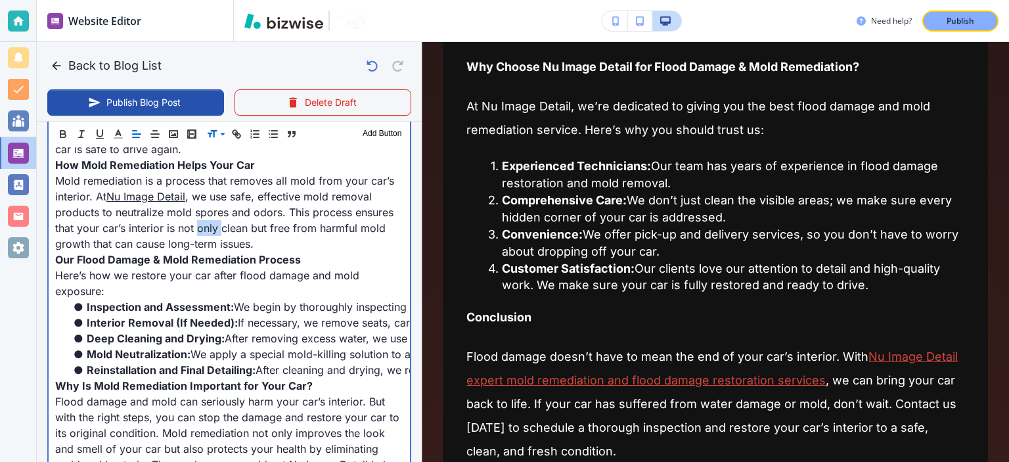
click at [206, 241] on p "Mold remediation is a process that removes all mold from your car’s interior. A…" at bounding box center [229, 212] width 348 height 79
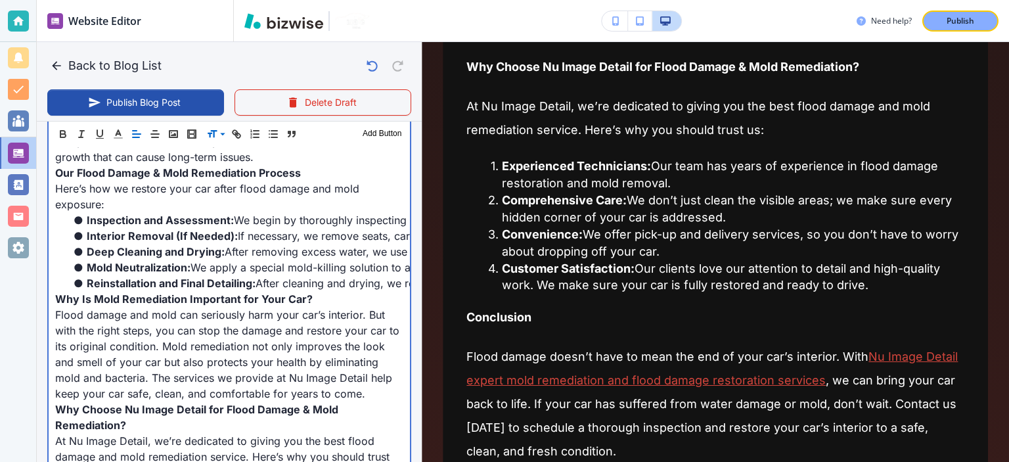
scroll to position [871, 0]
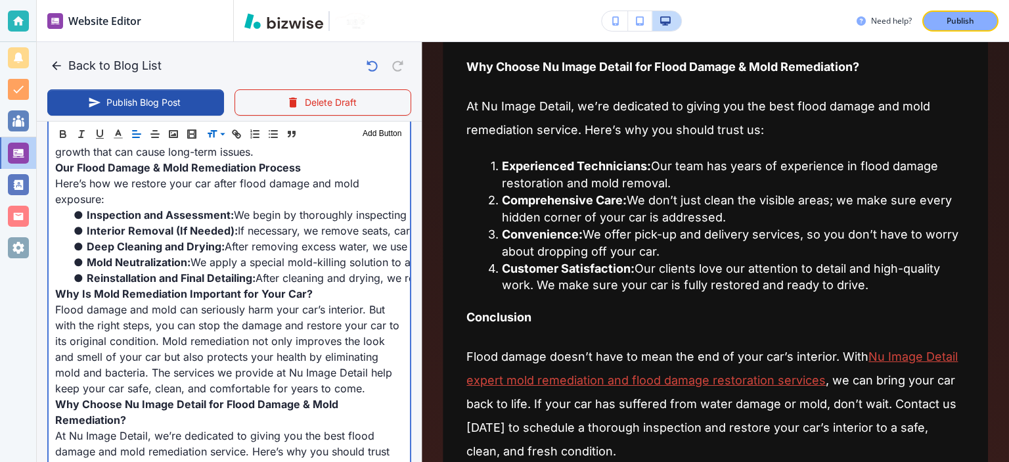
click at [206, 237] on strong "Interior Removal (If Needed):" at bounding box center [162, 230] width 151 height 13
click at [162, 337] on p "Flood damage and mold can seriously harm your car’s interior. But with the righ…" at bounding box center [229, 349] width 348 height 95
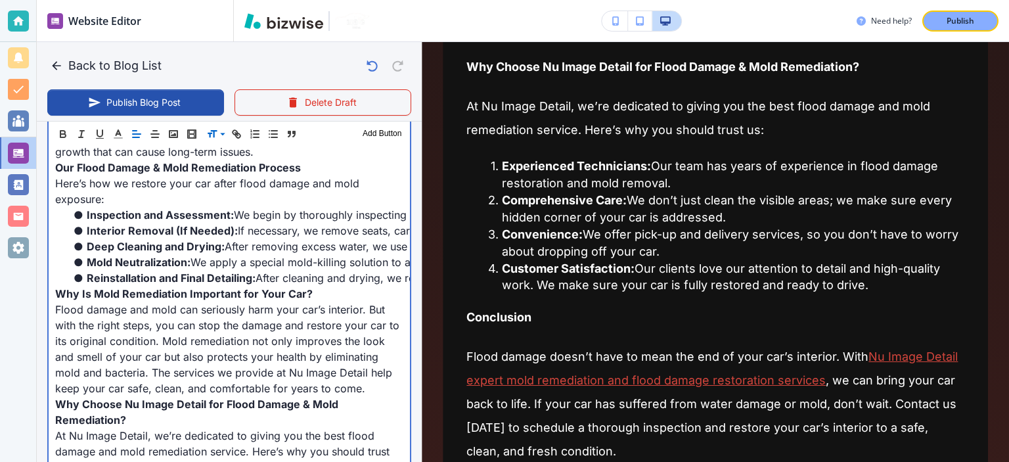
click at [192, 338] on p "Flood damage and mold can seriously harm your car’s interior. But with the righ…" at bounding box center [229, 349] width 348 height 95
click at [220, 338] on p "Flood damage and mold can seriously harm your car’s interior. But with the righ…" at bounding box center [229, 349] width 348 height 95
click at [247, 333] on p "Flood damage and mold can seriously harm your car’s interior. But with the righ…" at bounding box center [229, 349] width 348 height 95
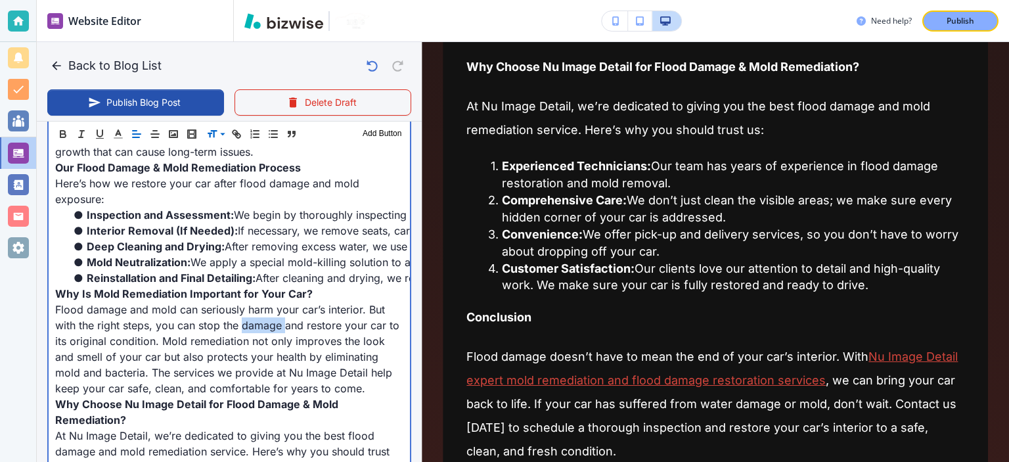
click at [247, 333] on p "Flood damage and mold can seriously harm your car’s interior. But with the righ…" at bounding box center [229, 349] width 348 height 95
click at [258, 325] on p "Flood damage and mold can seriously harm your car’s interior. But with the righ…" at bounding box center [229, 349] width 348 height 95
click at [265, 300] on strong "Why Is Mold Remediation Important for Your Car?" at bounding box center [184, 293] width 258 height 13
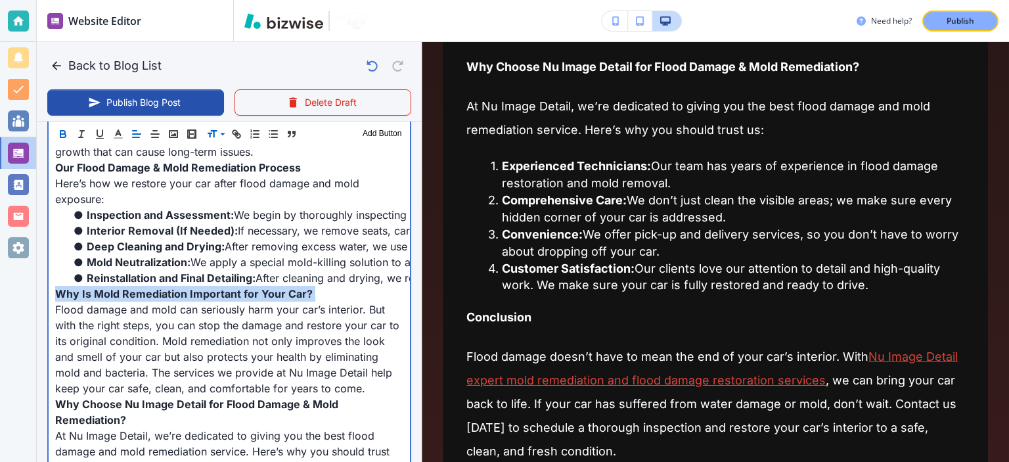
click at [265, 300] on strong "Why Is Mold Remediation Important for Your Car?" at bounding box center [184, 293] width 258 height 13
click at [294, 300] on strong "Why Is Mold Remediation Important for Your Car?" at bounding box center [184, 293] width 258 height 13
click at [237, 300] on strong "Why Is Mold Remediation Important for Your Car?" at bounding box center [184, 293] width 258 height 13
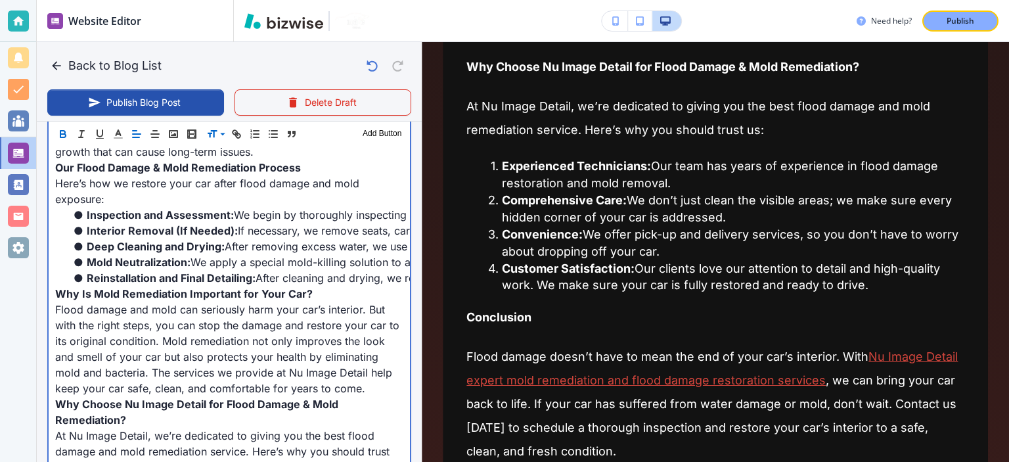
click at [223, 300] on strong "Why Is Mold Remediation Important for Your Car?" at bounding box center [184, 293] width 258 height 13
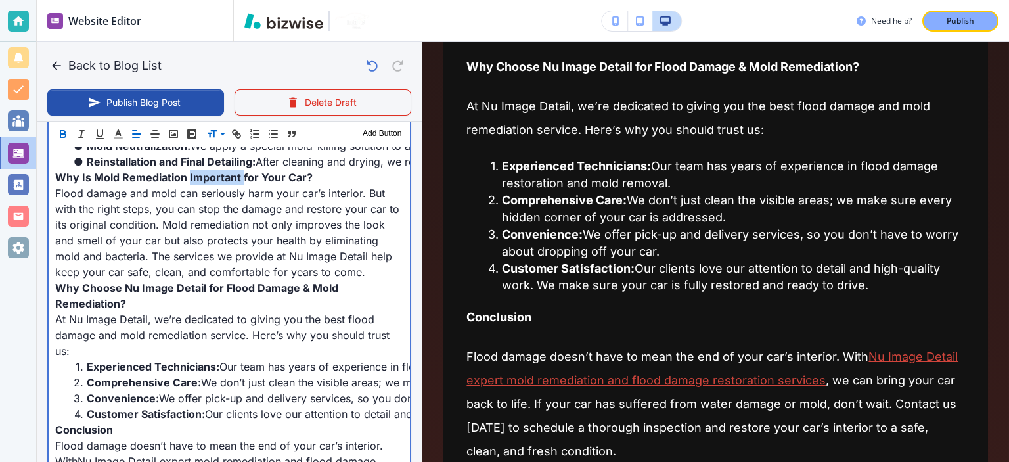
scroll to position [994, 0]
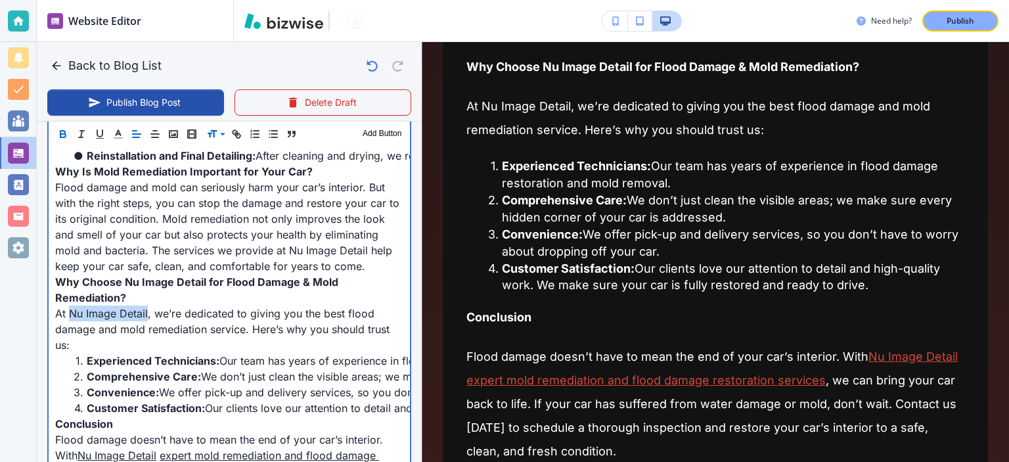
drag, startPoint x: 147, startPoint y: 323, endPoint x: 69, endPoint y: 324, distance: 78.2
click at [69, 324] on p "At Nu Image Detail, we’re dedicated to giving you the best flood damage and mol…" at bounding box center [229, 329] width 348 height 47
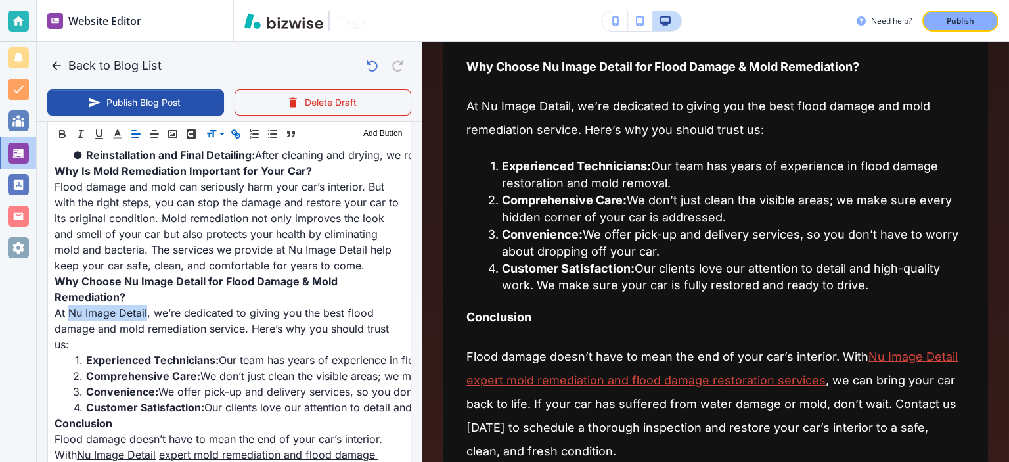
click at [233, 133] on icon "button" at bounding box center [236, 134] width 12 height 12
paste input "https://www.nuimagedetail.com/"
type input "https://www.nuimagedetail.com/"
click at [197, 299] on link at bounding box center [189, 302] width 28 height 9
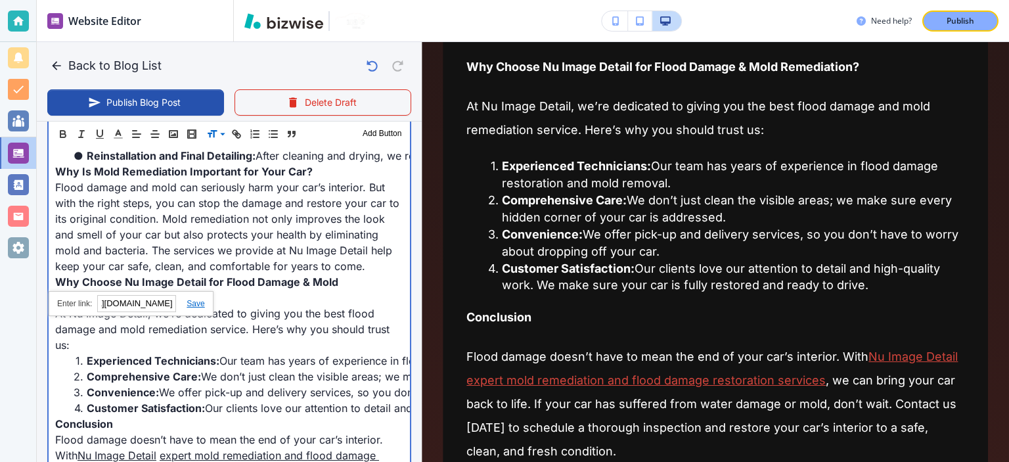
type input "Sep 25, 2025 08:14 PM"
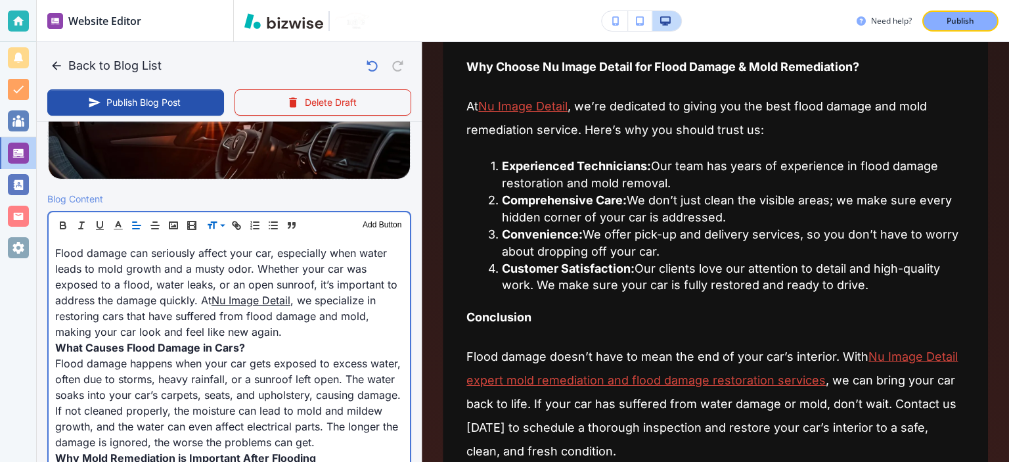
click at [329, 335] on p "Flood damage can seriously affect your car, especially when water leads to mold…" at bounding box center [229, 292] width 348 height 95
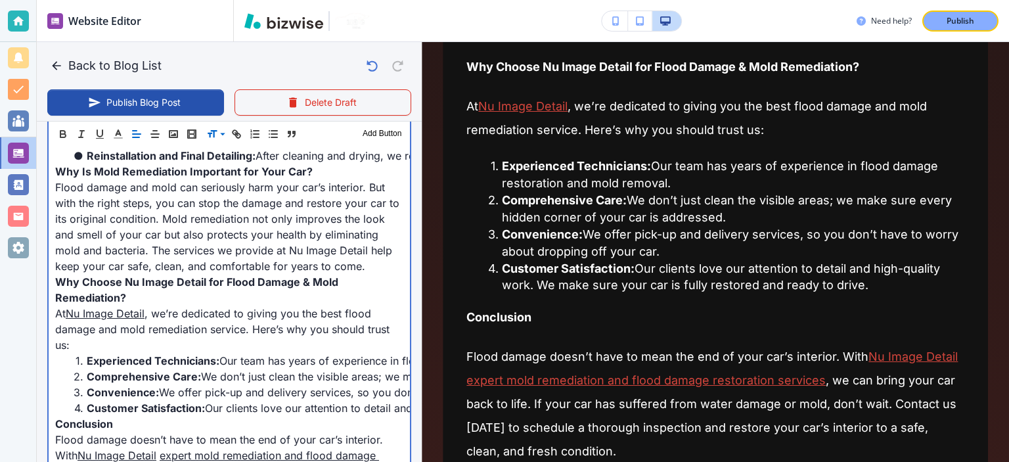
scroll to position [999, 0]
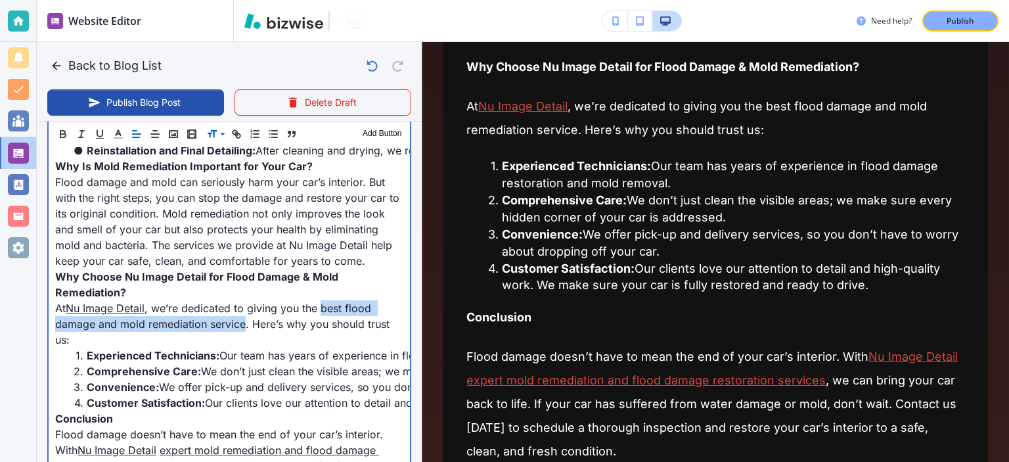
drag, startPoint x: 321, startPoint y: 322, endPoint x: 244, endPoint y: 338, distance: 77.8
click at [244, 338] on p "At Nu Image Detail , we’re dedicated to giving you the best flood damage and mo…" at bounding box center [229, 323] width 348 height 47
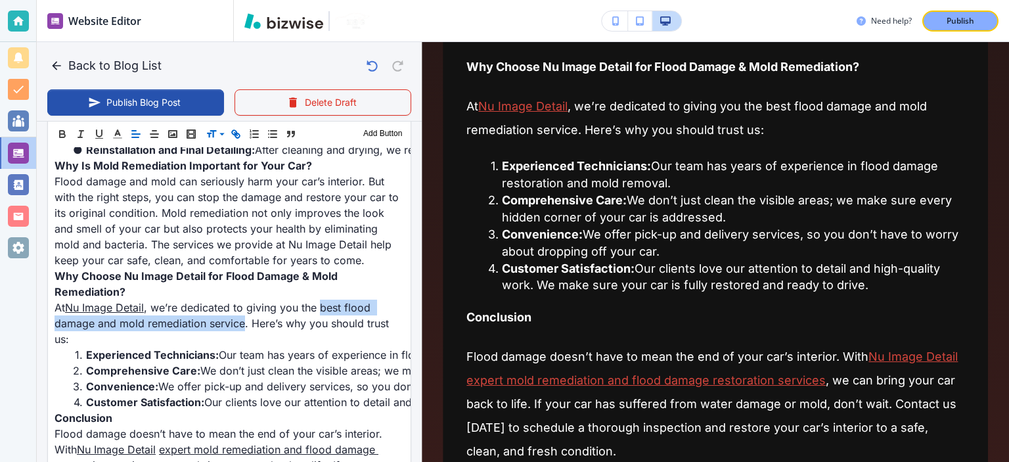
click at [239, 130] on icon "button" at bounding box center [236, 134] width 12 height 12
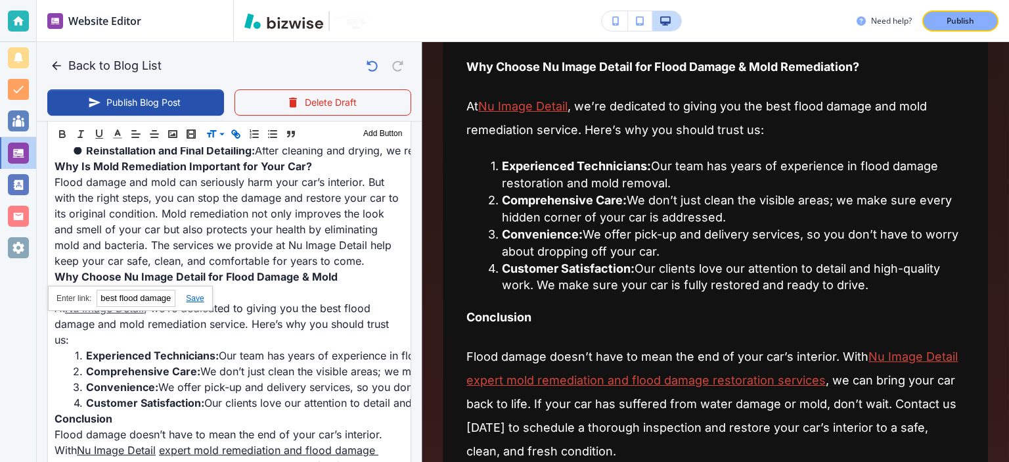
paste input "https://www.nuimagedetail.com/flood-and-mold-repair"
type input "https://www.nuimagedetail.com/flood-and-mold-repair"
click at [193, 294] on link at bounding box center [189, 298] width 28 height 9
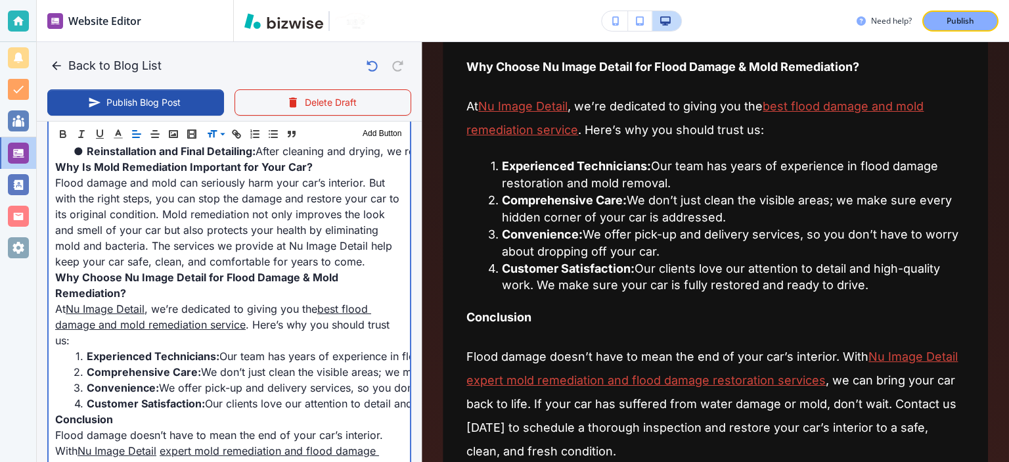
scroll to position [360, 0]
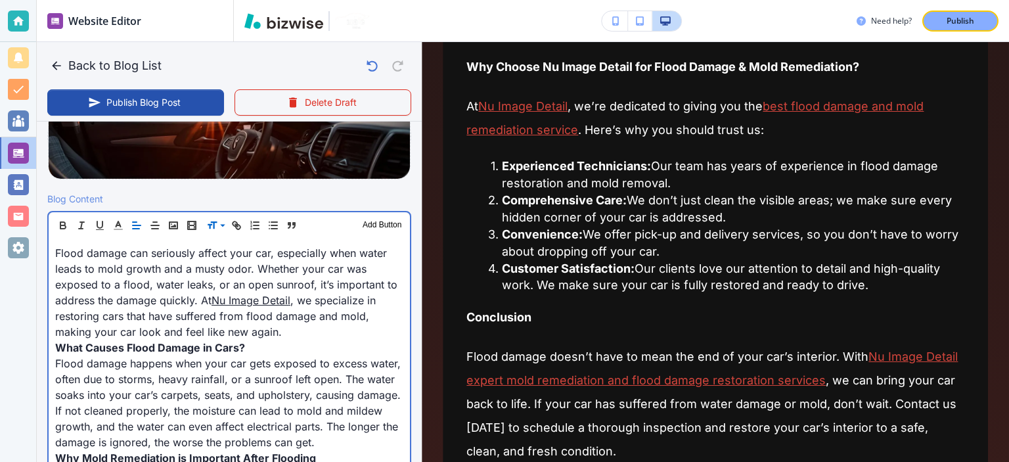
click at [296, 281] on p "Flood damage can seriously affect your car, especially when water leads to mold…" at bounding box center [229, 292] width 348 height 95
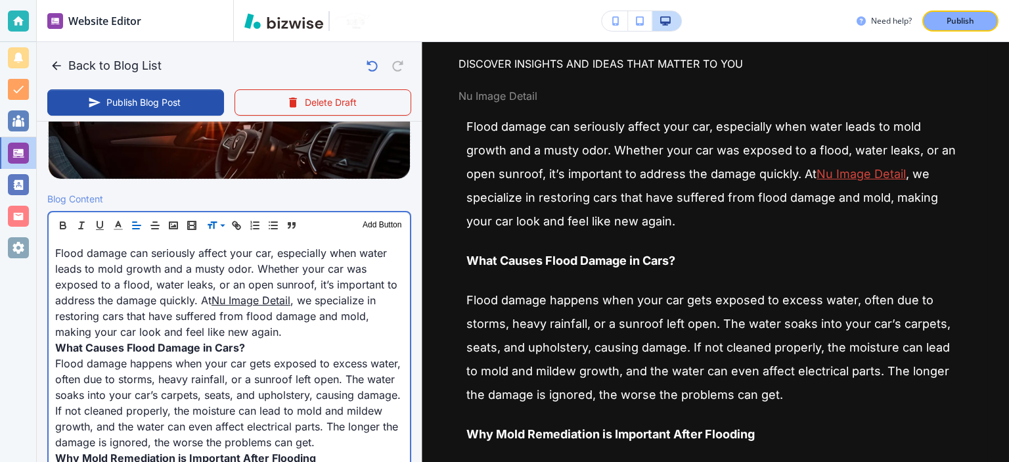
scroll to position [0, 0]
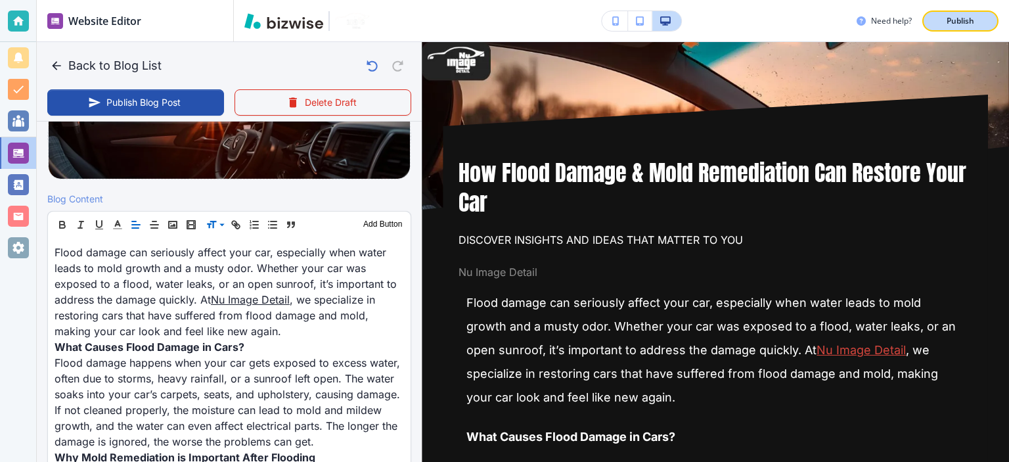
click at [936, 23] on button "Publish" at bounding box center [961, 21] width 76 height 21
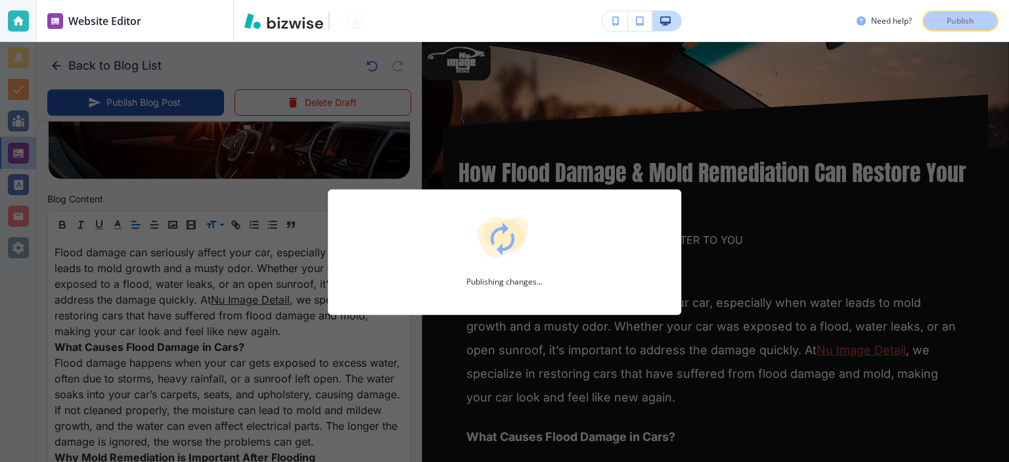
scroll to position [359, 0]
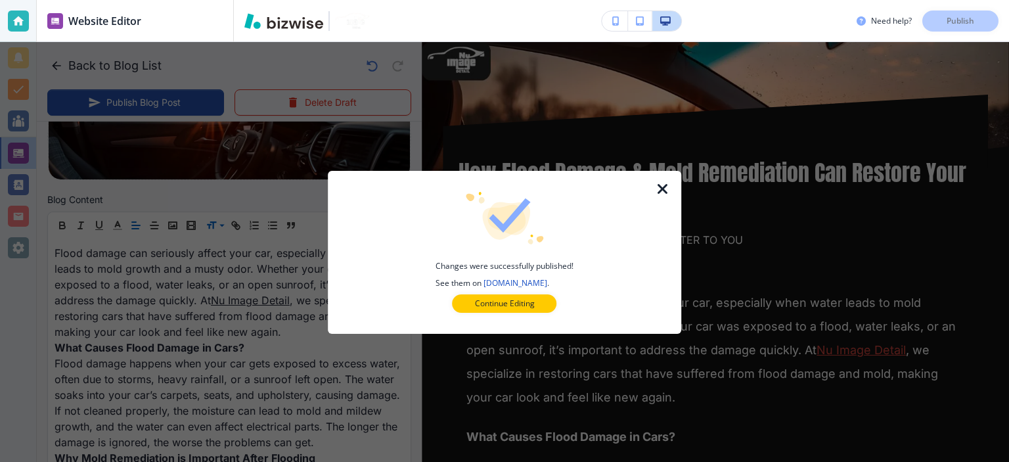
click at [661, 186] on icon "button" at bounding box center [663, 189] width 16 height 16
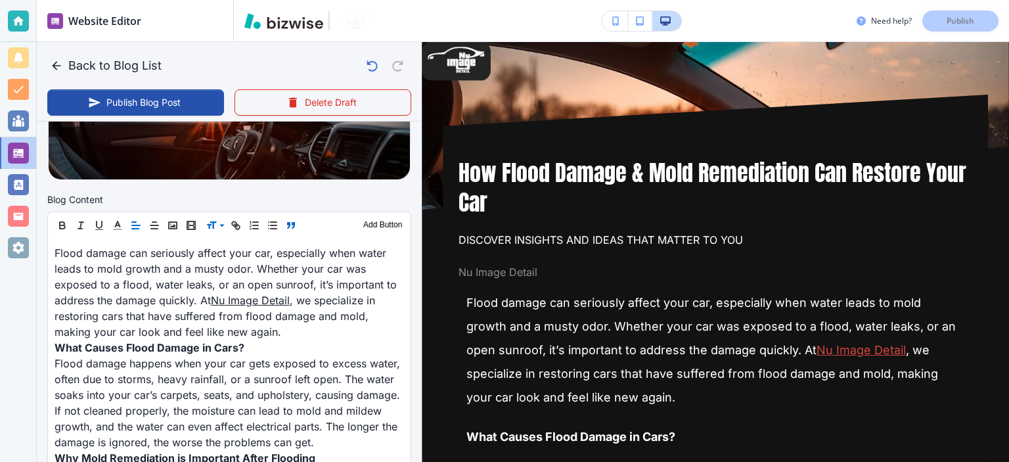
scroll to position [0, 0]
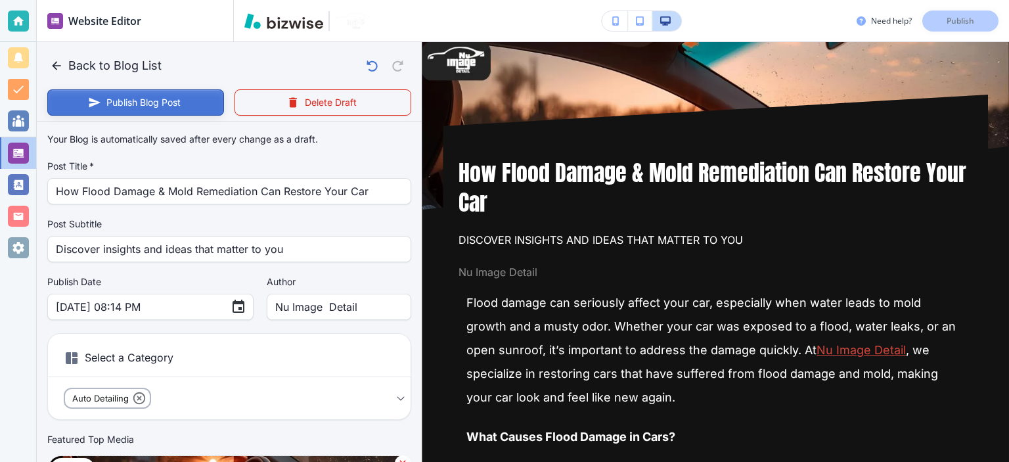
click at [172, 96] on button "Publish Blog Post" at bounding box center [135, 102] width 177 height 26
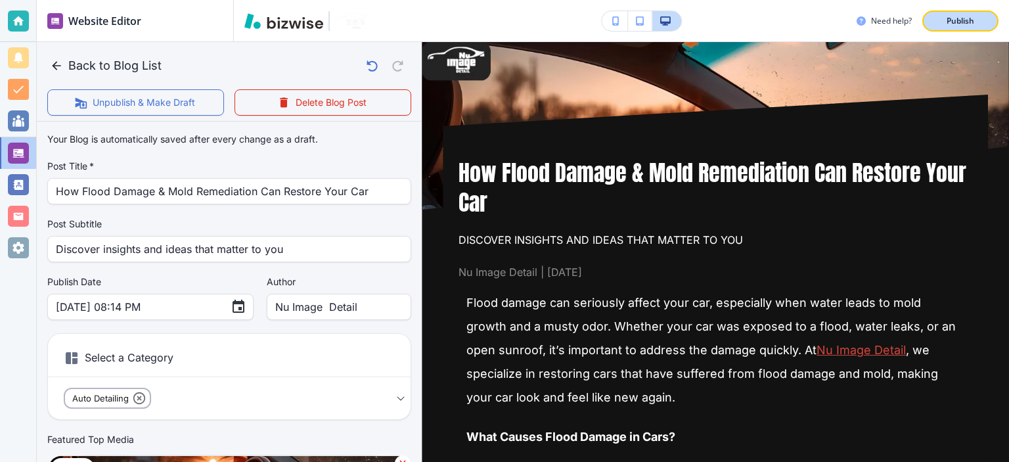
click at [944, 25] on div "Publish" at bounding box center [961, 21] width 42 height 12
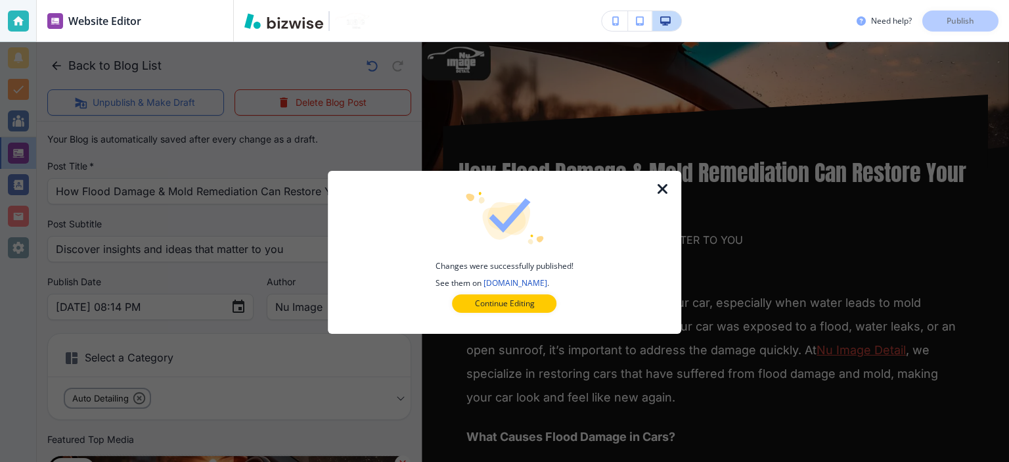
click at [665, 187] on icon "button" at bounding box center [663, 189] width 16 height 16
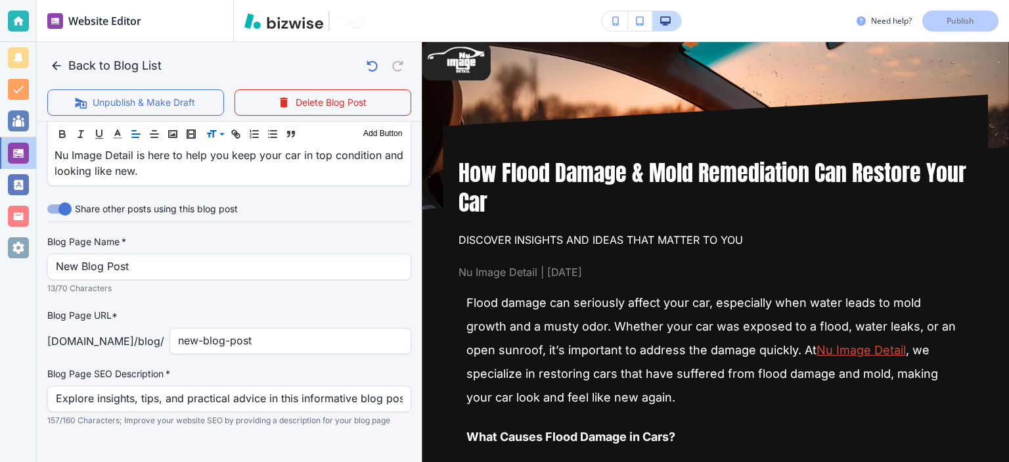
scroll to position [1358, 0]
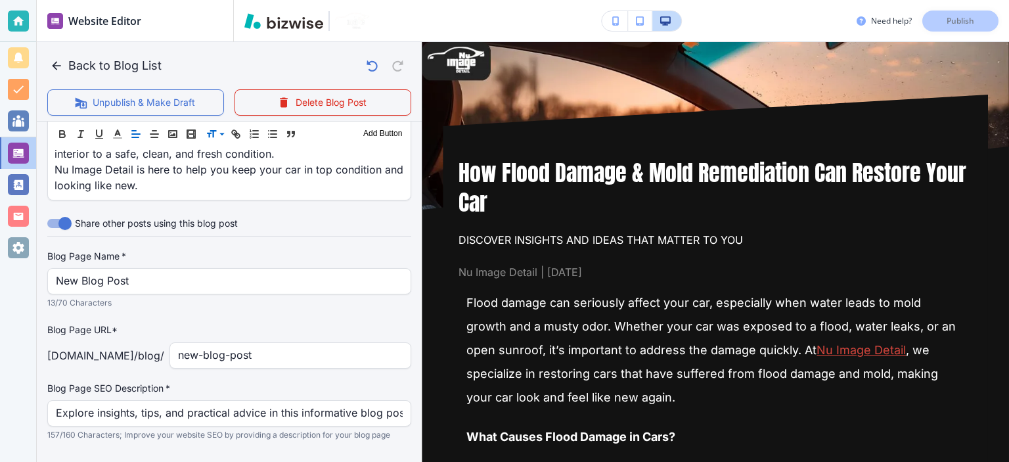
click at [284, 292] on div "New Blog Post Blog Page Name   *" at bounding box center [229, 281] width 364 height 26
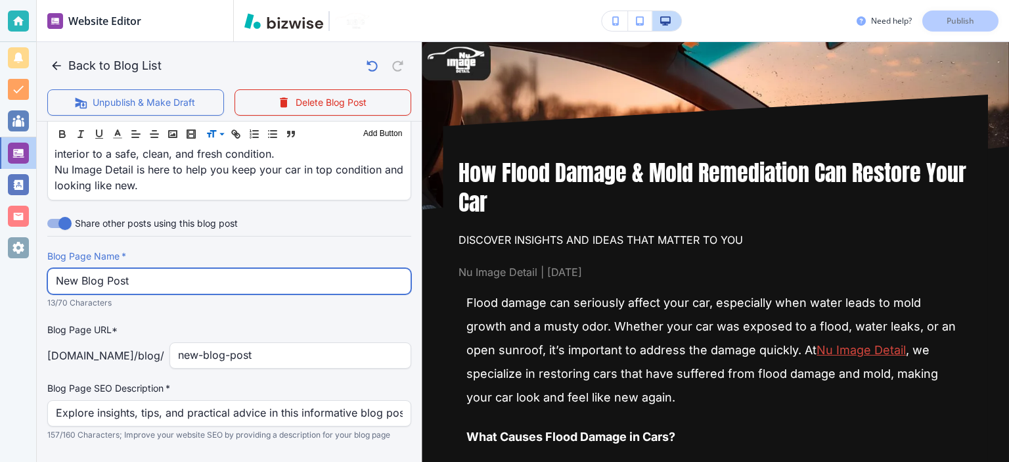
paste input "How Flood Damage & Mold Remediation Restore Your Car"
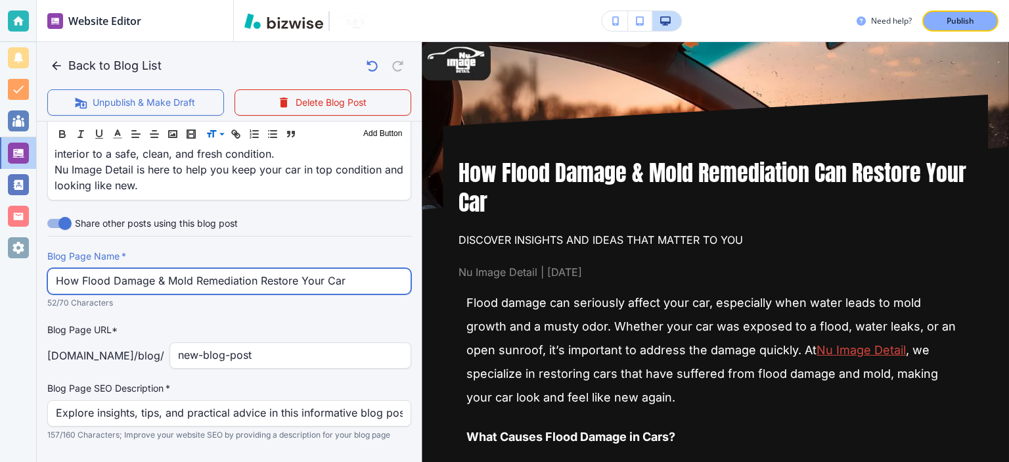
scroll to position [1414, 0]
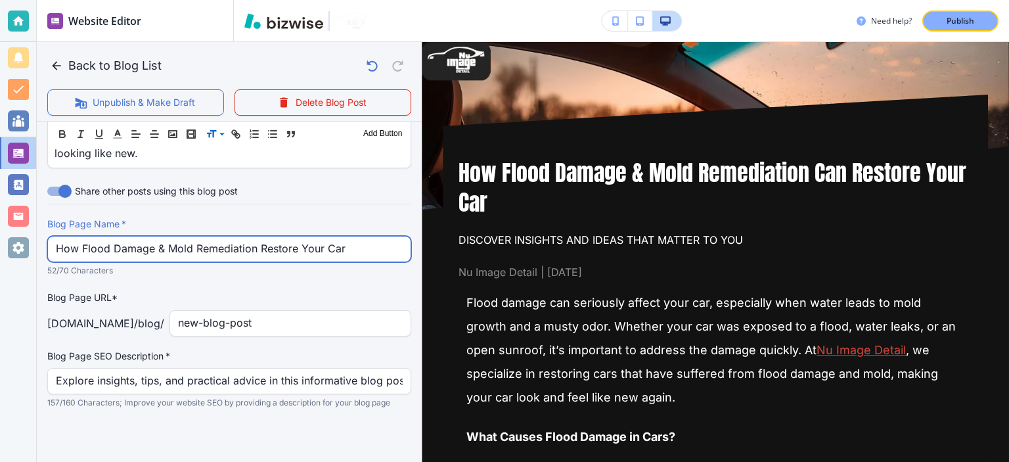
type input "How Flood Damage & Mold Remediation Restore Your Car"
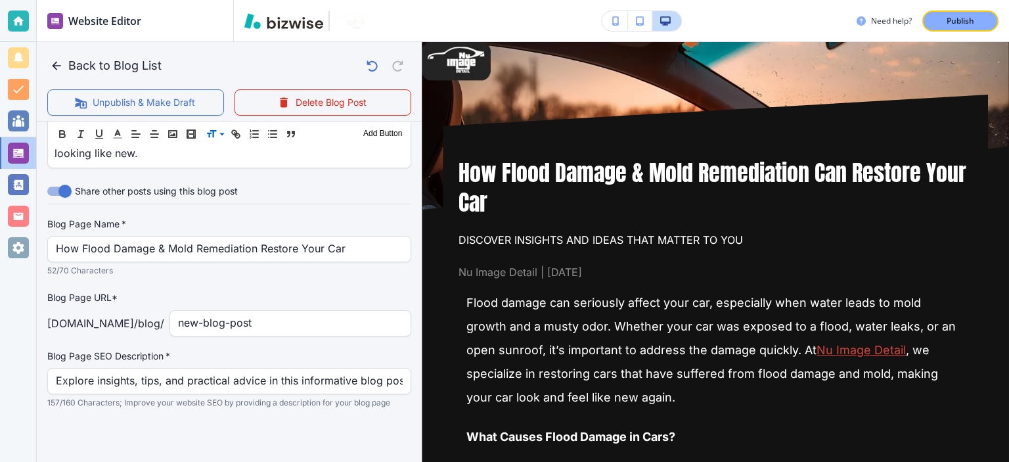
click at [277, 365] on div "Blog Page SEO Description   * Explore insights, tips, and practical advice in t…" at bounding box center [229, 380] width 364 height 60
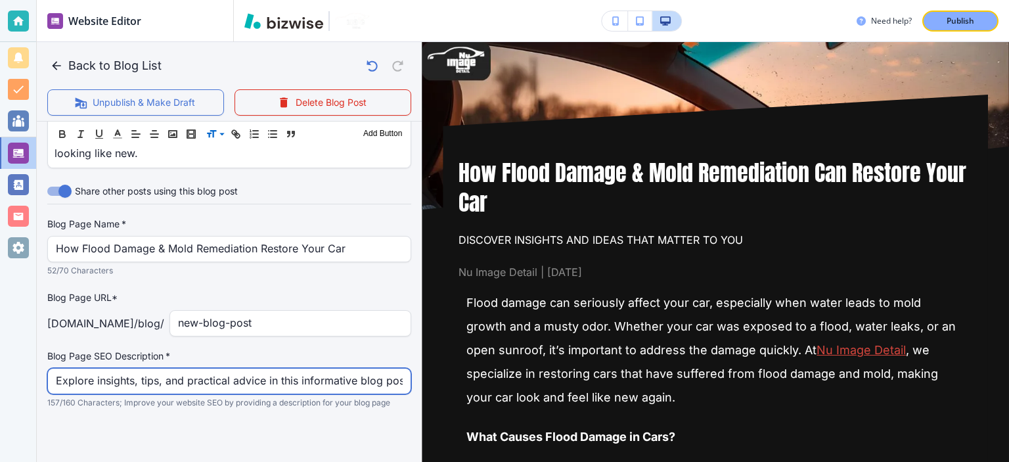
click at [278, 375] on input "Explore insights, tips, and practical advice in this informative blog post. Dis…" at bounding box center [229, 381] width 347 height 25
paste input "Learn how flood damage and mold remediation can restore your car’s interior. Di…"
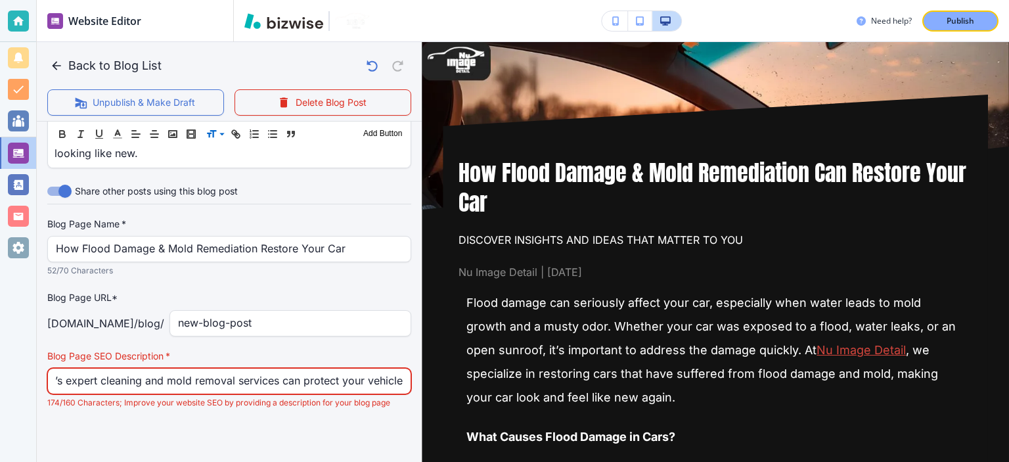
click at [242, 369] on input "Learn how flood damage and mold remediation can restore your car’s interior. Di…" at bounding box center [229, 381] width 347 height 25
drag, startPoint x: 242, startPoint y: 368, endPoint x: 0, endPoint y: 361, distance: 242.6
click at [0, 361] on div "Website Editor Pages Edit, add, and delete pages or manage your page order Upda…" at bounding box center [504, 231] width 1009 height 462
click at [189, 382] on input "Learn how flood damage and mold remediation can restore your car’s interior. Di…" at bounding box center [229, 381] width 347 height 25
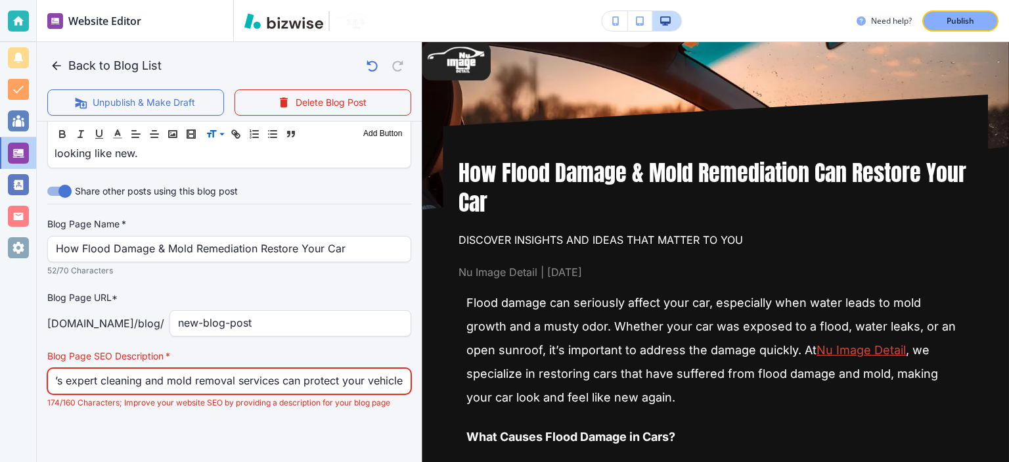
click at [189, 382] on input "Learn how flood damage and mold remediation can restore your car’s interior. Di…" at bounding box center [229, 381] width 347 height 25
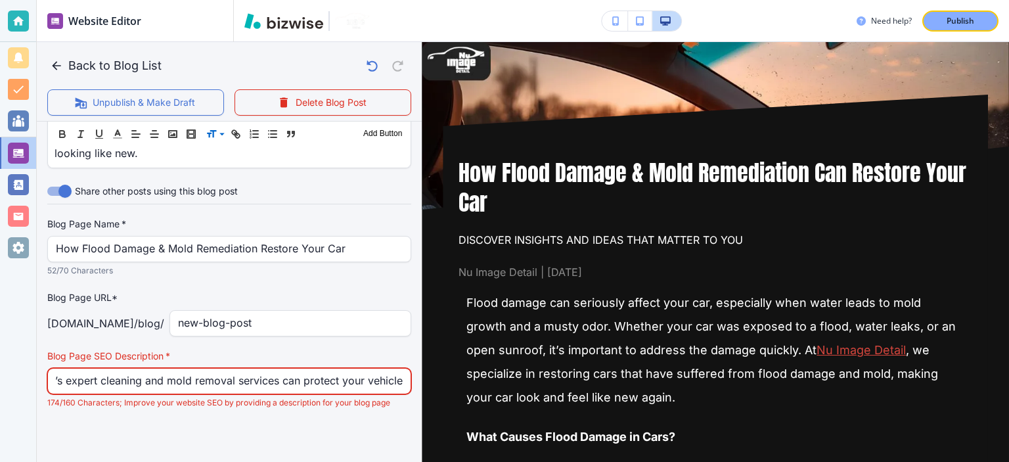
click at [189, 382] on input "Learn how flood damage and mold remediation can restore your car’s interior. Di…" at bounding box center [229, 381] width 347 height 25
click at [316, 383] on input "Learn how flood damage and mold remediation can restore your car’s interior. Di…" at bounding box center [229, 381] width 347 height 25
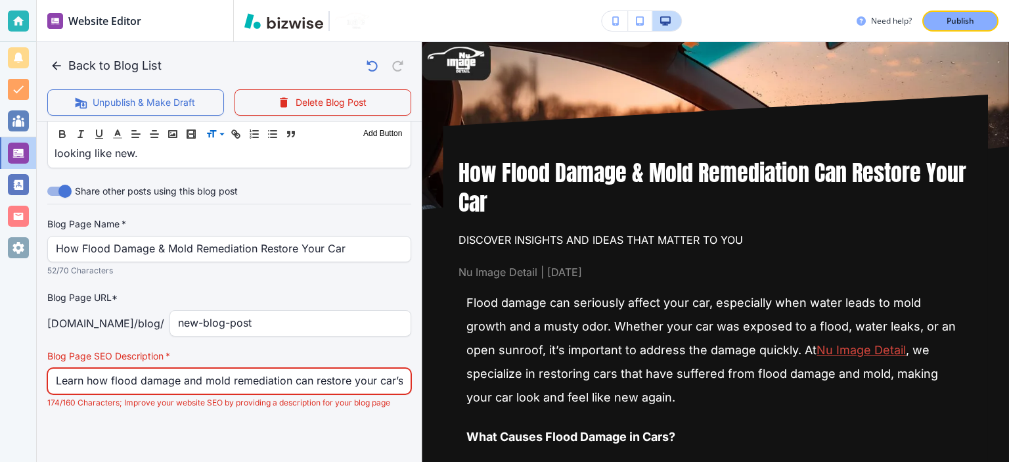
click at [316, 383] on input "Learn how flood damage and mold remediation can restore your car’s interior. Di…" at bounding box center [229, 381] width 347 height 25
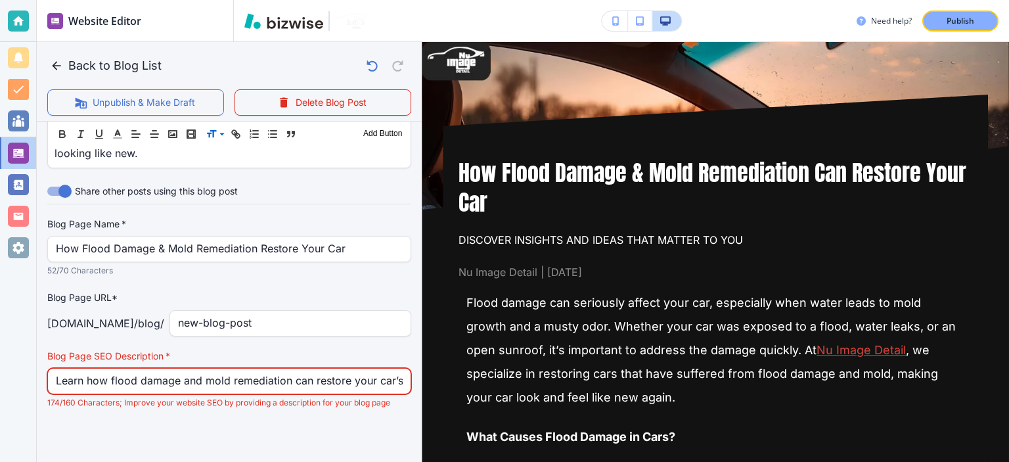
click at [363, 383] on input "Learn how flood damage and mold remediation can restore your car’s interior. Di…" at bounding box center [229, 381] width 347 height 25
paste input "Discover how flood damage and mold remediation can restore your car’s interior …"
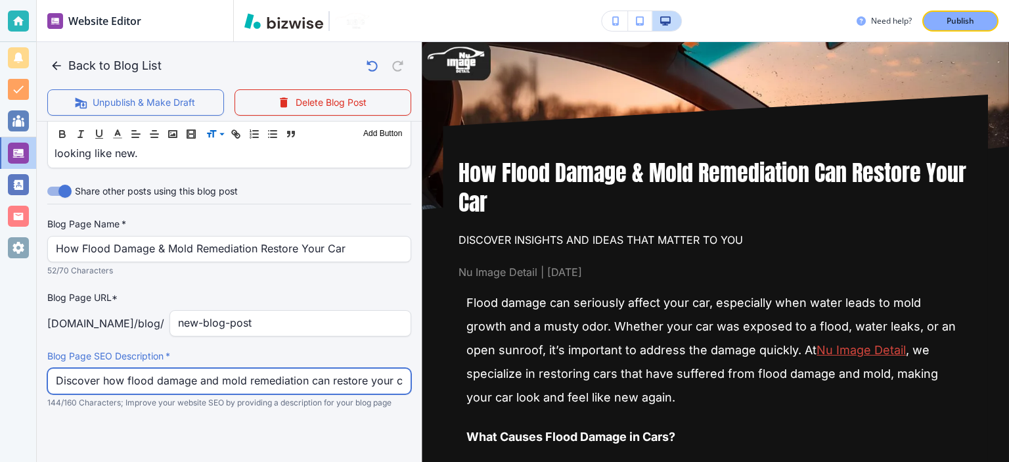
scroll to position [0, 393]
type input "Discover how flood damage and mold remediation can restore your car’s interior …"
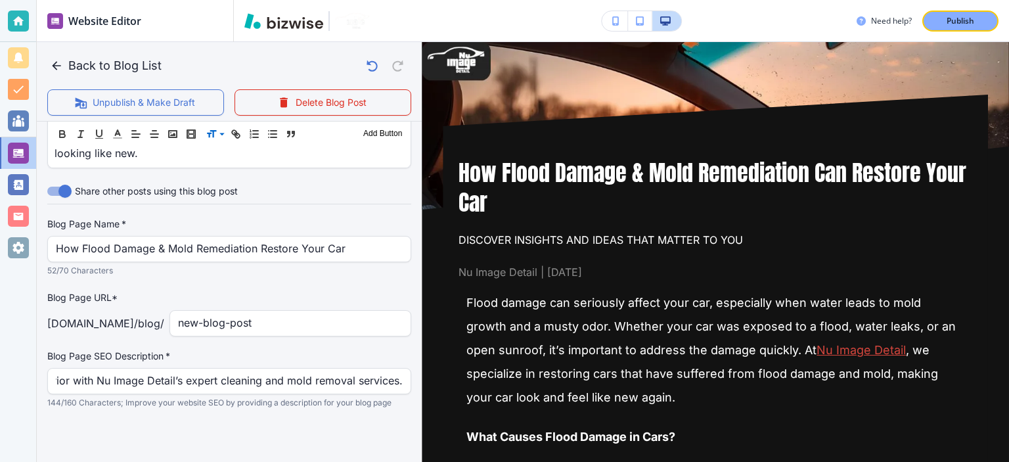
click at [388, 409] on p "144/160 Characters; Improve your website SEO by providing a description for you…" at bounding box center [224, 402] width 355 height 13
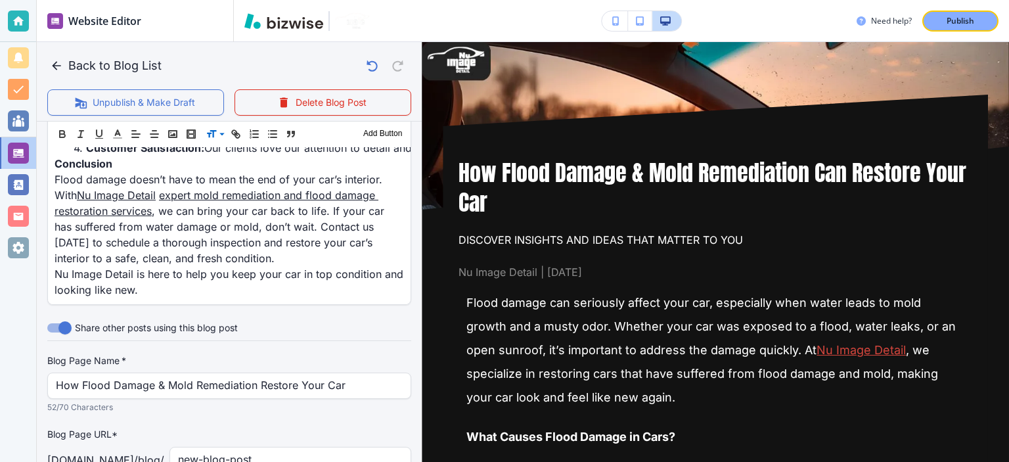
scroll to position [1220, 0]
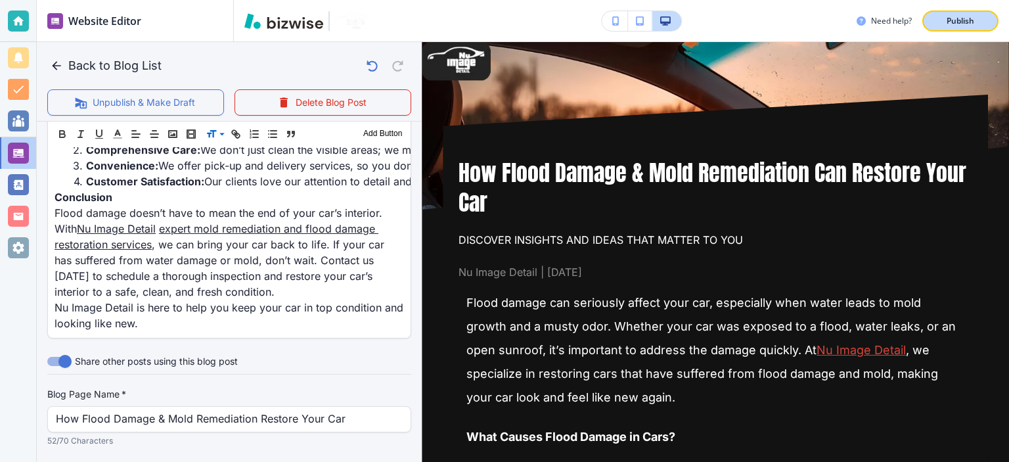
click at [970, 24] on p "Publish" at bounding box center [961, 21] width 28 height 12
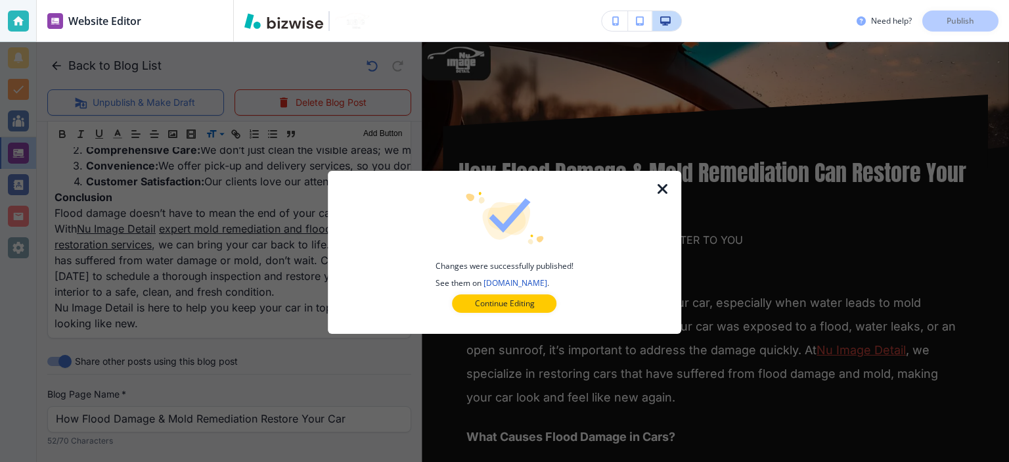
click at [664, 191] on icon "button" at bounding box center [663, 189] width 16 height 16
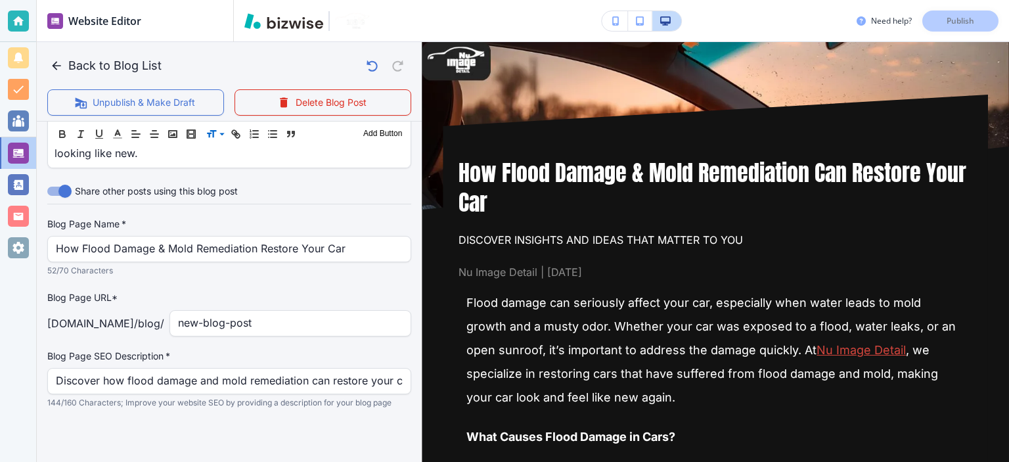
scroll to position [1427, 0]
click at [250, 315] on input "new-blog-post" at bounding box center [290, 323] width 225 height 25
click at [329, 218] on label "Blog Page Name   *" at bounding box center [229, 224] width 364 height 13
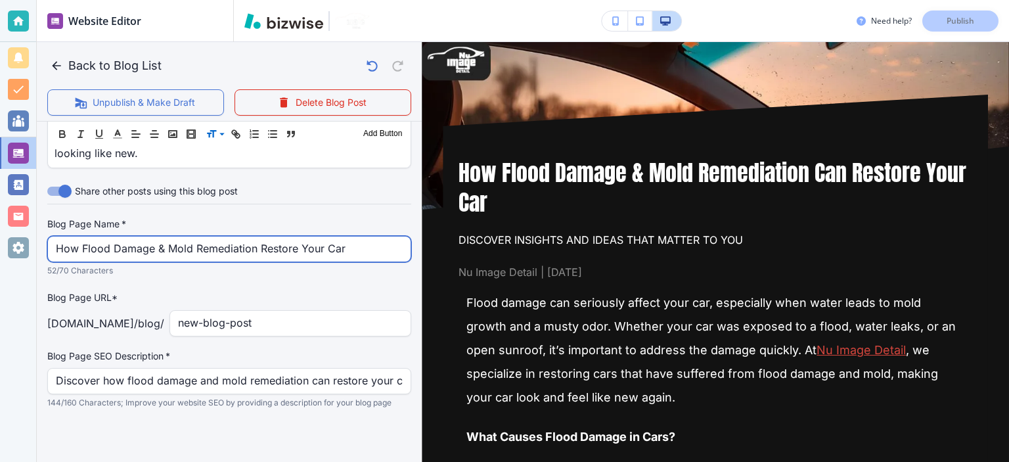
click at [329, 239] on input "How Flood Damage & Mold Remediation Restore Your Car" at bounding box center [229, 249] width 347 height 25
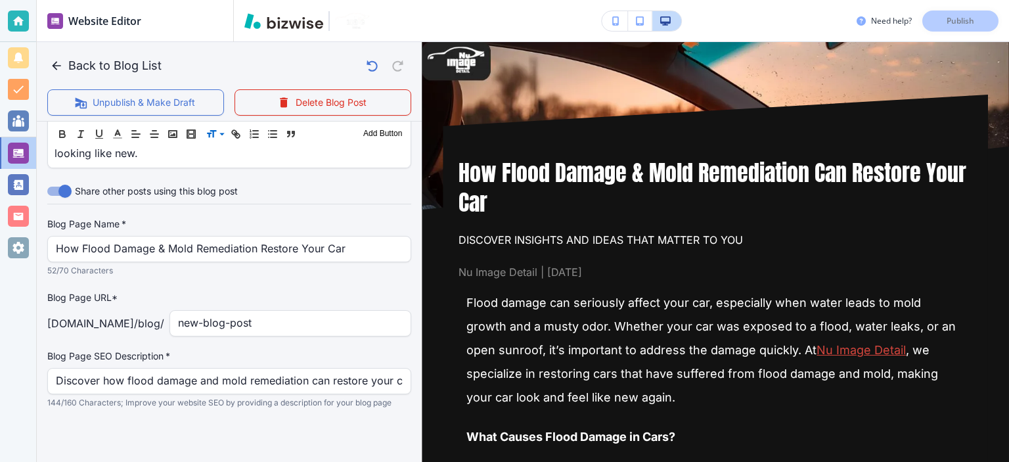
click at [308, 325] on div "Blog Page Name   * How Flood Damage & Mold Remediation Restore Your Car Blog Pa…" at bounding box center [229, 314] width 364 height 192
click at [300, 311] on input "new-blog-post" at bounding box center [290, 323] width 225 height 25
paste input "How Flood Damage & Mold Remediation Restore Your Car"
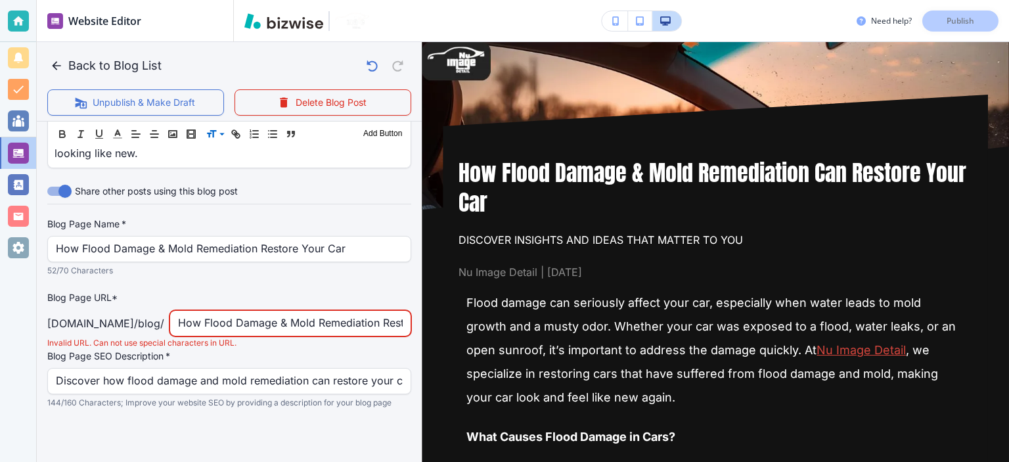
scroll to position [0, 78]
click at [212, 311] on input "How Flood Damage & Mold Remediation Restore Your Car" at bounding box center [290, 323] width 225 height 25
click at [191, 313] on input "How Flood Damage & Mold Remediation Restore Your Car" at bounding box center [290, 323] width 225 height 25
click at [244, 311] on input "how-flood Damage & Mold Remediation Restore Your Car" at bounding box center [290, 323] width 225 height 25
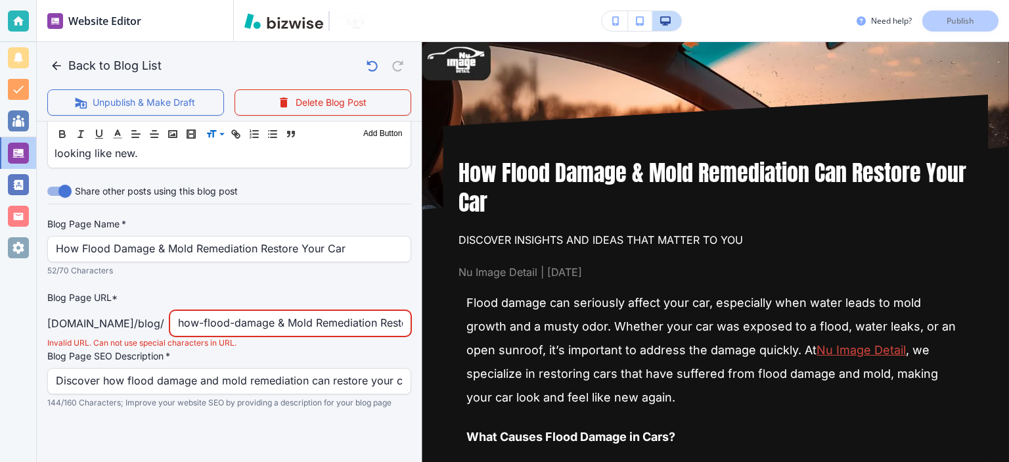
click at [292, 312] on input "how-flood-damage & Mold Remediation Restore Your Car" at bounding box center [290, 323] width 225 height 25
click at [312, 311] on input "how-flood-damage-mold-remediation Restore Your Car" at bounding box center [290, 323] width 225 height 25
click at [365, 311] on input "how-flood-damage-mold-remediation-restore Your Car" at bounding box center [290, 323] width 225 height 25
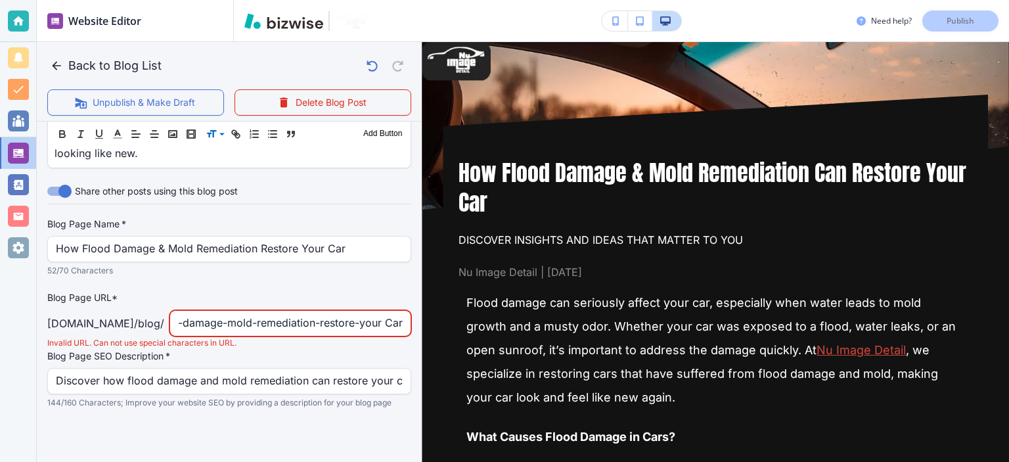
scroll to position [0, 68]
click at [380, 311] on input "how-flood-damage-mold-remediation-restore-your Car" at bounding box center [290, 323] width 225 height 25
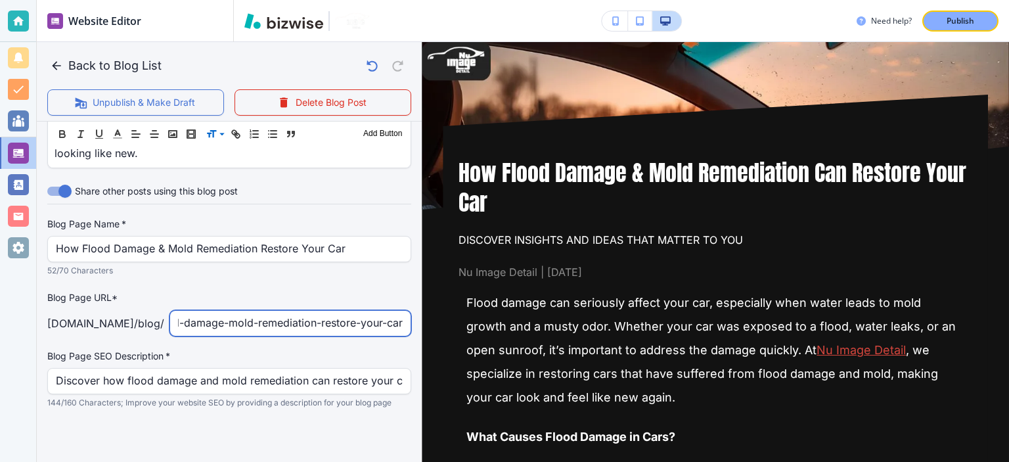
scroll to position [0, 58]
type input "how-flood-damage-mold-remediation-restore-your-car"
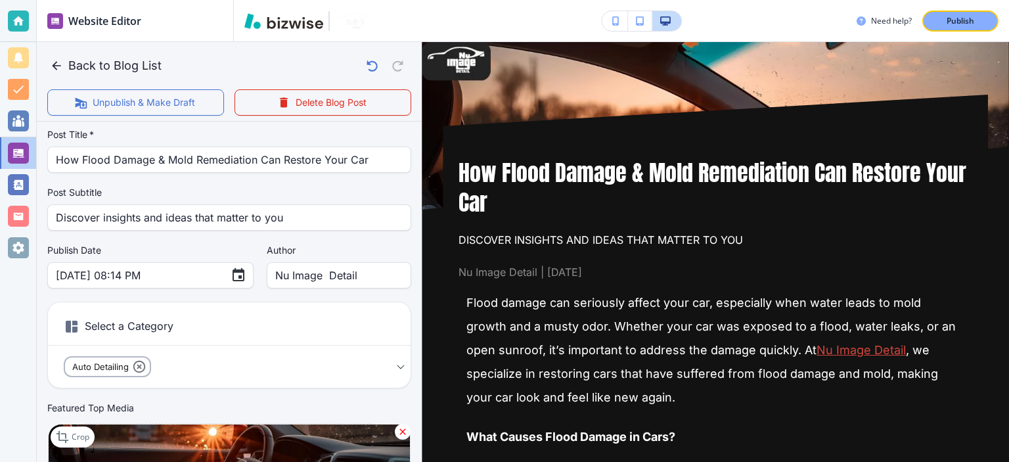
scroll to position [0, 0]
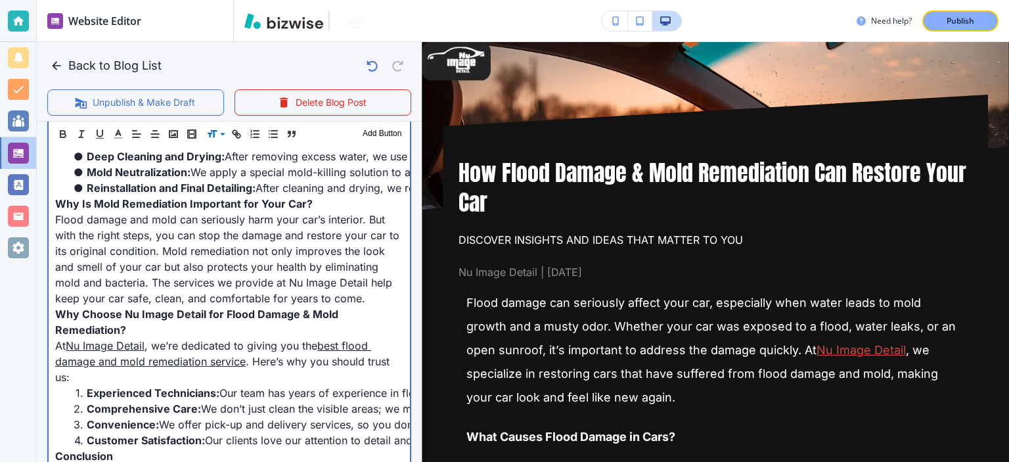
click at [300, 275] on p "Flood damage and mold can seriously harm your car’s interior. But with the righ…" at bounding box center [229, 259] width 348 height 95
click at [292, 284] on p "Flood damage and mold can seriously harm your car’s interior. But with the righ…" at bounding box center [229, 258] width 348 height 95
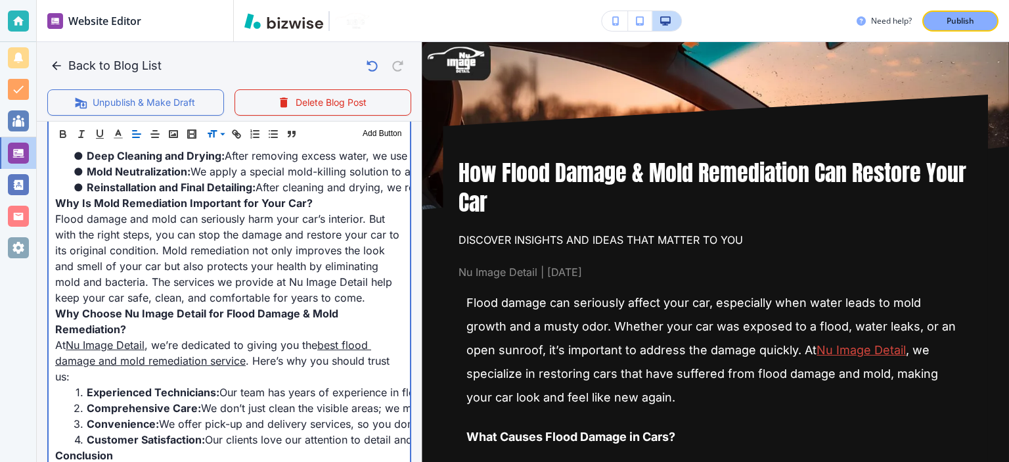
click at [334, 275] on p "Flood damage and mold can seriously harm your car’s interior. But with the righ…" at bounding box center [229, 258] width 348 height 95
click at [357, 292] on p "Flood damage and mold can seriously harm your car’s interior. But with the righ…" at bounding box center [229, 258] width 348 height 95
click at [354, 296] on p "Flood damage and mold can seriously harm your car’s interior. But with the righ…" at bounding box center [229, 258] width 348 height 95
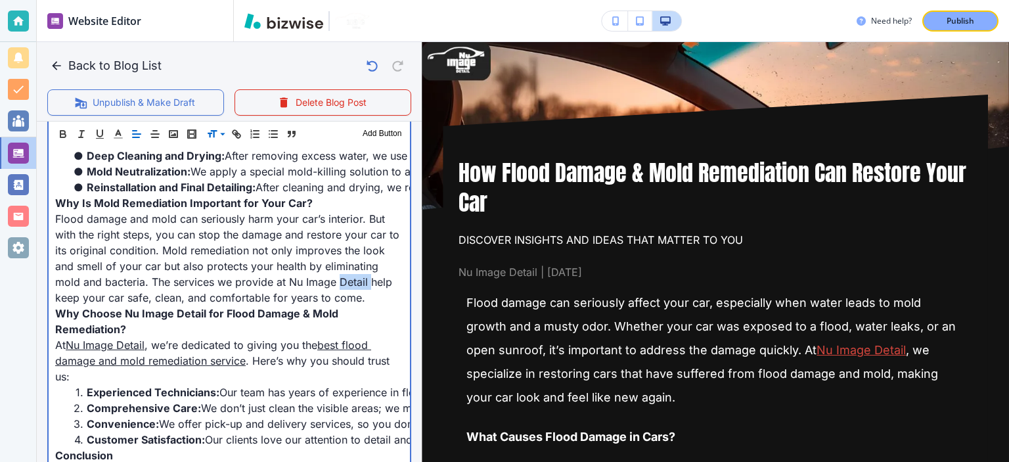
click at [354, 296] on p "Flood damage and mold can seriously harm your car’s interior. But with the righ…" at bounding box center [229, 258] width 348 height 95
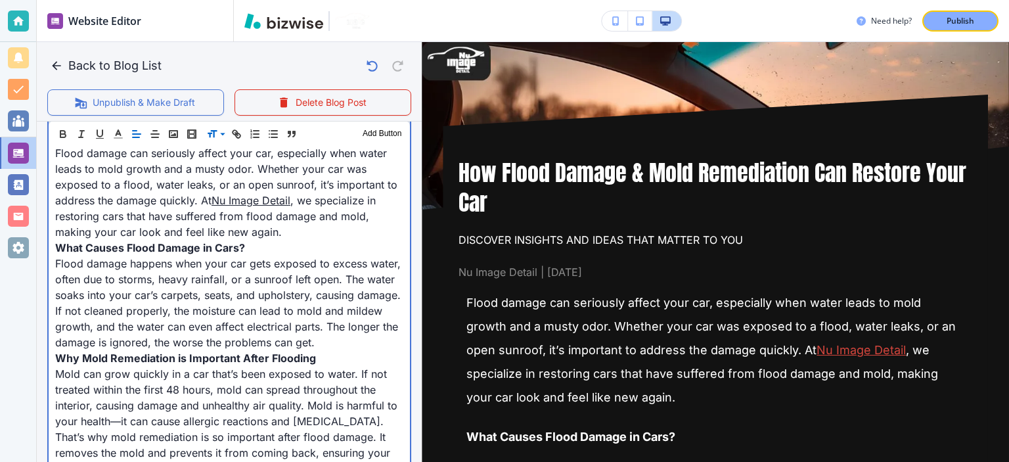
scroll to position [153, 0]
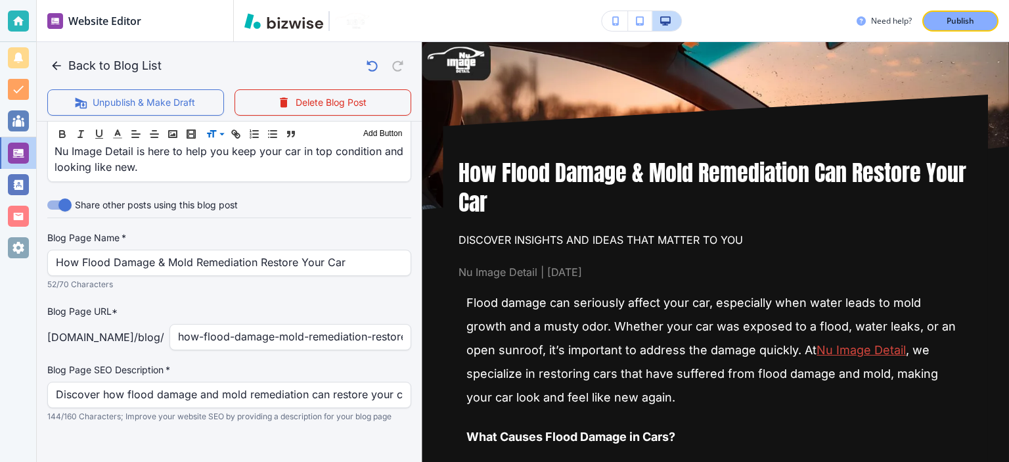
scroll to position [1427, 0]
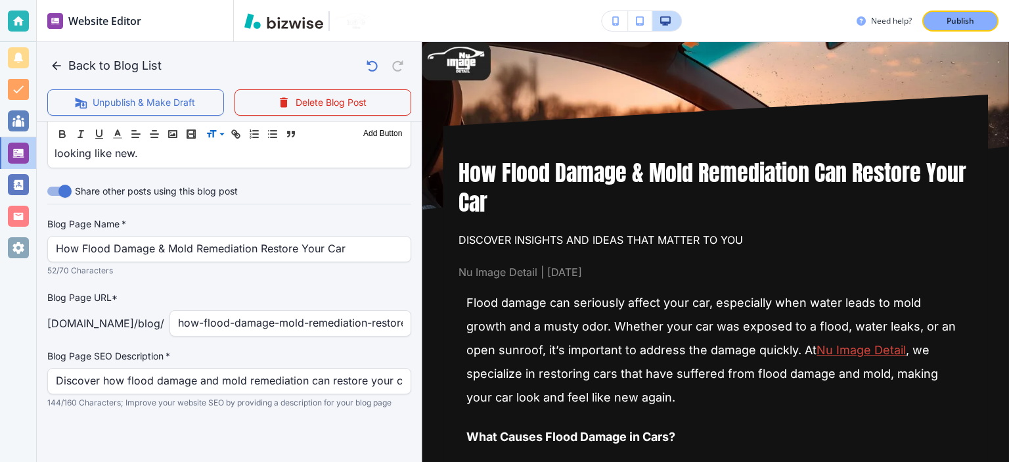
click at [972, 31] on div "Need help? Publish" at bounding box center [621, 21] width 775 height 42
click at [975, 23] on div "Publish" at bounding box center [961, 21] width 42 height 12
